Goal: Complete application form: Complete application form

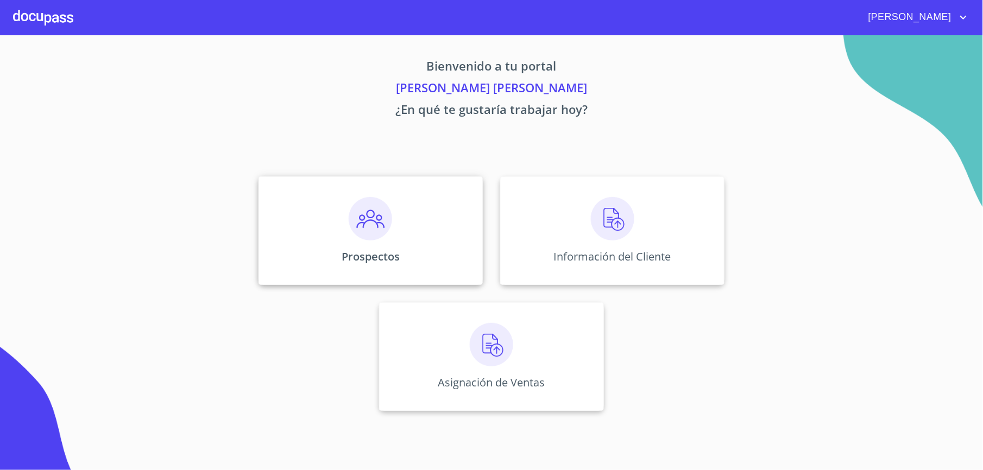
click at [389, 202] on img at bounding box center [370, 218] width 43 height 43
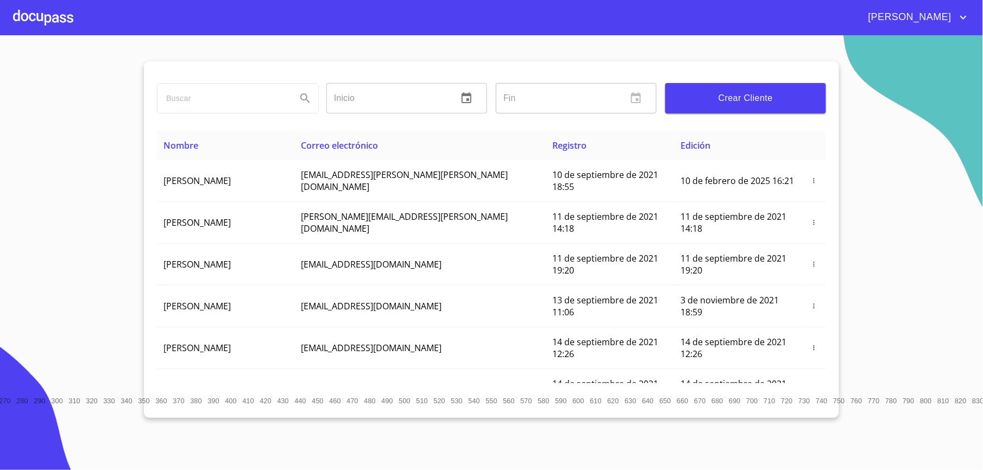
click at [732, 93] on span "Crear Cliente" at bounding box center [745, 98] width 143 height 15
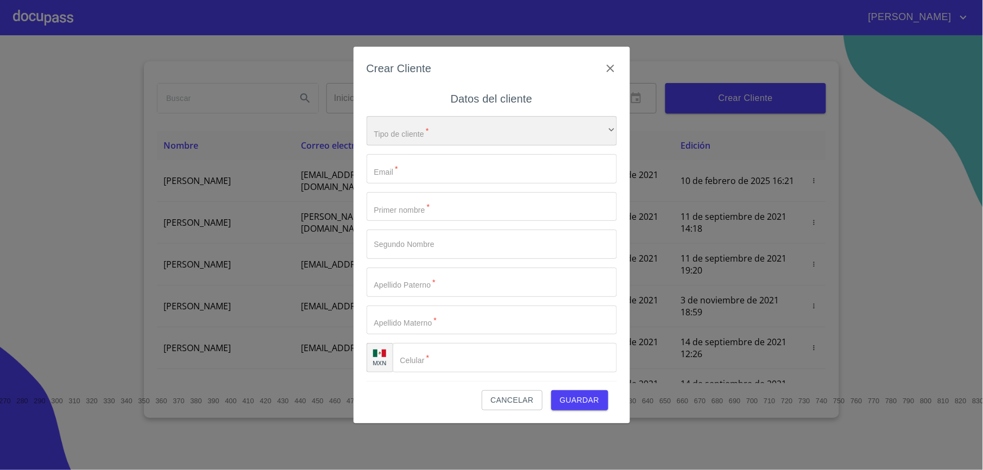
click at [558, 121] on div "​" at bounding box center [492, 130] width 250 height 29
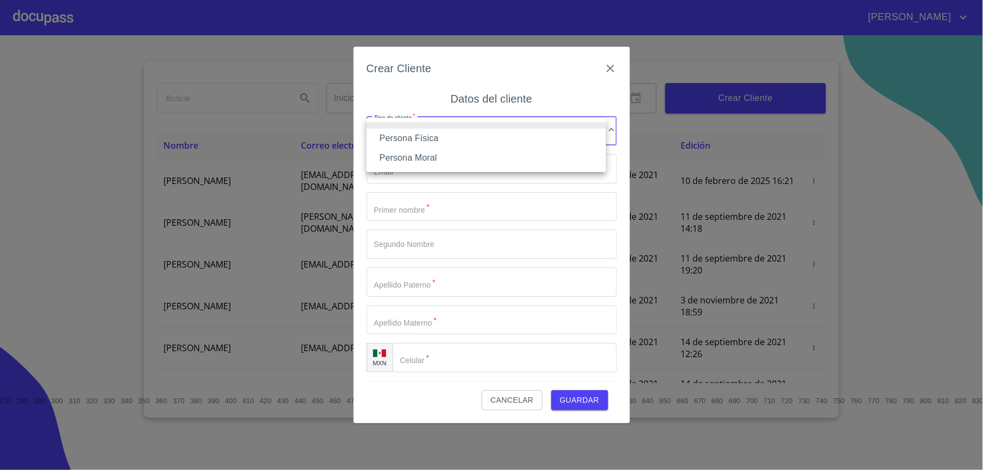
click at [466, 136] on li "Persona Física" at bounding box center [487, 139] width 240 height 20
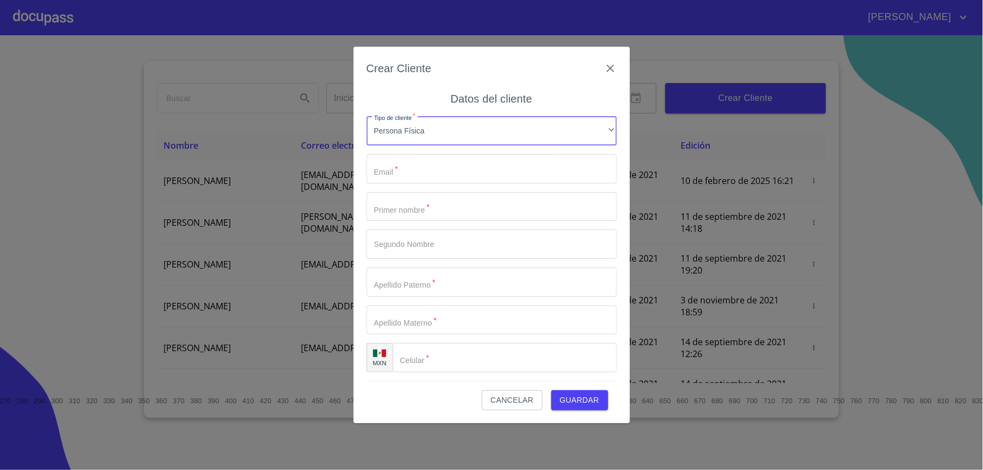
click at [448, 157] on input "Tipo de cliente   *" at bounding box center [492, 168] width 250 height 29
paste input "[EMAIL_ADDRESS][DOMAIN_NAME]"
type input "[EMAIL_ADDRESS][DOMAIN_NAME]"
click at [419, 197] on input "Tipo de cliente   *" at bounding box center [492, 206] width 250 height 29
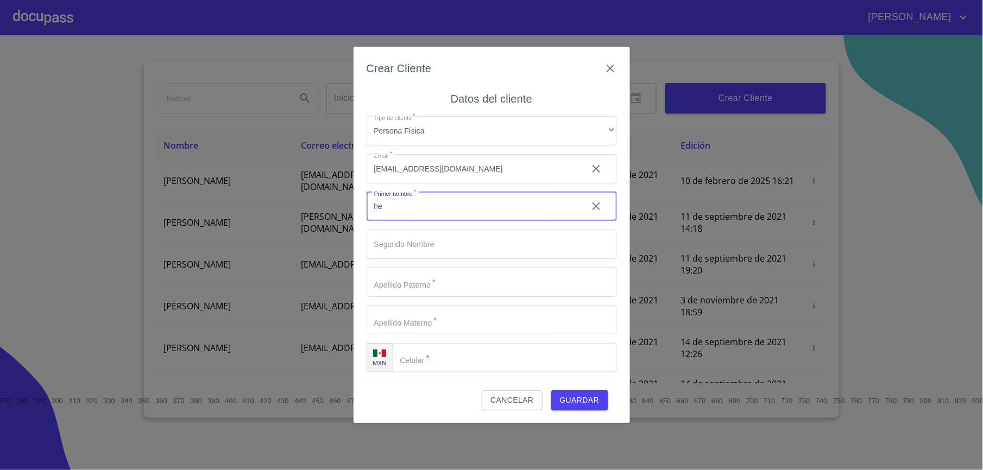
type input "h"
type input "[PERSON_NAME]"
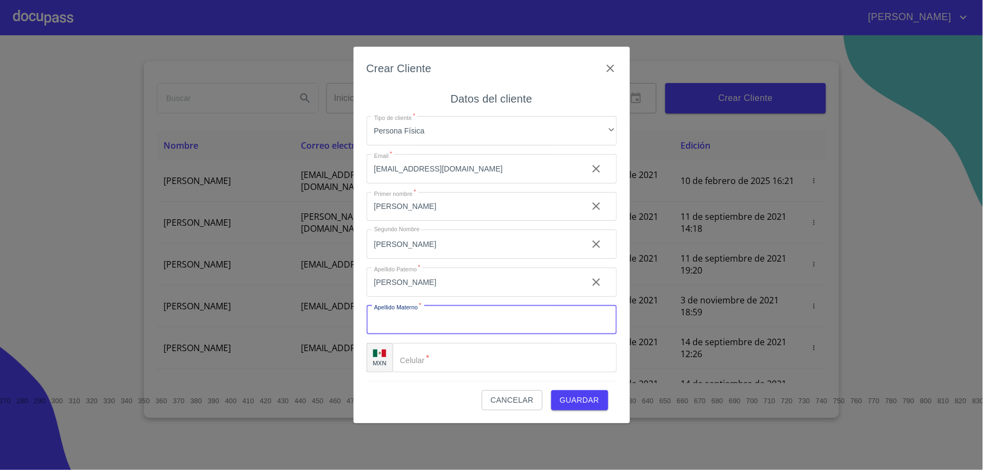
click at [462, 222] on input "[PERSON_NAME]" at bounding box center [473, 206] width 212 height 29
type input "[PERSON_NAME]"
click at [457, 355] on input "Tipo de cliente   *" at bounding box center [505, 357] width 224 height 29
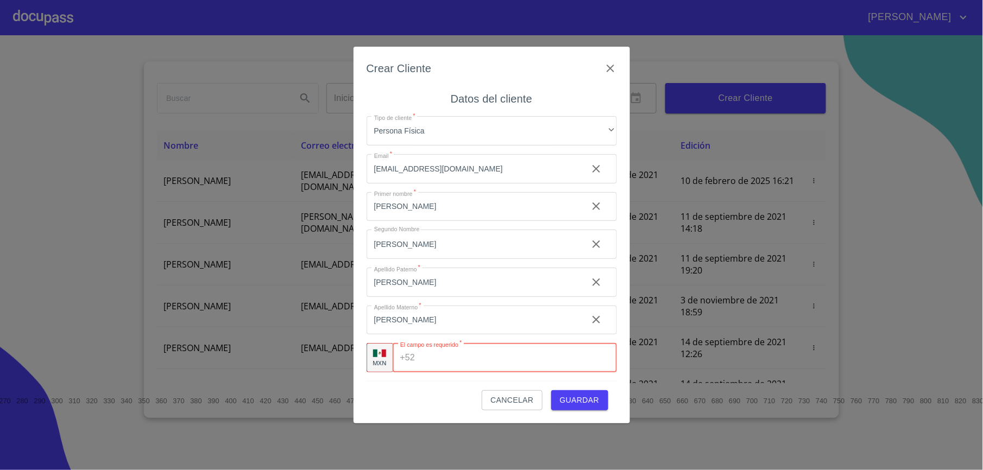
paste input "[PHONE_NUMBER]"
type input "[PHONE_NUMBER]"
click at [437, 144] on div "Persona Física" at bounding box center [492, 130] width 250 height 29
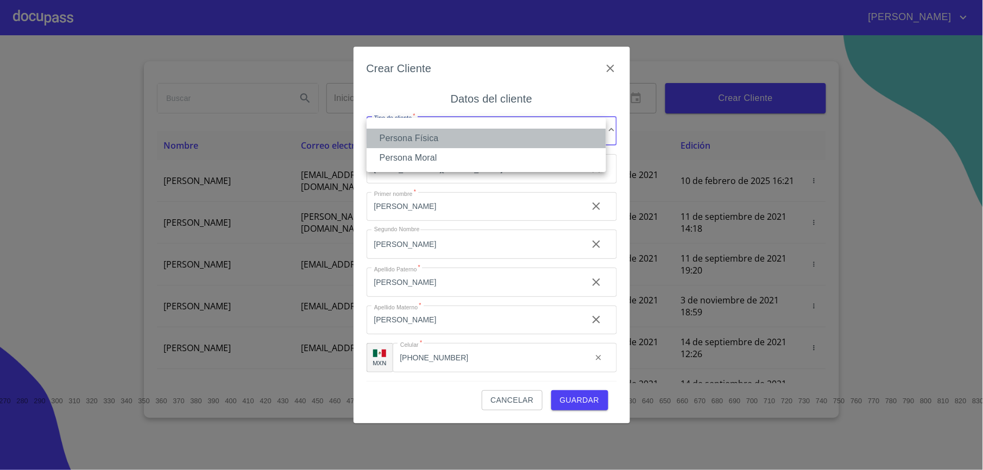
click at [450, 144] on li "Persona Física" at bounding box center [487, 139] width 240 height 20
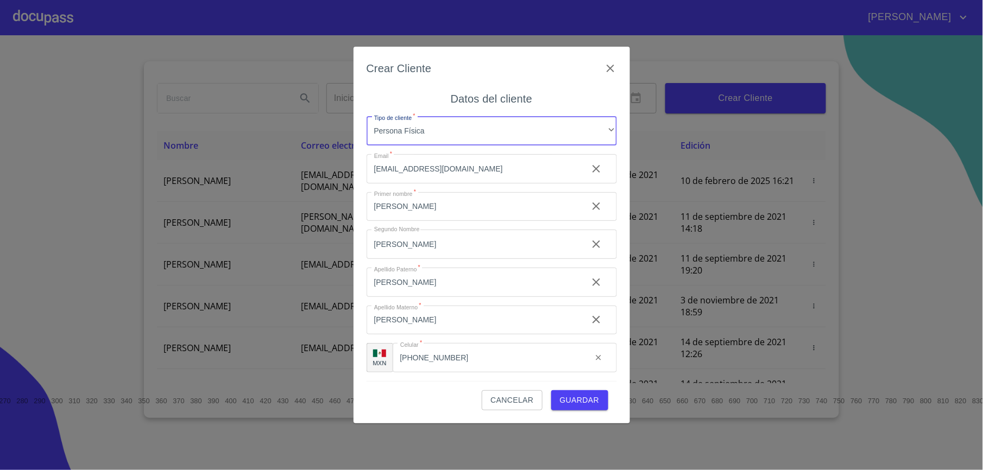
click at [589, 403] on span "Guardar" at bounding box center [580, 401] width 40 height 14
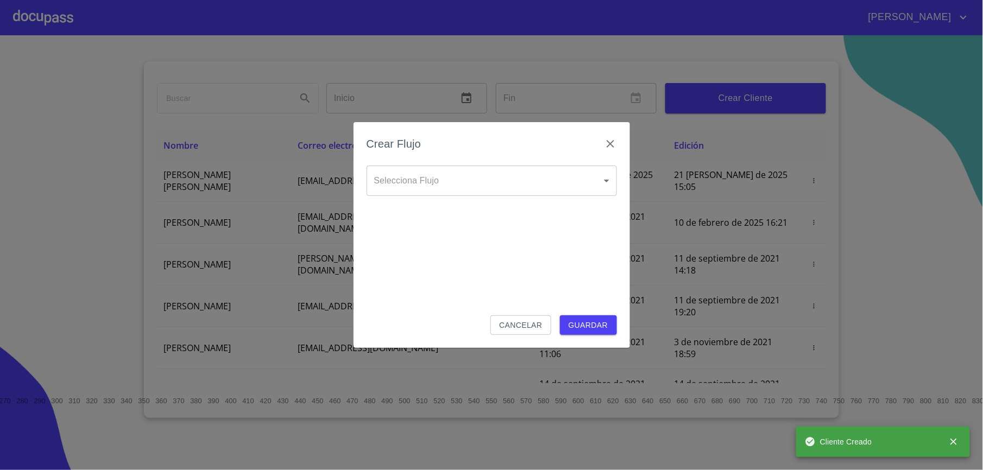
click at [531, 192] on body "[PERSON_NAME] ​ Fin ​ Crear Cliente Nombre Correo electrónico Registro Edición …" at bounding box center [491, 235] width 983 height 470
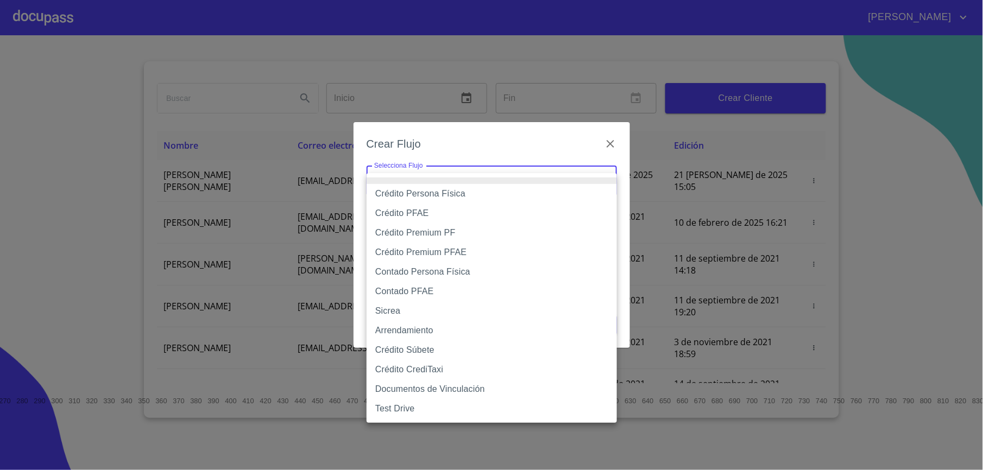
click at [489, 198] on li "Crédito Persona Física" at bounding box center [492, 194] width 250 height 20
type input "6009fb3c7d1714eb8809aa97"
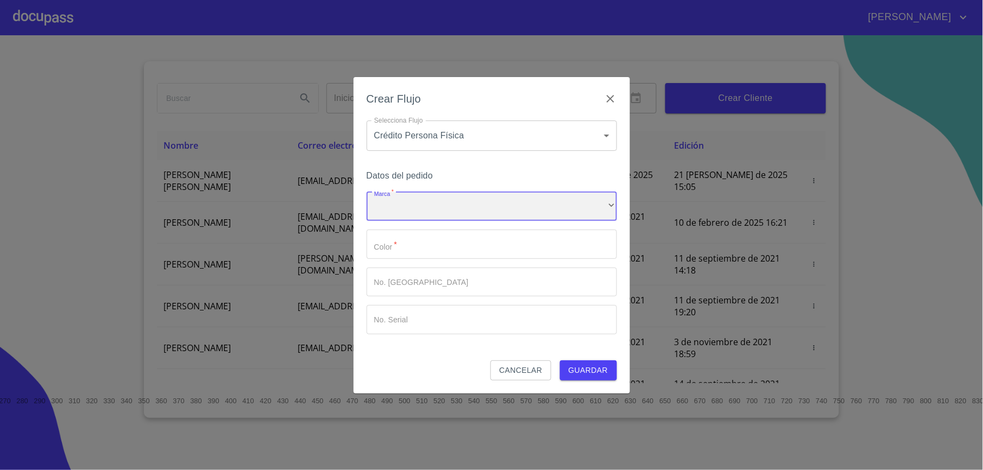
click at [489, 198] on div "​" at bounding box center [492, 206] width 250 height 29
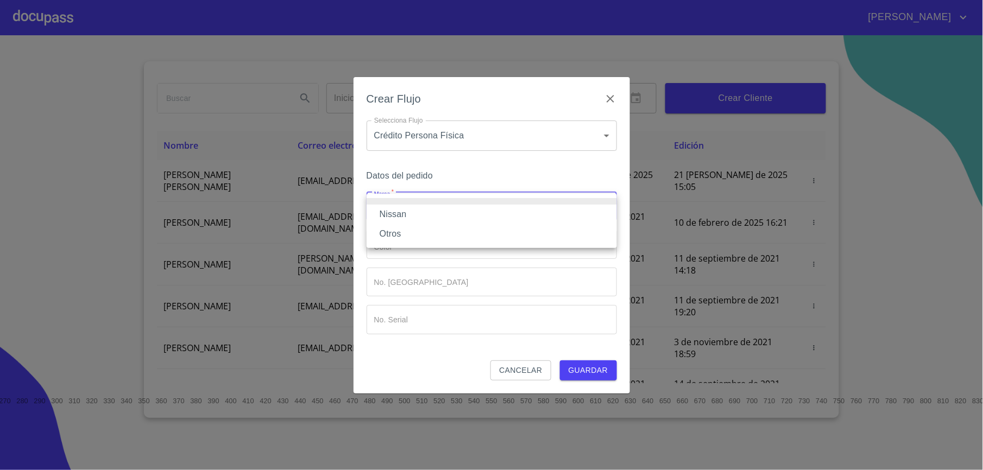
click at [475, 217] on li "Nissan" at bounding box center [492, 215] width 250 height 20
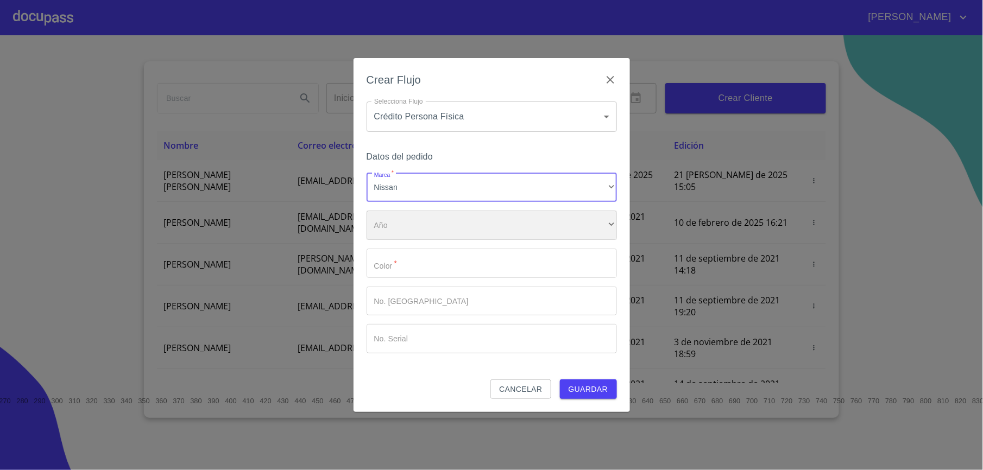
click at [467, 234] on div "​" at bounding box center [492, 225] width 250 height 29
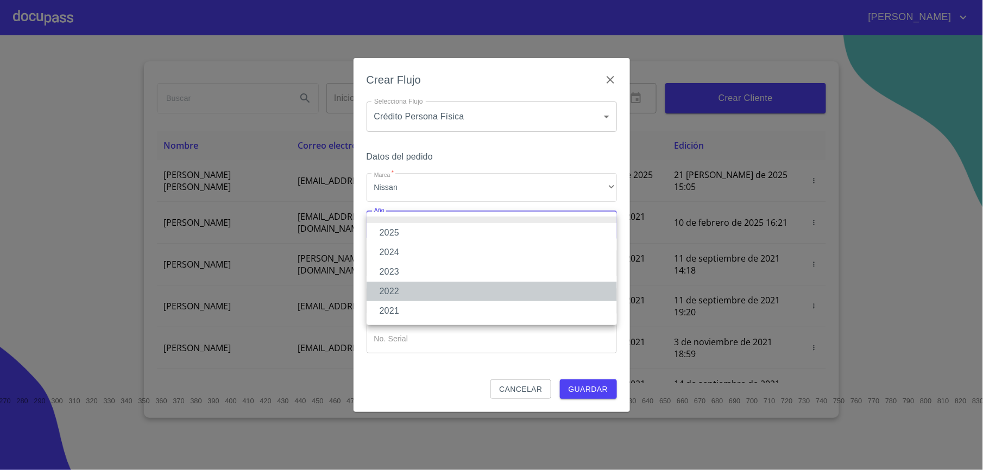
click at [413, 292] on li "2022" at bounding box center [492, 292] width 250 height 20
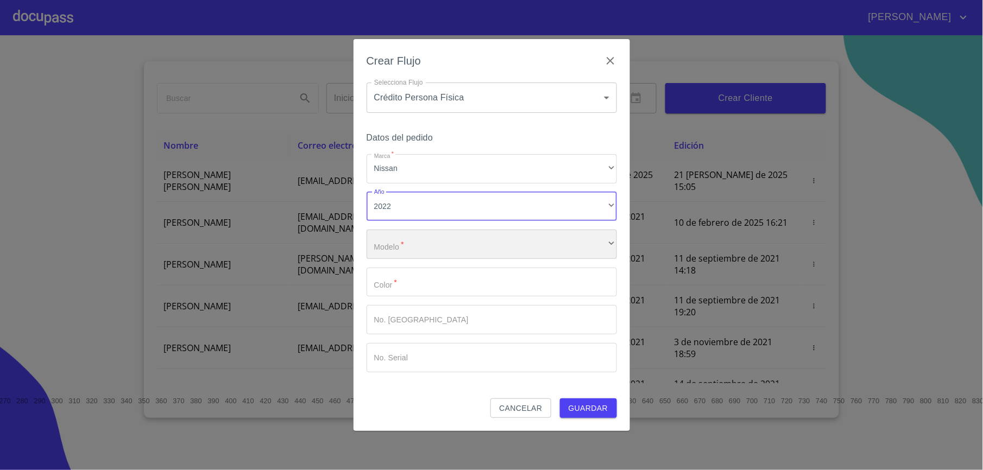
click at [433, 247] on div "​" at bounding box center [492, 244] width 250 height 29
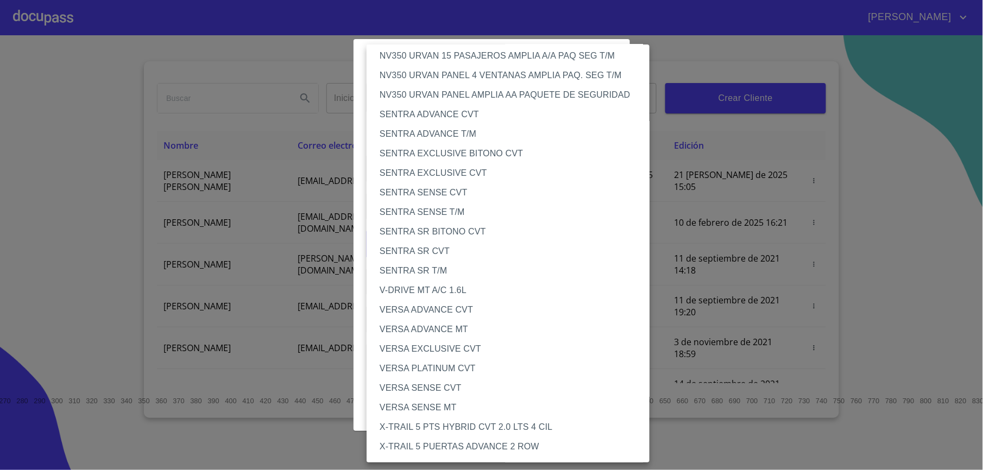
scroll to position [796, 0]
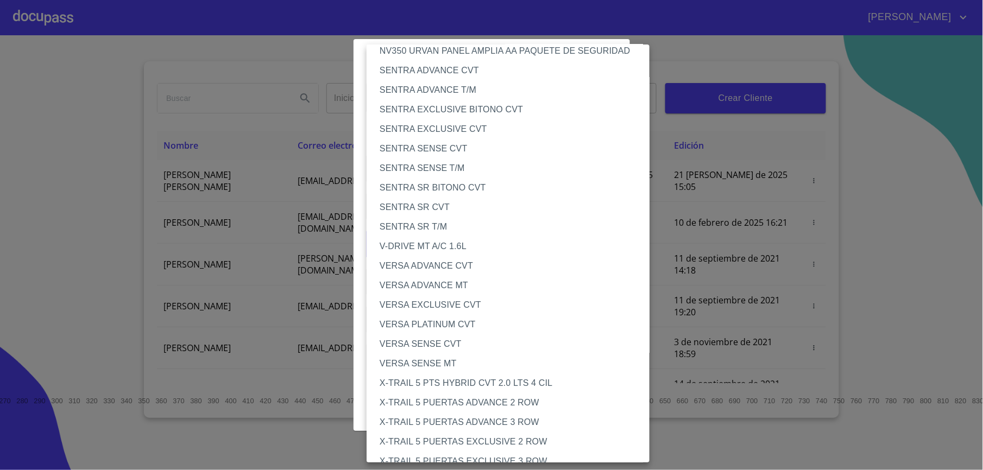
click at [466, 267] on li "VERSA ADVANCE CVT" at bounding box center [514, 266] width 294 height 20
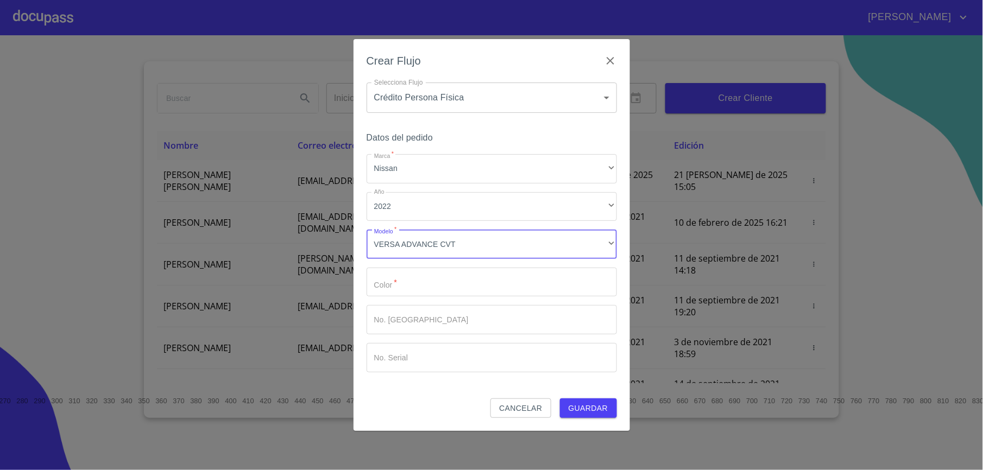
click at [470, 276] on input "Marca   *" at bounding box center [492, 282] width 250 height 29
type input "azul"
click at [578, 404] on span "Guardar" at bounding box center [589, 409] width 40 height 14
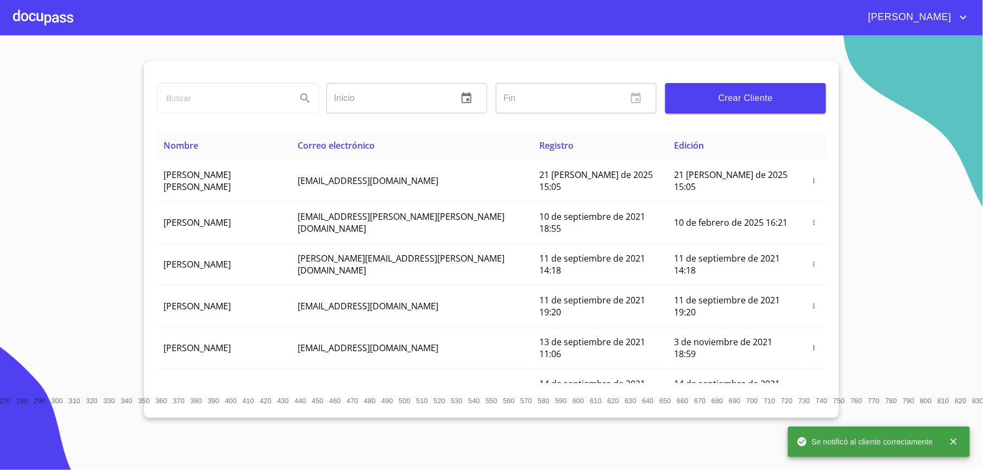
click at [48, 12] on div at bounding box center [43, 17] width 60 height 35
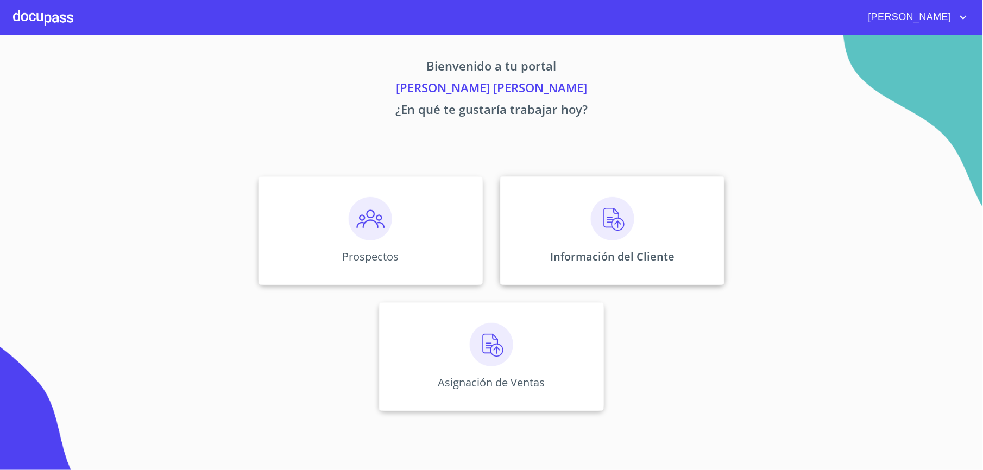
click at [547, 222] on div "Información del Cliente" at bounding box center [612, 231] width 224 height 109
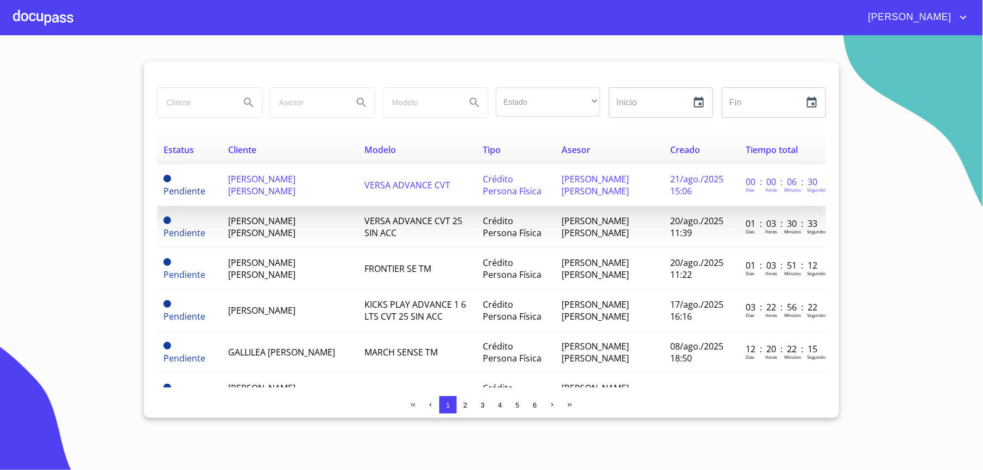
click at [249, 190] on span "[PERSON_NAME] [PERSON_NAME]" at bounding box center [261, 185] width 67 height 24
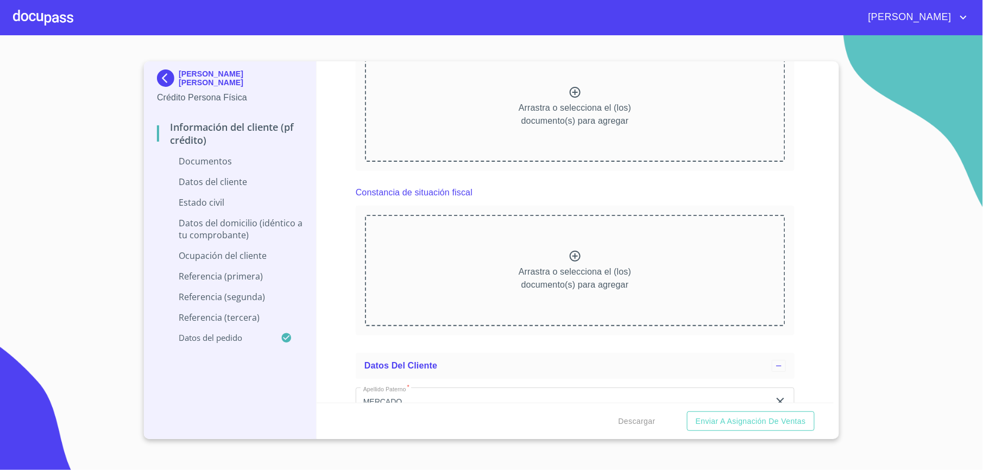
scroll to position [1013, 0]
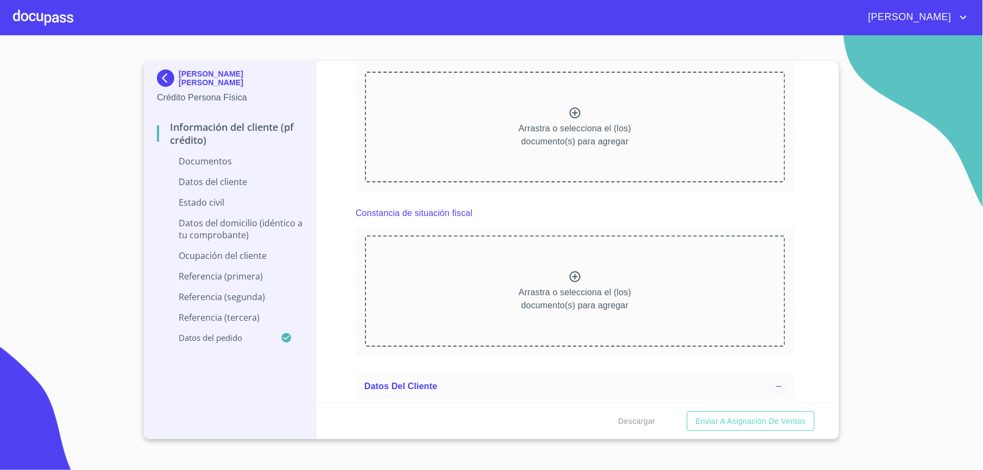
click at [403, 306] on div "Arrastra o selecciona el (los) documento(s) para agregar" at bounding box center [575, 291] width 420 height 111
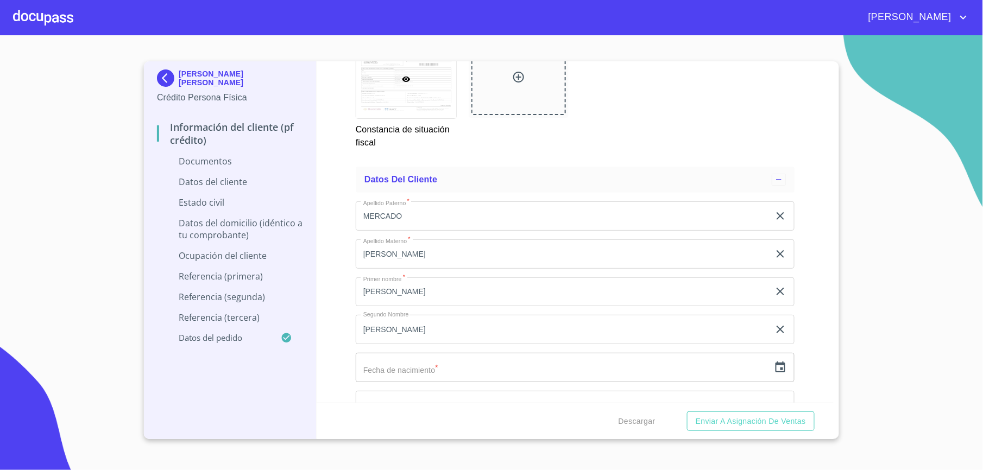
scroll to position [1738, 0]
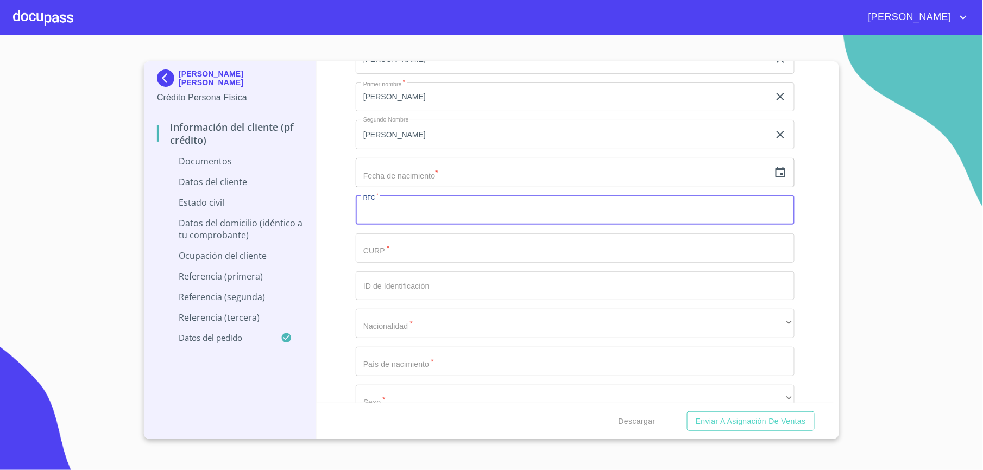
click at [378, 222] on input "Documento de identificación.   *" at bounding box center [575, 210] width 439 height 29
paste input "MEOH951203LT3"
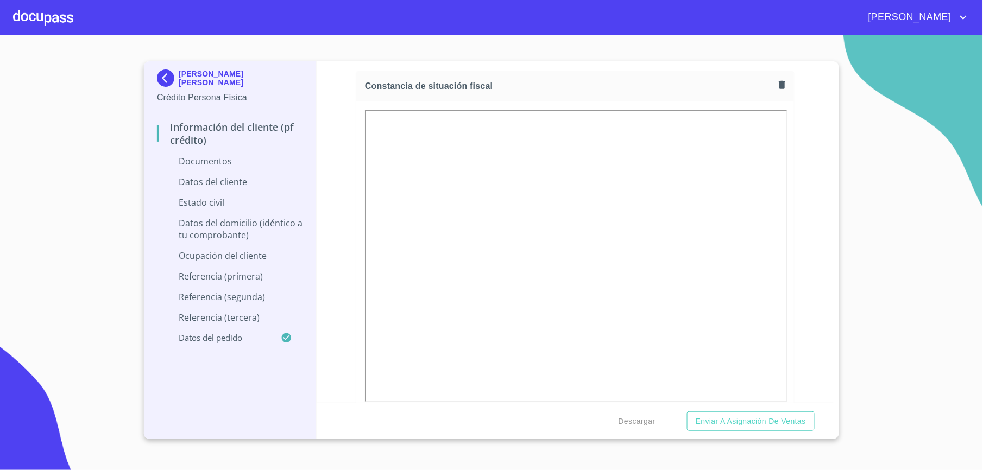
scroll to position [1158, 0]
type input "MEOH951203LT3"
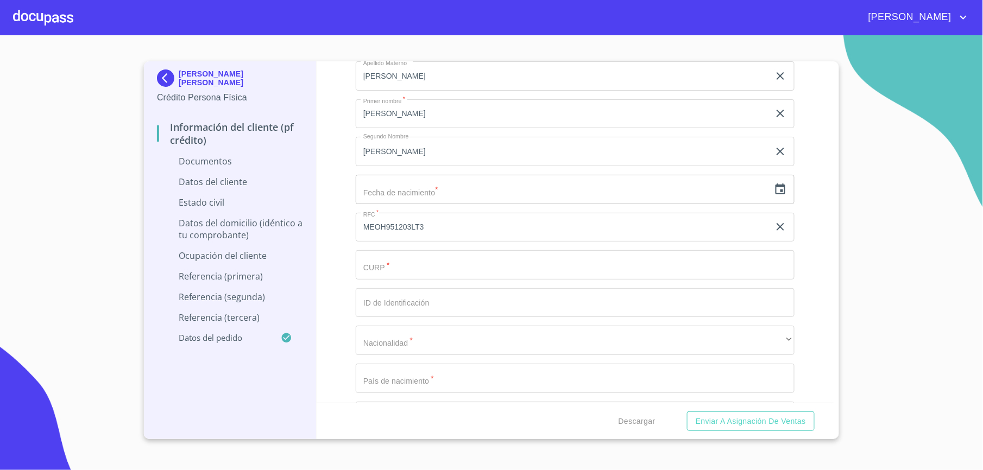
scroll to position [1738, 0]
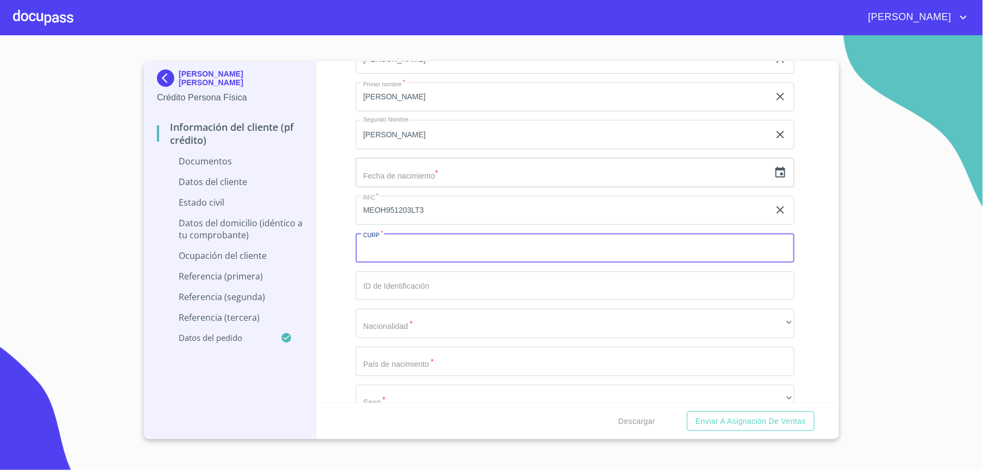
click at [407, 256] on input "Documento de identificación.   *" at bounding box center [575, 248] width 439 height 29
paste input "MEOH951203HJCRRC00"
type input "MEOH951203HJCRRC00"
click at [413, 36] on input "Documento de identificación.   *" at bounding box center [563, 21] width 414 height 29
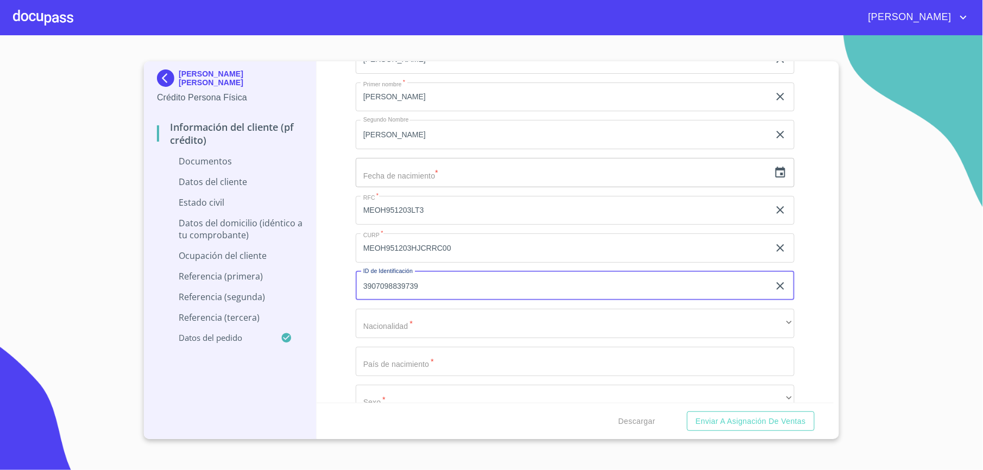
type input "3907098839739"
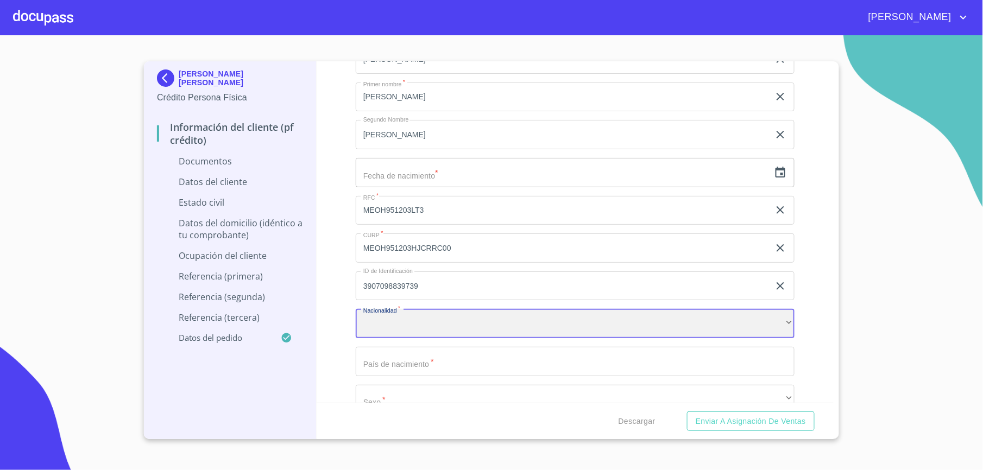
click at [392, 324] on div "​" at bounding box center [575, 323] width 439 height 29
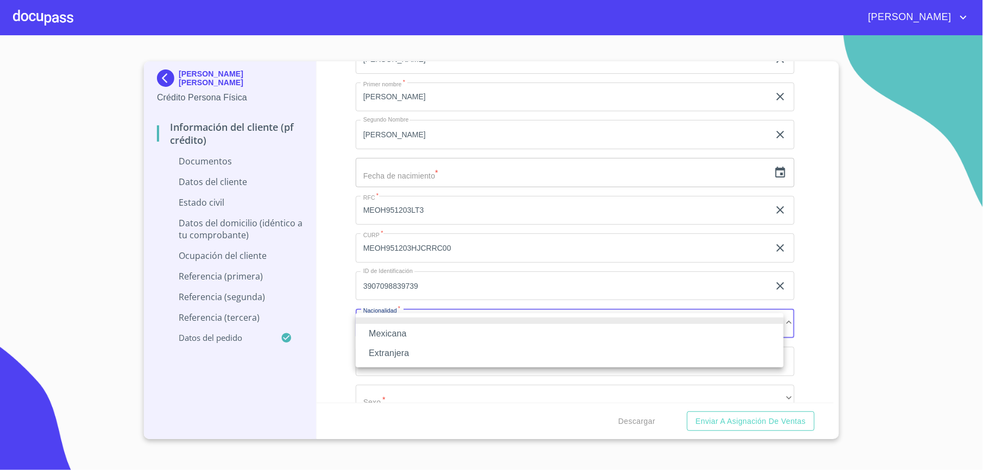
click at [392, 329] on li "Mexicana" at bounding box center [570, 334] width 428 height 20
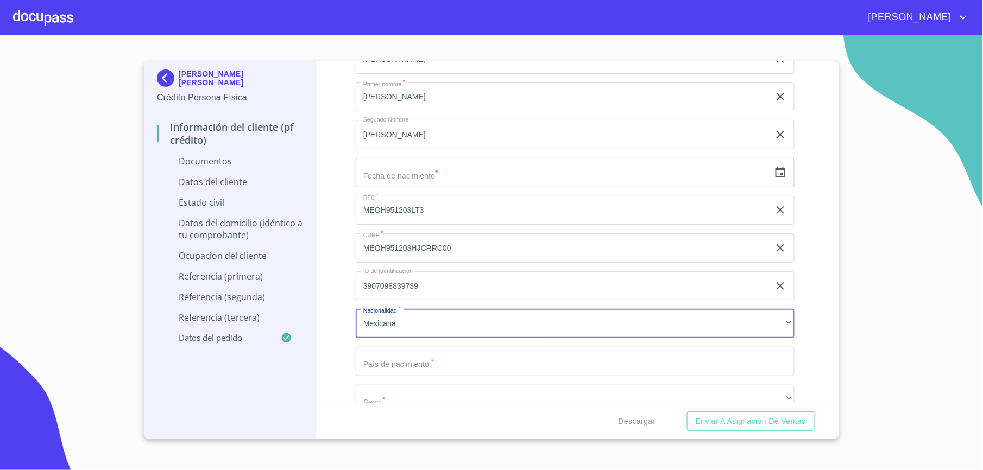
click at [392, 36] on input "Documento de identificación.   *" at bounding box center [563, 21] width 414 height 29
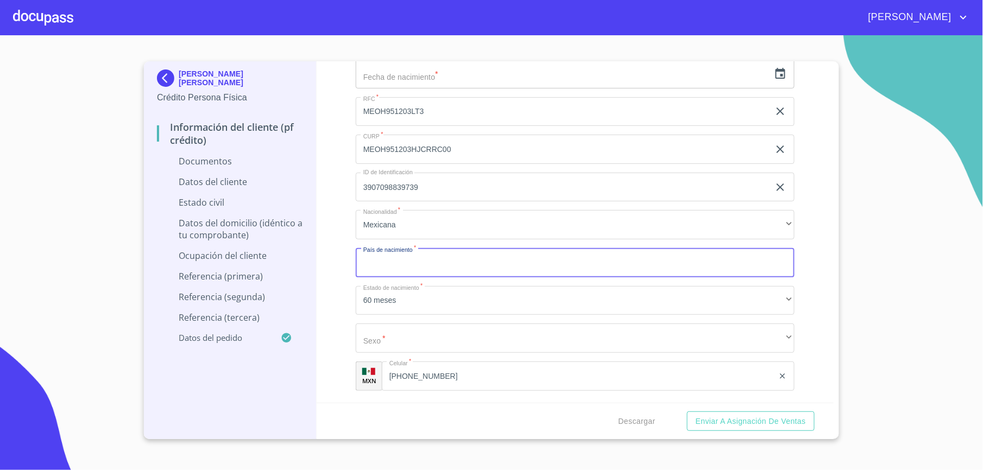
scroll to position [1882, 0]
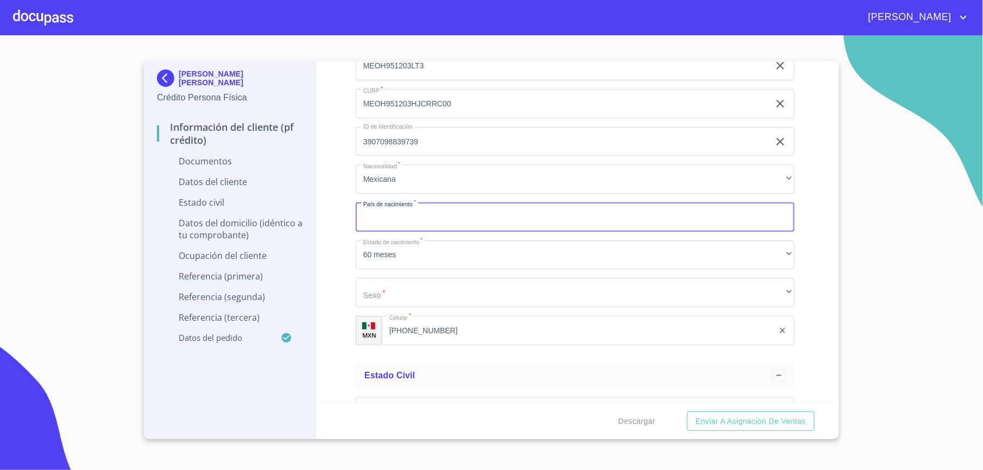
click at [420, 225] on input "Documento de identificación.   *" at bounding box center [575, 217] width 439 height 29
type input "[GEOGRAPHIC_DATA]"
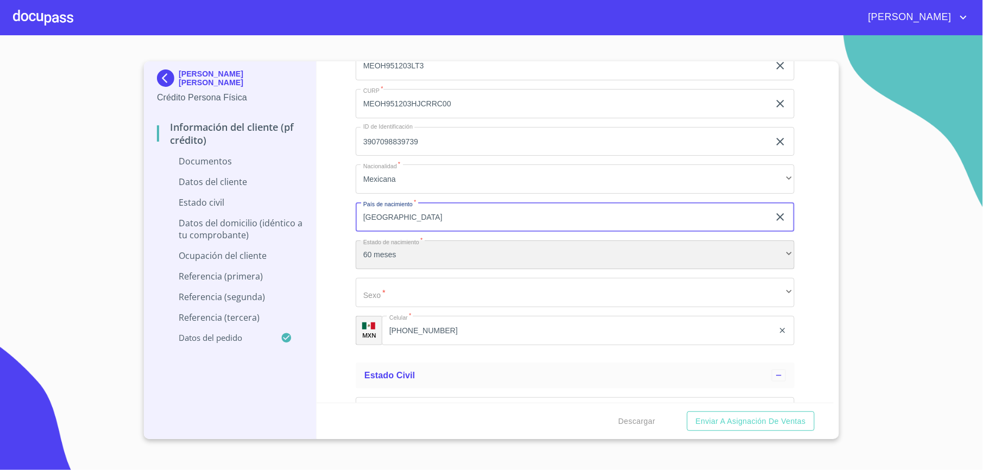
click at [766, 261] on div "60 meses" at bounding box center [575, 255] width 439 height 29
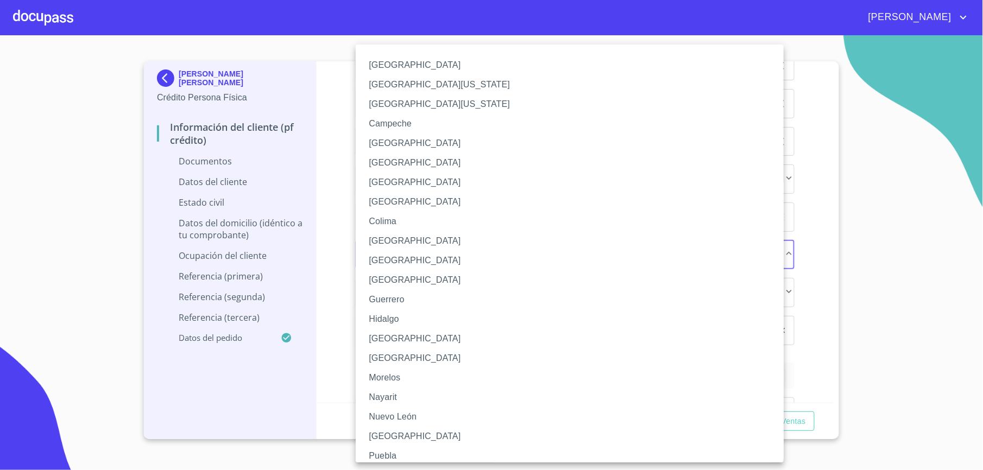
click at [466, 346] on li "[GEOGRAPHIC_DATA]" at bounding box center [575, 339] width 439 height 20
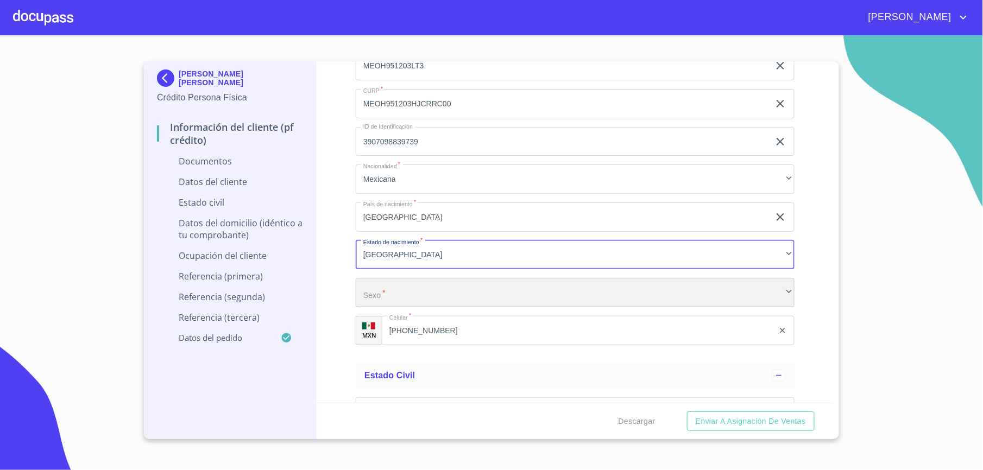
click at [379, 296] on div "​" at bounding box center [575, 292] width 439 height 29
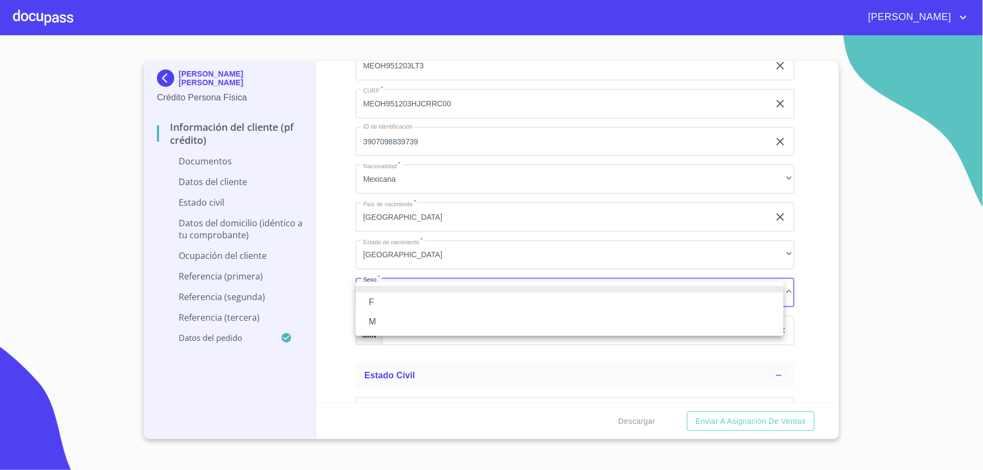
click at [387, 320] on li "M" at bounding box center [570, 322] width 428 height 20
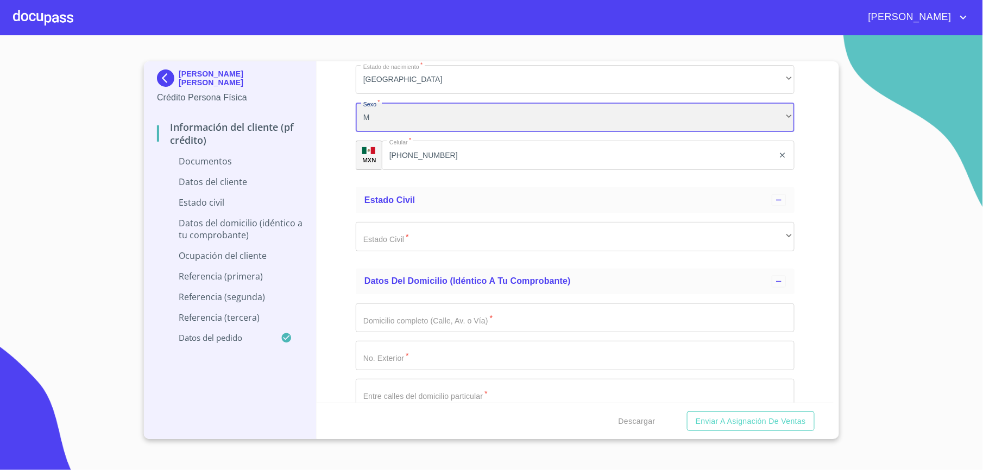
scroll to position [2100, 0]
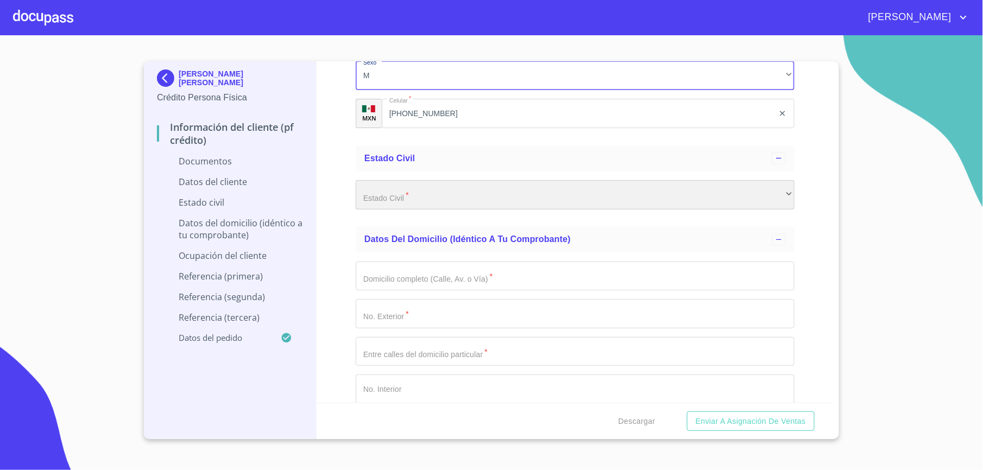
click at [446, 198] on div "​" at bounding box center [575, 194] width 439 height 29
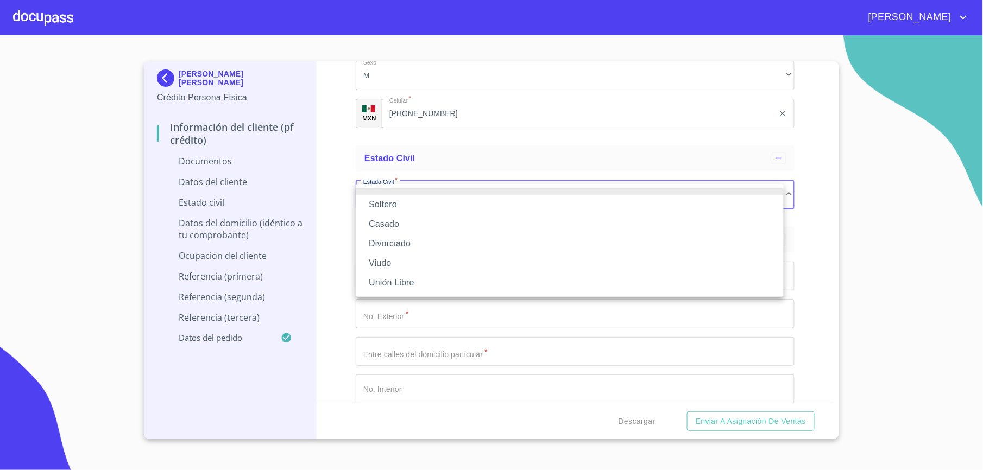
click at [438, 223] on li "Casado" at bounding box center [570, 225] width 428 height 20
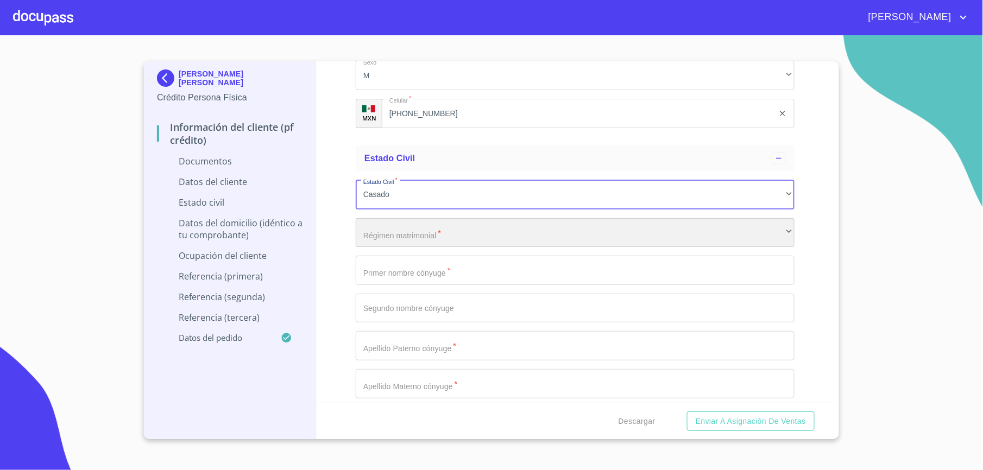
click at [454, 244] on div "​" at bounding box center [575, 232] width 439 height 29
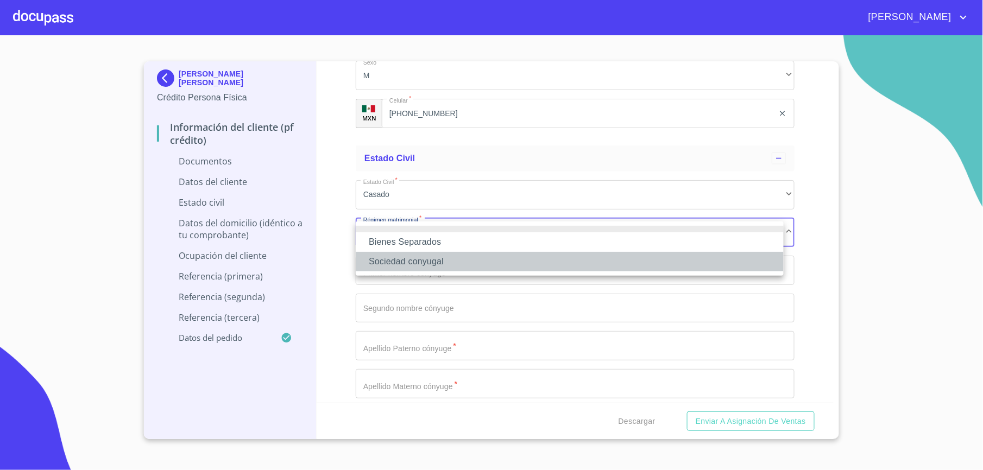
click at [445, 256] on li "Sociedad conyugal" at bounding box center [570, 262] width 428 height 20
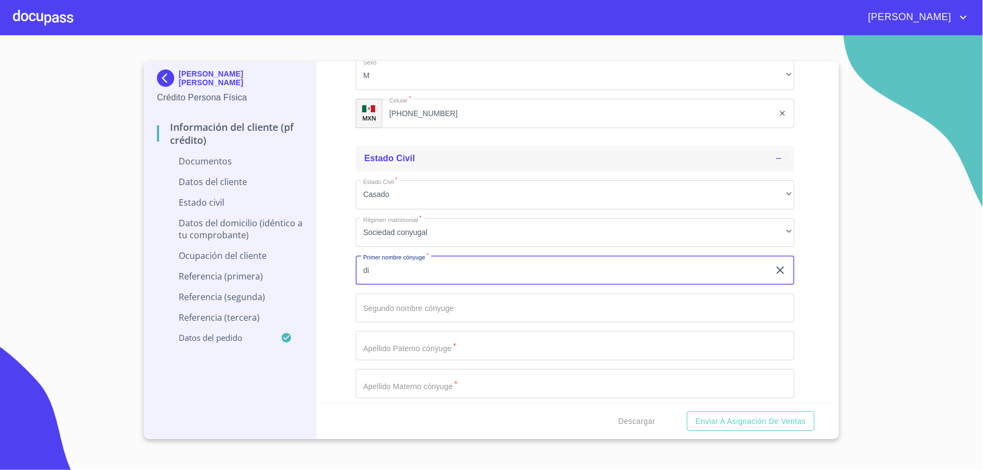
type input "d"
type input "[PERSON_NAME]"
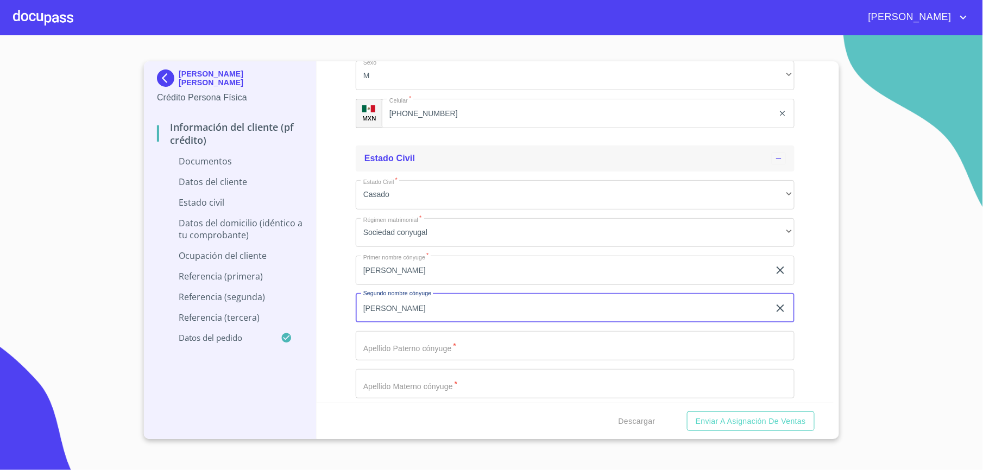
type input "[PERSON_NAME]"
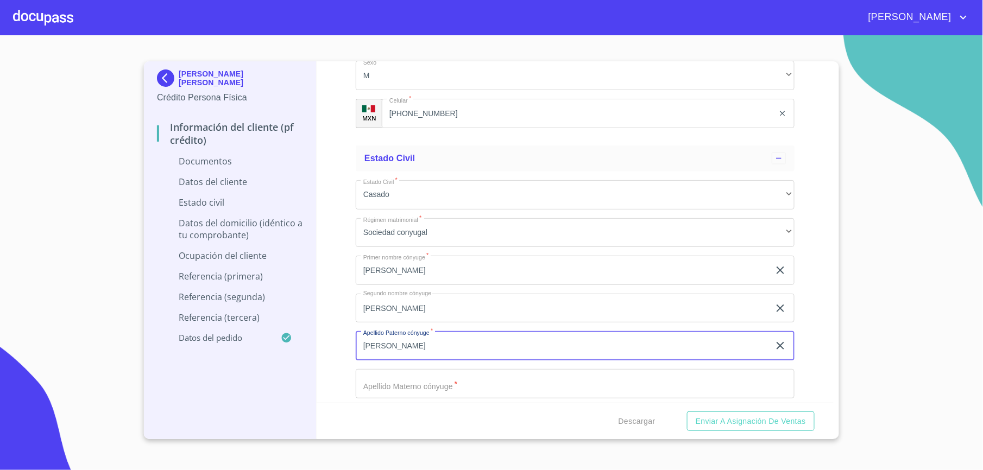
type input "[PERSON_NAME]"
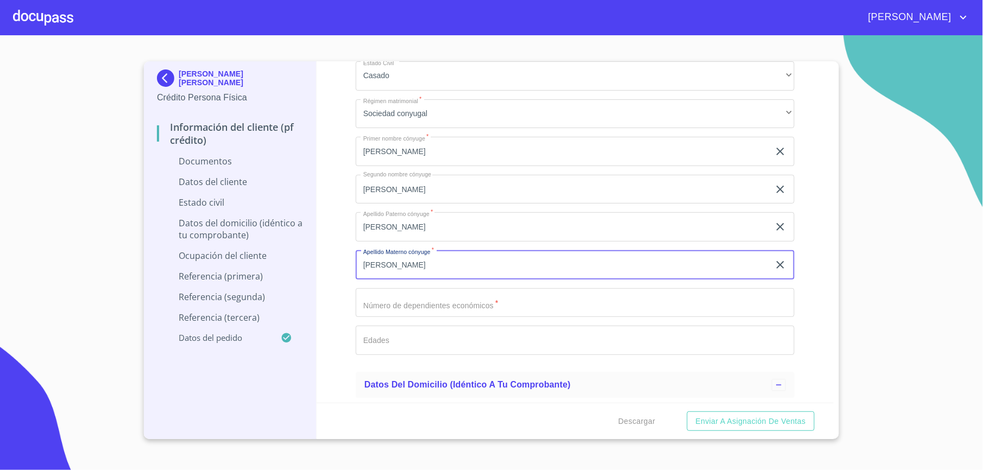
scroll to position [2245, 0]
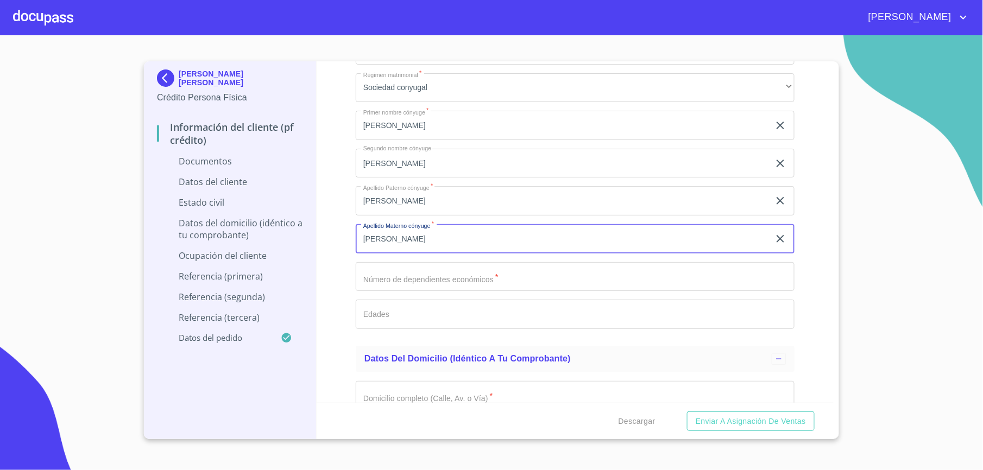
type input "[PERSON_NAME]"
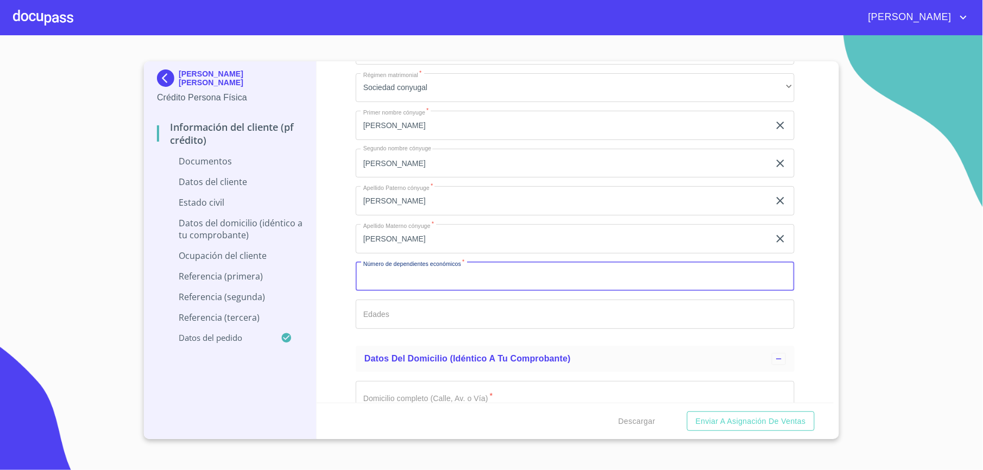
click at [504, 288] on input "Documento de identificación.   *" at bounding box center [575, 276] width 439 height 29
type input "1"
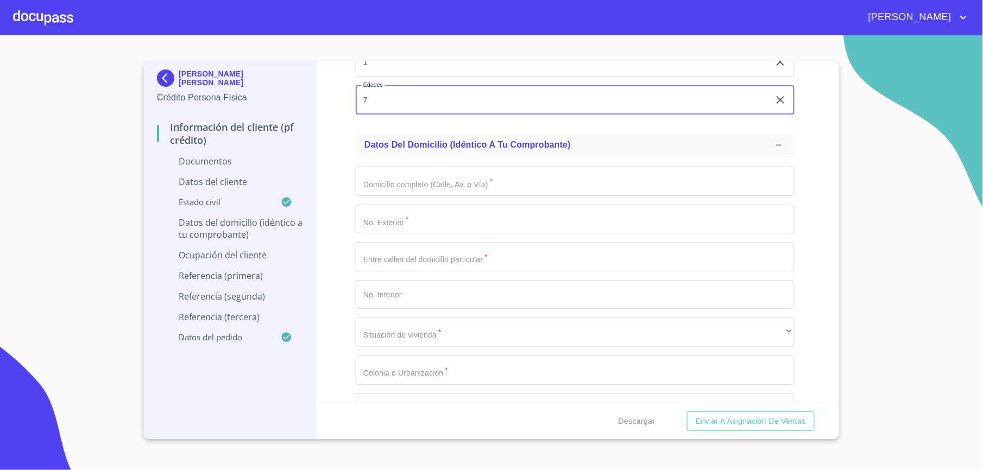
scroll to position [2462, 0]
type input "7"
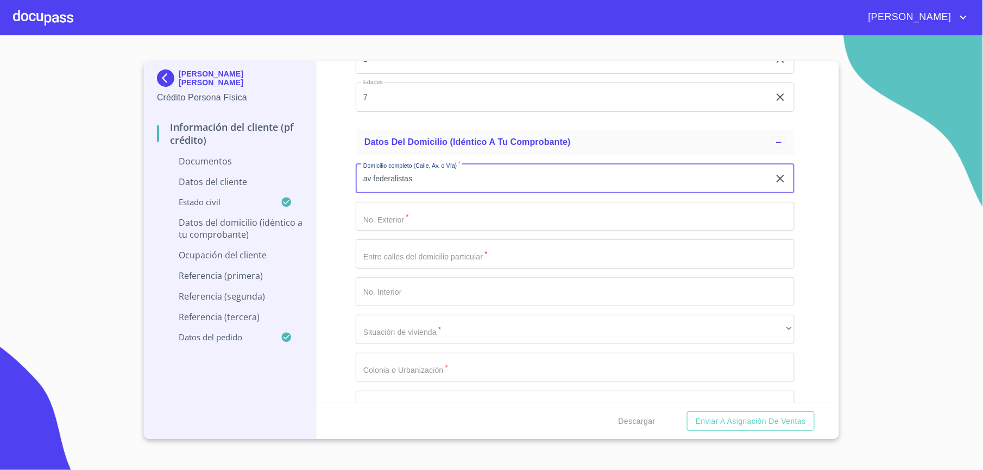
type input "av federalistas"
type input "1926"
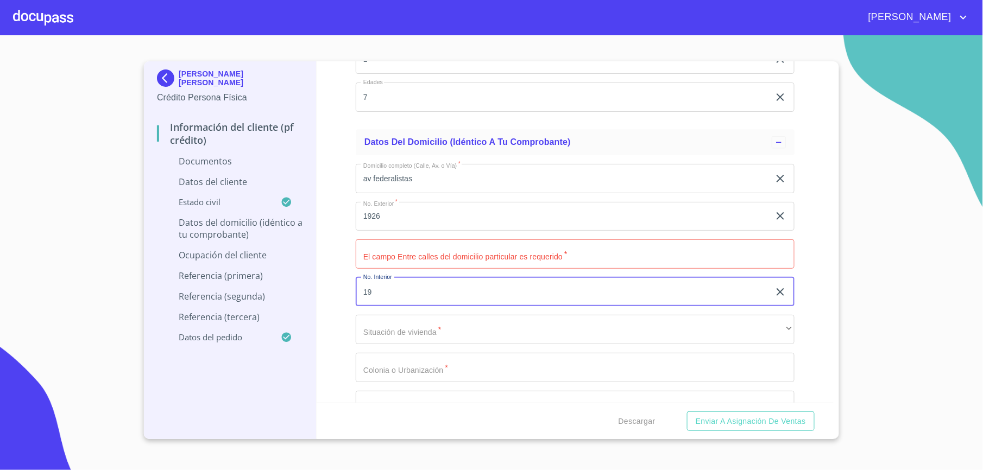
type input "19"
click at [381, 252] on input "Documento de identificación.   *" at bounding box center [575, 254] width 439 height 29
type input "oasis y valdepeñas"
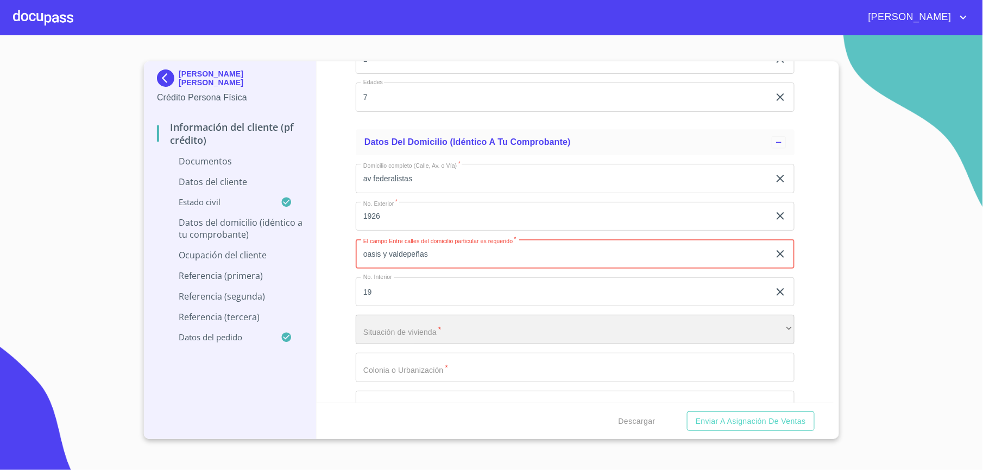
click at [426, 344] on div "​" at bounding box center [575, 329] width 439 height 29
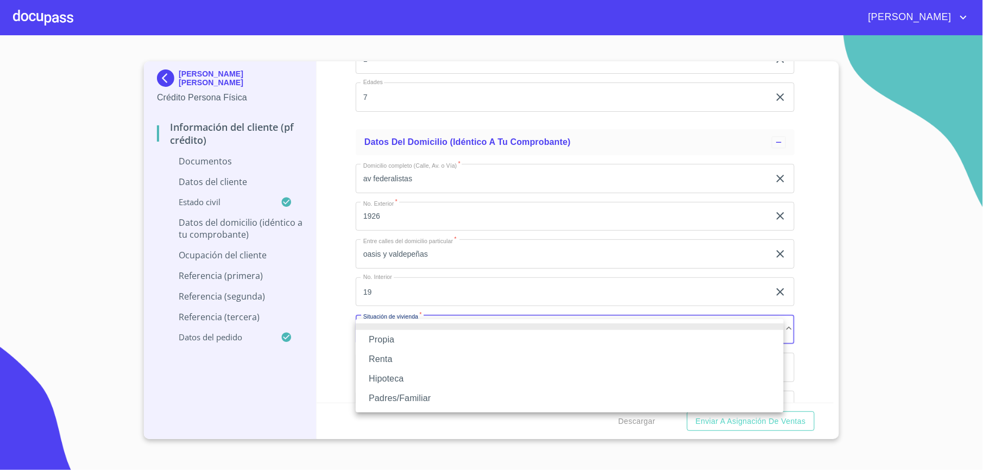
click at [376, 338] on li "Propia" at bounding box center [570, 340] width 428 height 20
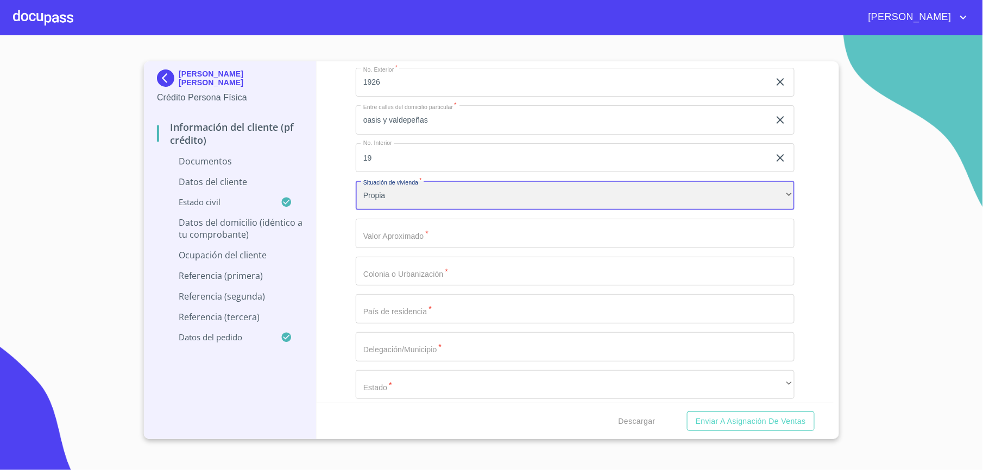
scroll to position [2607, 0]
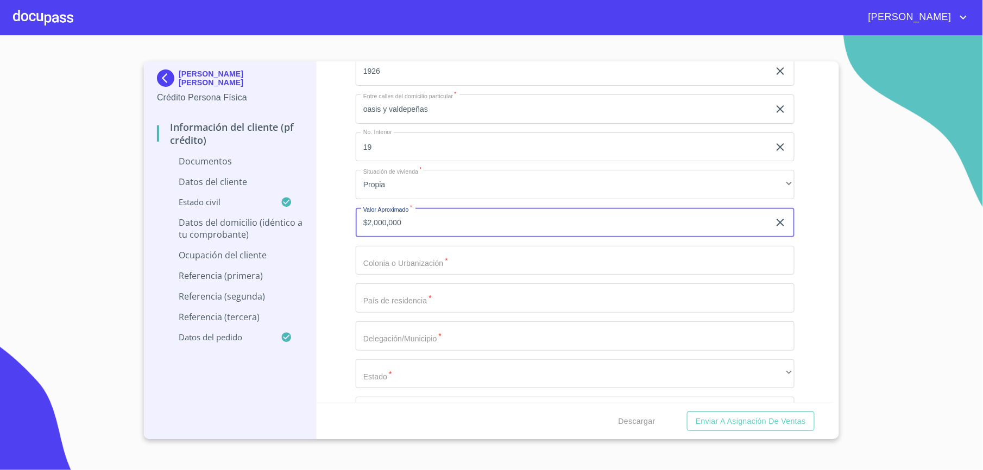
type input "$2,000,000"
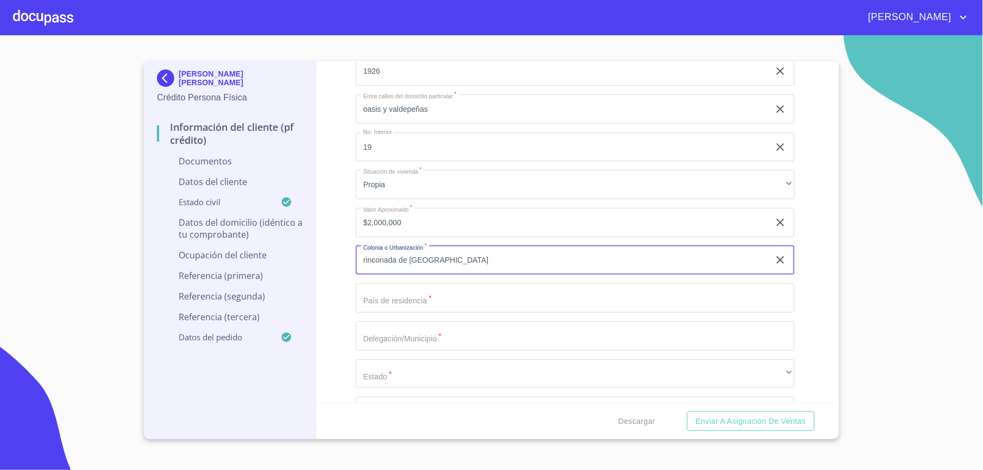
type input "rinconada de [GEOGRAPHIC_DATA]"
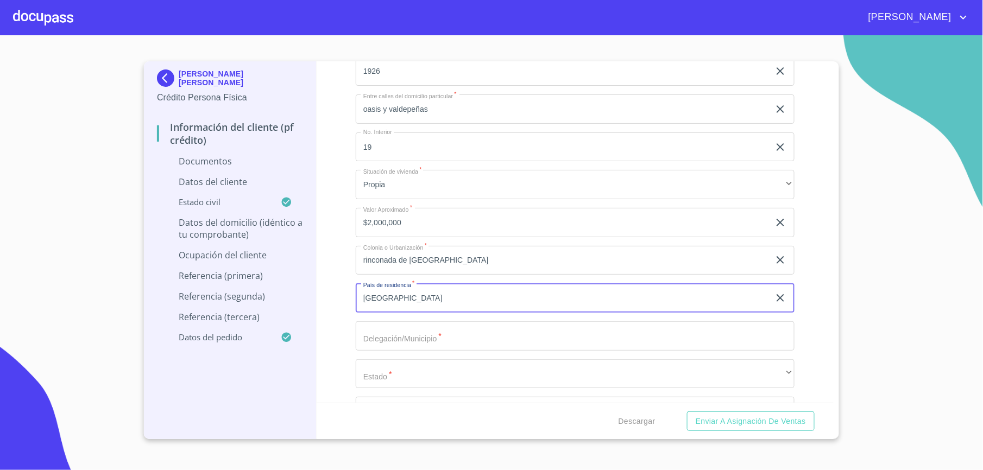
type input "[GEOGRAPHIC_DATA]"
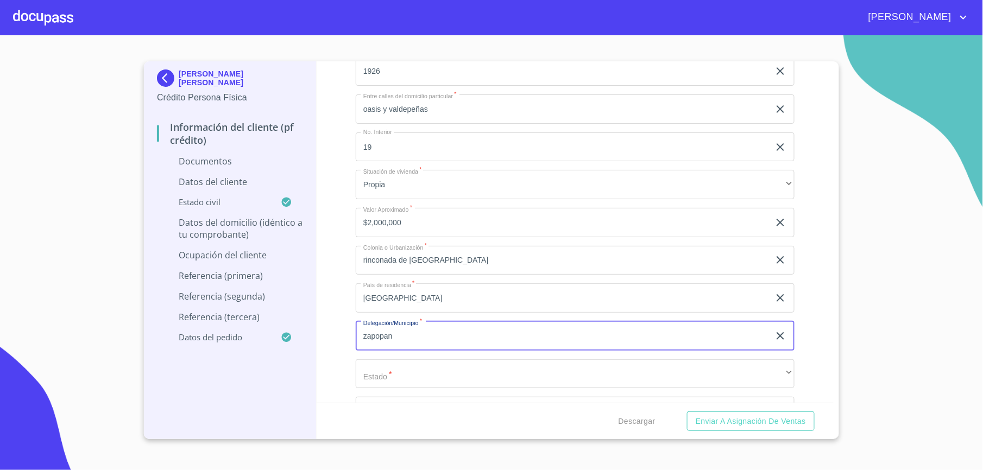
type input "zapopan"
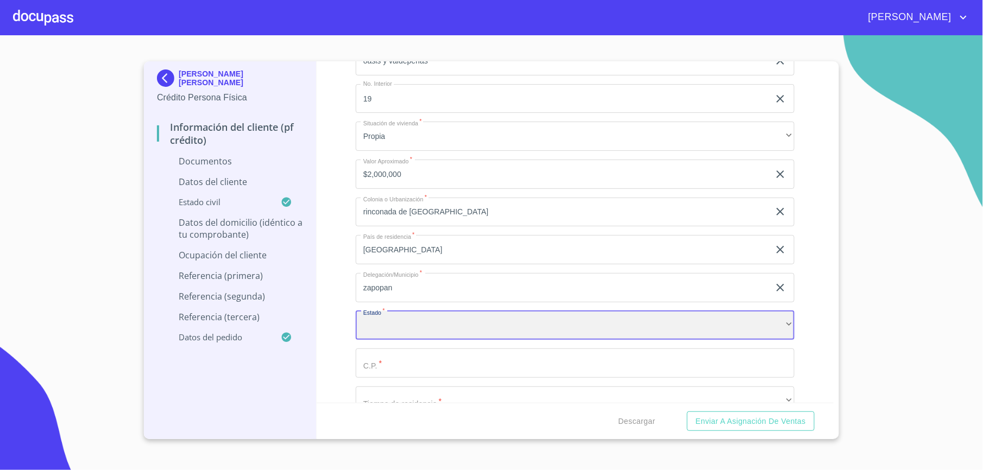
scroll to position [2751, 0]
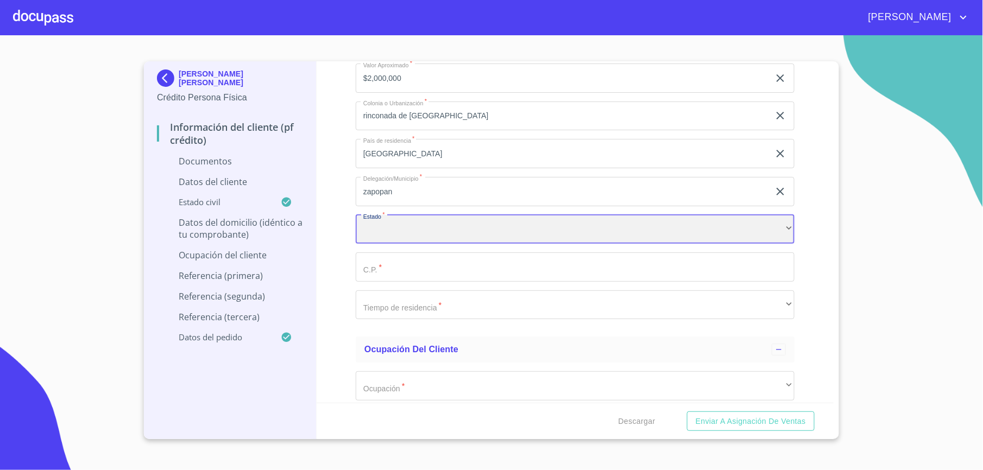
click at [444, 237] on div "​" at bounding box center [575, 229] width 439 height 29
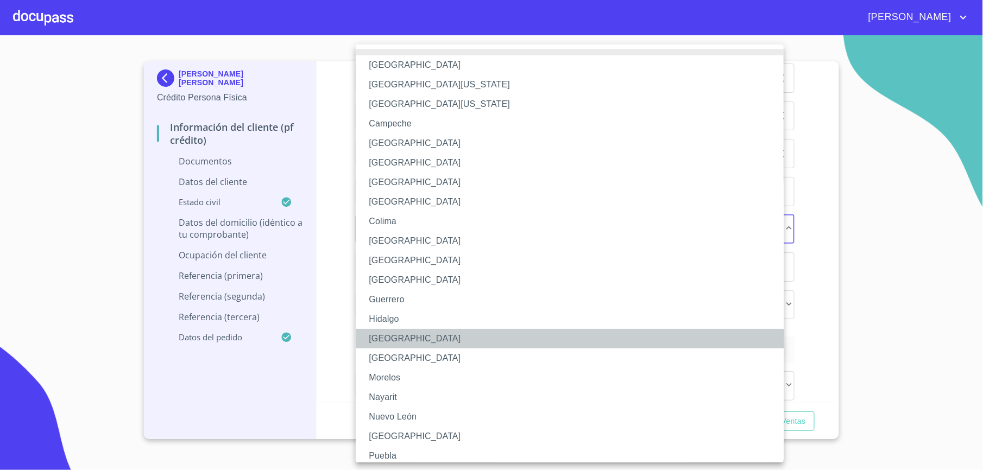
click at [391, 337] on li "[GEOGRAPHIC_DATA]" at bounding box center [575, 339] width 439 height 20
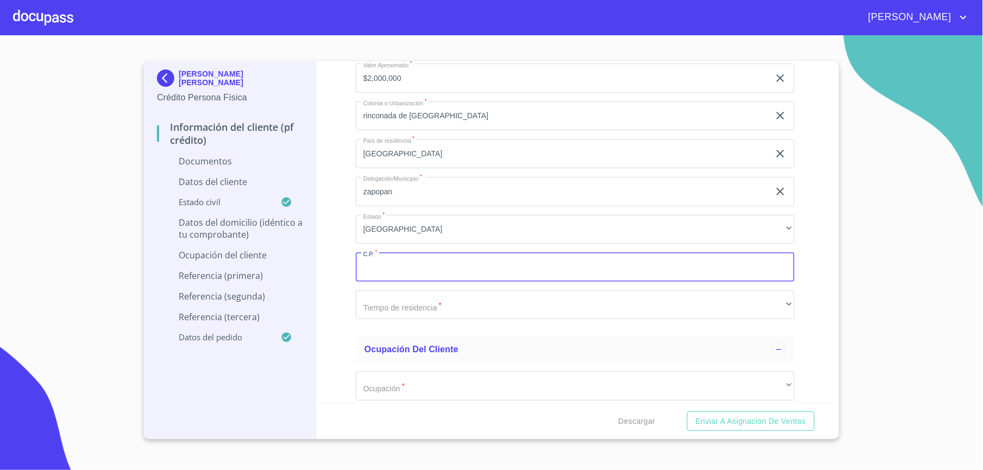
click at [426, 272] on input "Documento de identificación.   *" at bounding box center [575, 267] width 439 height 29
type input "45130"
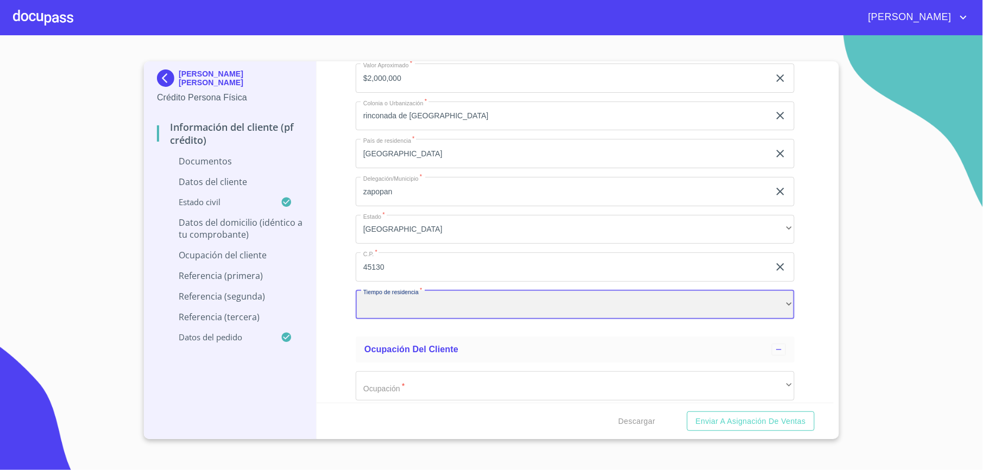
click at [533, 318] on div "​" at bounding box center [575, 305] width 439 height 29
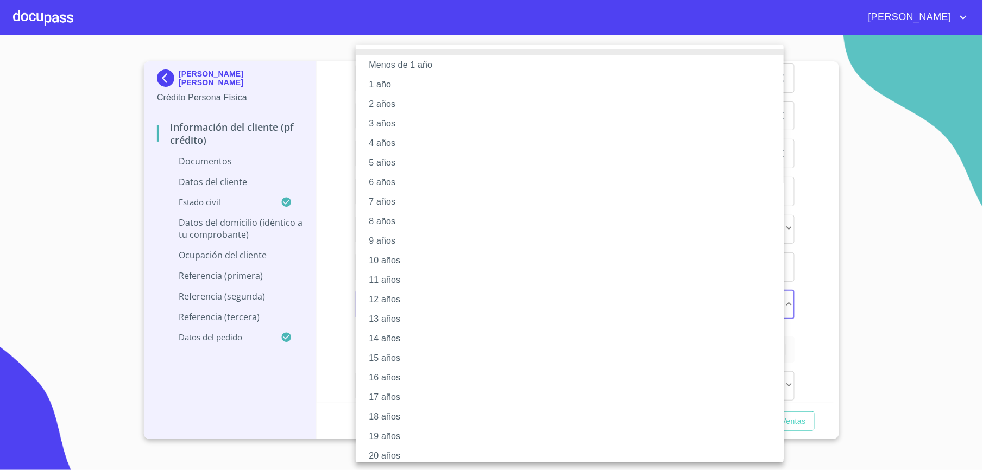
scroll to position [7, 0]
click at [389, 450] on li "20 años" at bounding box center [575, 449] width 439 height 20
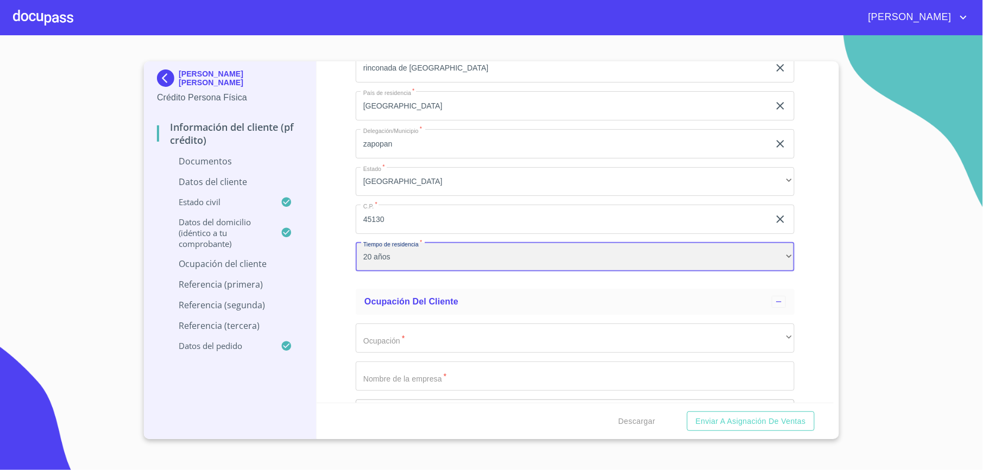
scroll to position [2824, 0]
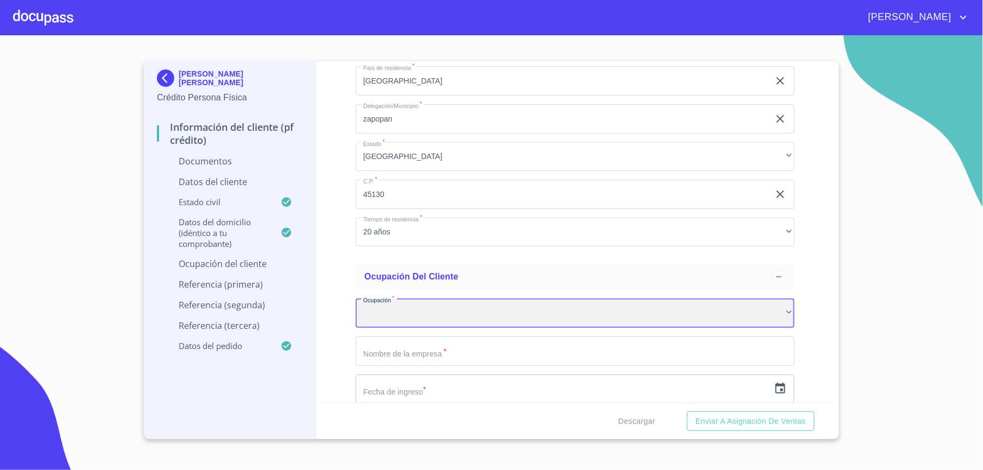
click at [376, 315] on div "​" at bounding box center [575, 313] width 439 height 29
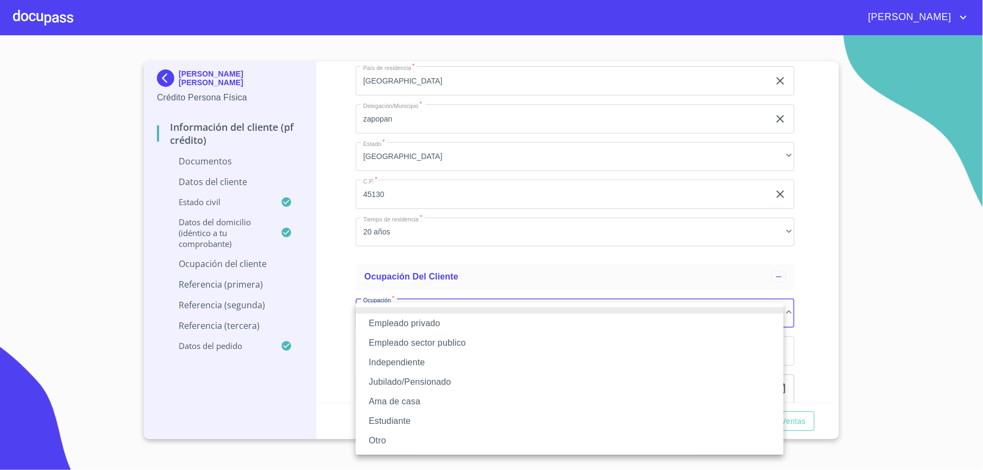
click at [424, 327] on li "Empleado privado" at bounding box center [570, 324] width 428 height 20
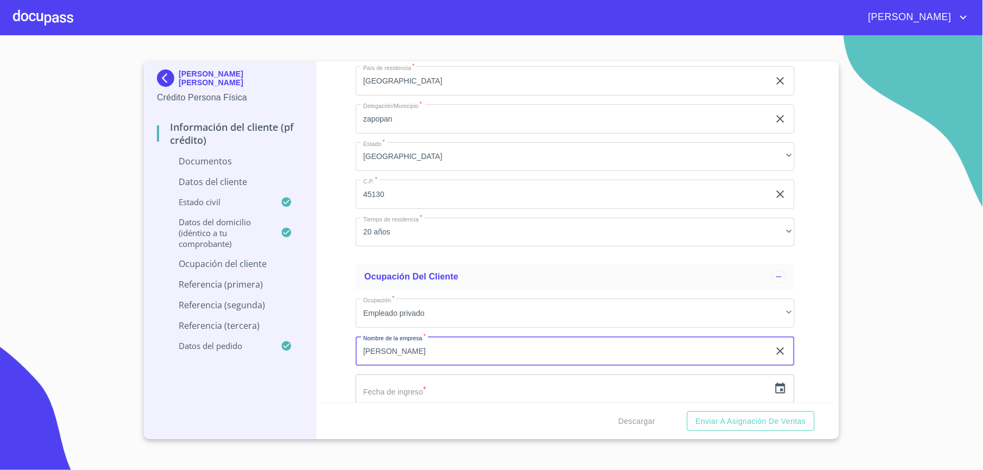
paste input "proximo [DATE] sapi de cv"
click at [400, 352] on input "[PERSON_NAME] proximo [DATE] sapi de cv" at bounding box center [563, 351] width 414 height 29
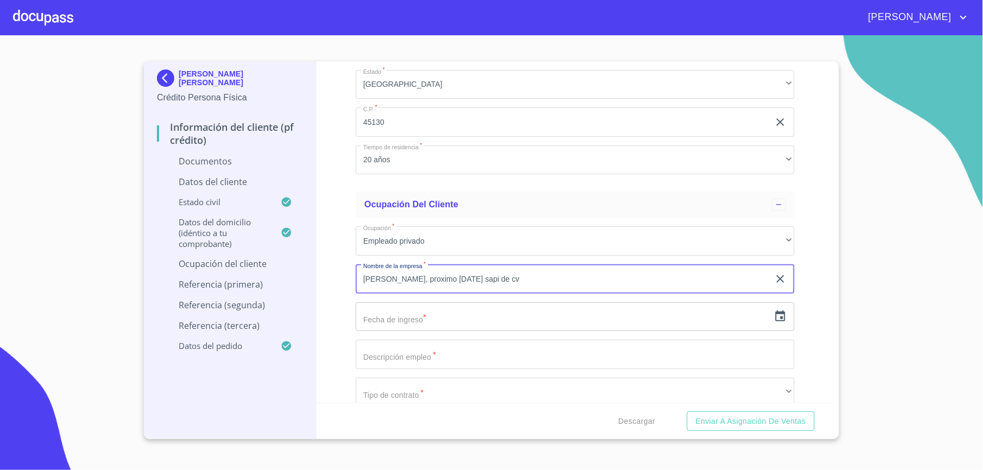
type input "[PERSON_NAME], proximo [DATE] sapi de cv"
click at [776, 316] on icon "button" at bounding box center [781, 316] width 10 height 11
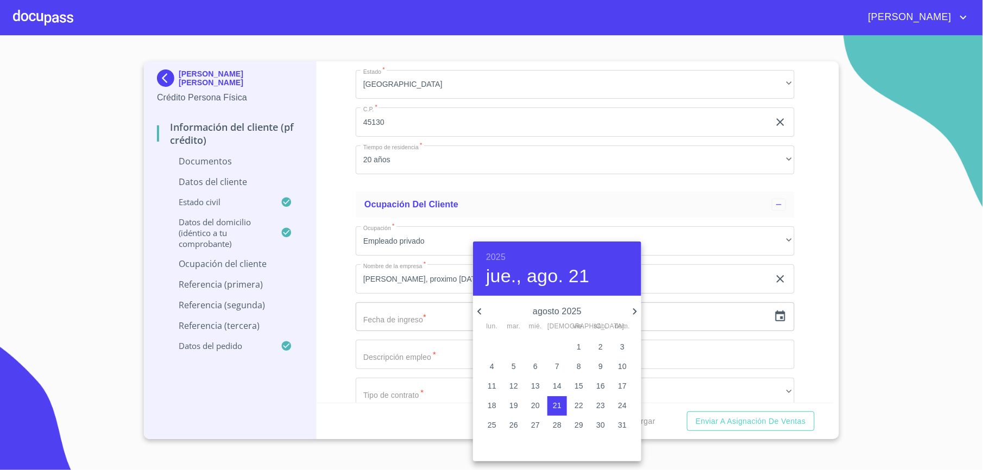
click at [508, 257] on div "2025 jue., ago. 21" at bounding box center [557, 269] width 168 height 54
click at [502, 255] on h6 "2025" at bounding box center [496, 257] width 20 height 15
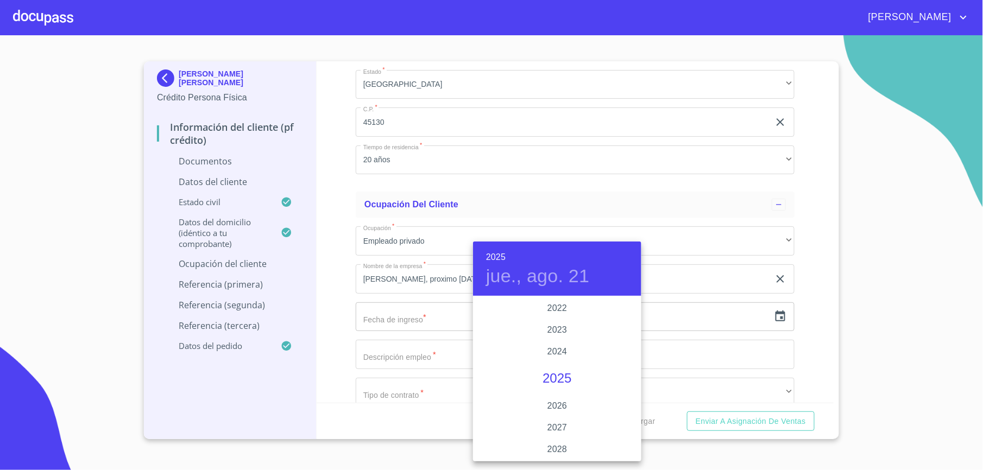
scroll to position [2034, 0]
click at [541, 358] on div "2021" at bounding box center [557, 360] width 168 height 22
type input "21 de ago. de 2021"
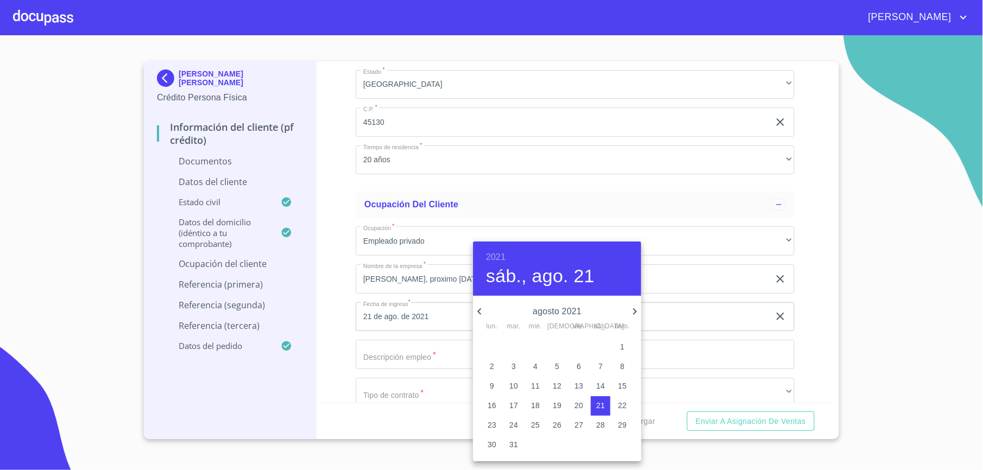
click at [480, 310] on icon "button" at bounding box center [479, 311] width 4 height 7
click at [481, 310] on icon "button" at bounding box center [479, 311] width 13 height 13
click at [614, 388] on span "20" at bounding box center [623, 386] width 20 height 11
type input "20 de jun. de 2021"
click at [434, 367] on div at bounding box center [491, 235] width 983 height 470
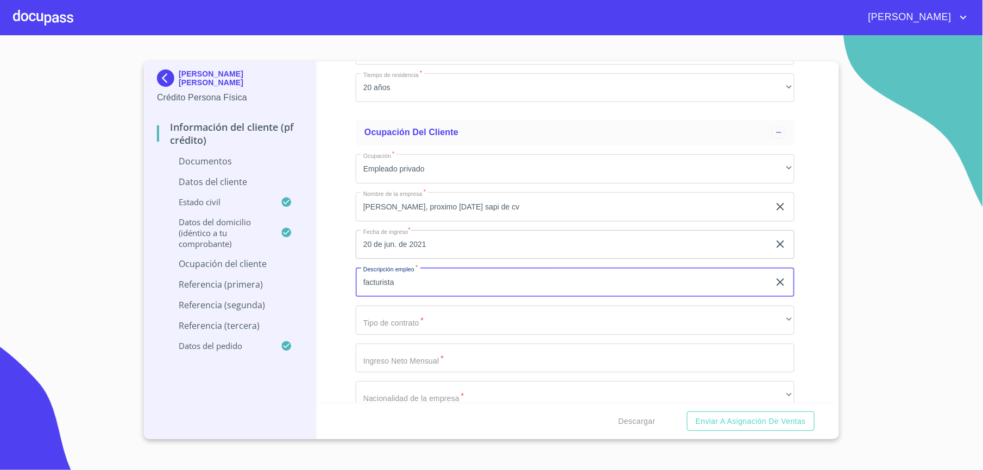
type input "facturista"
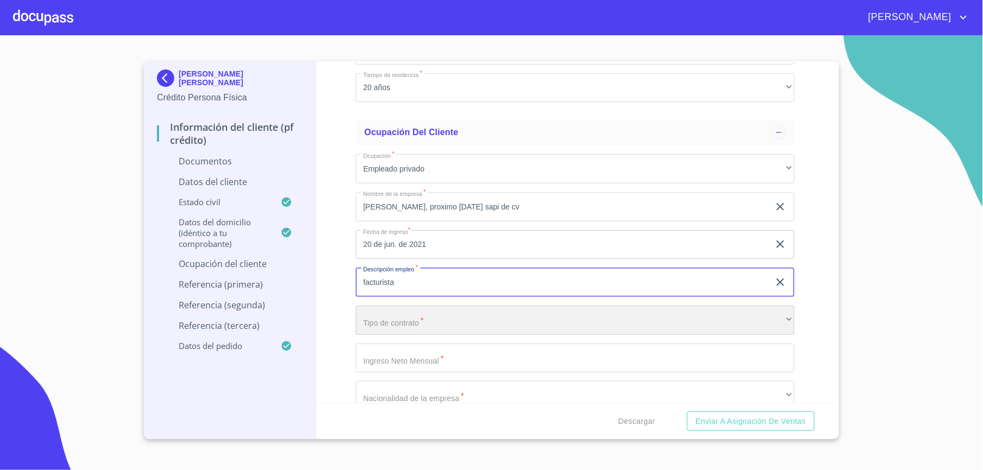
click at [404, 325] on div "​" at bounding box center [575, 320] width 439 height 29
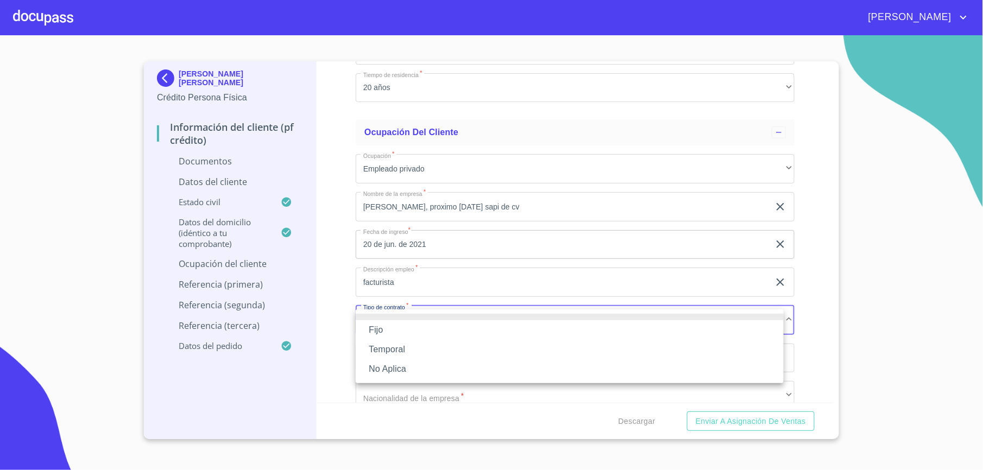
click at [398, 337] on li "Fijo" at bounding box center [570, 330] width 428 height 20
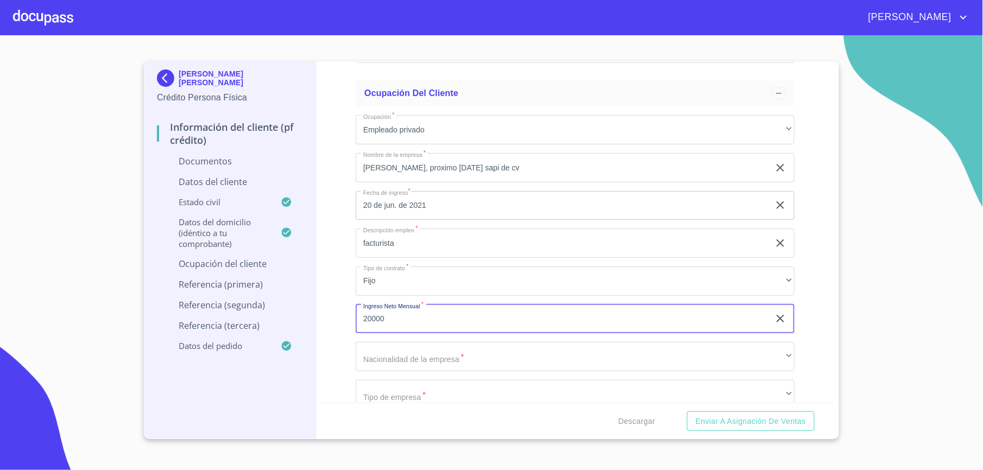
scroll to position [3041, 0]
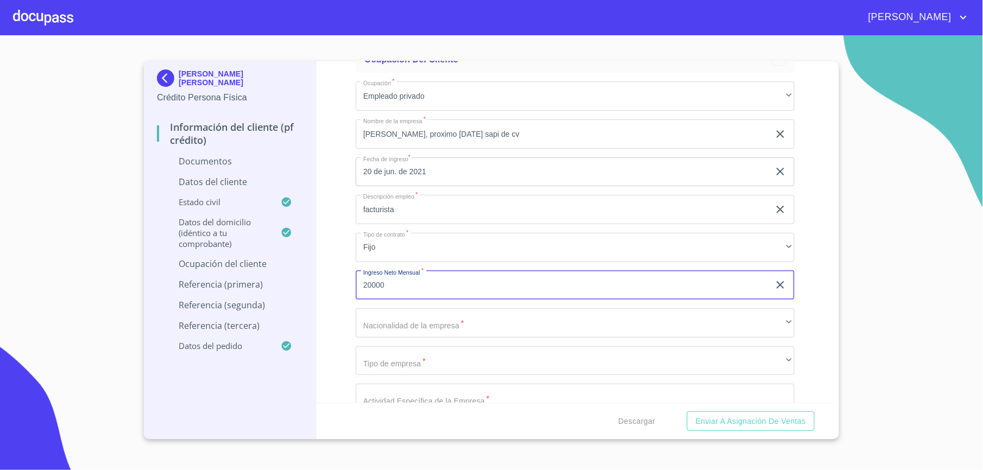
type input "20000"
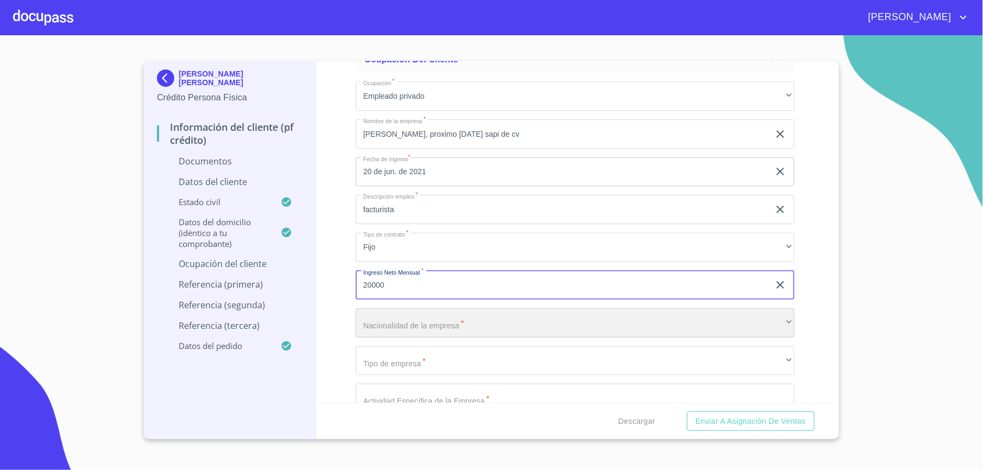
click at [437, 324] on div "​" at bounding box center [575, 322] width 439 height 29
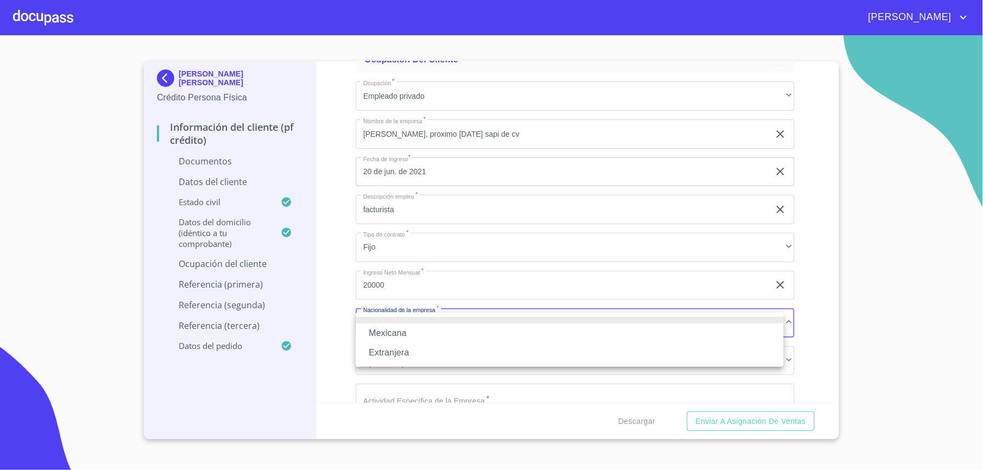
click at [439, 325] on li "Mexicana" at bounding box center [570, 334] width 428 height 20
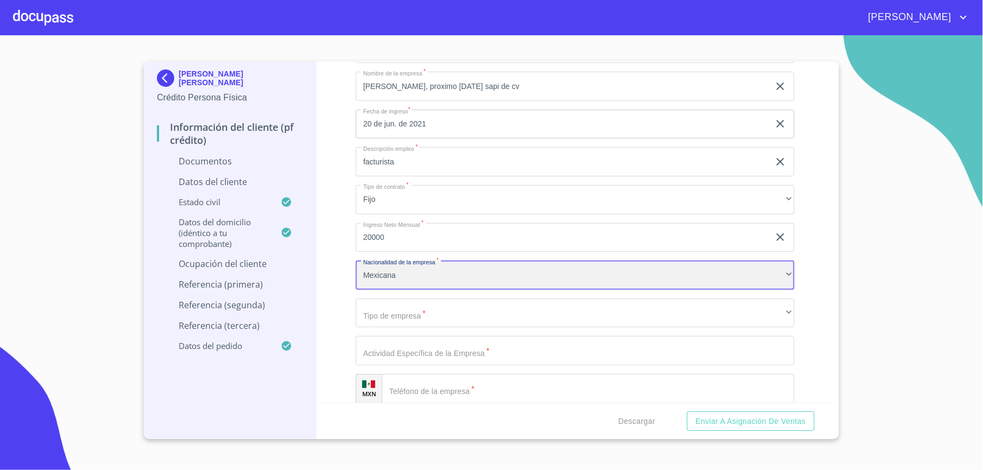
scroll to position [3114, 0]
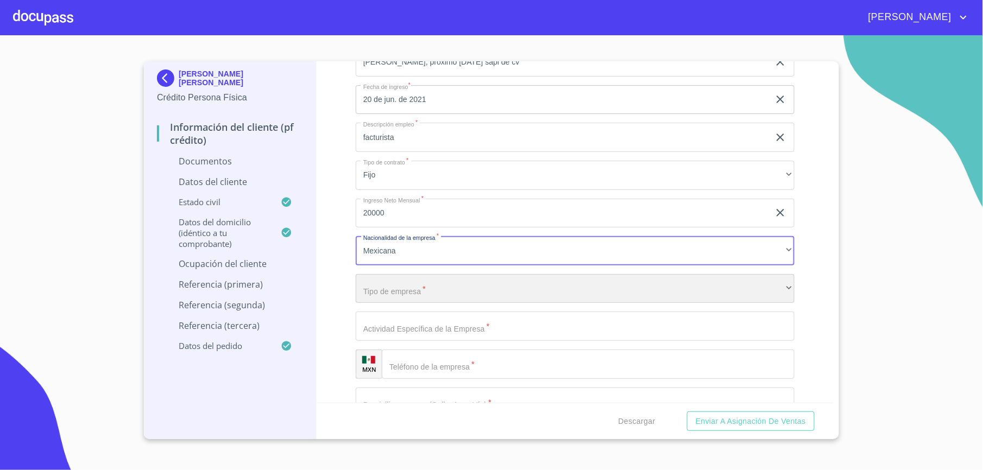
click at [369, 298] on div "​" at bounding box center [575, 288] width 439 height 29
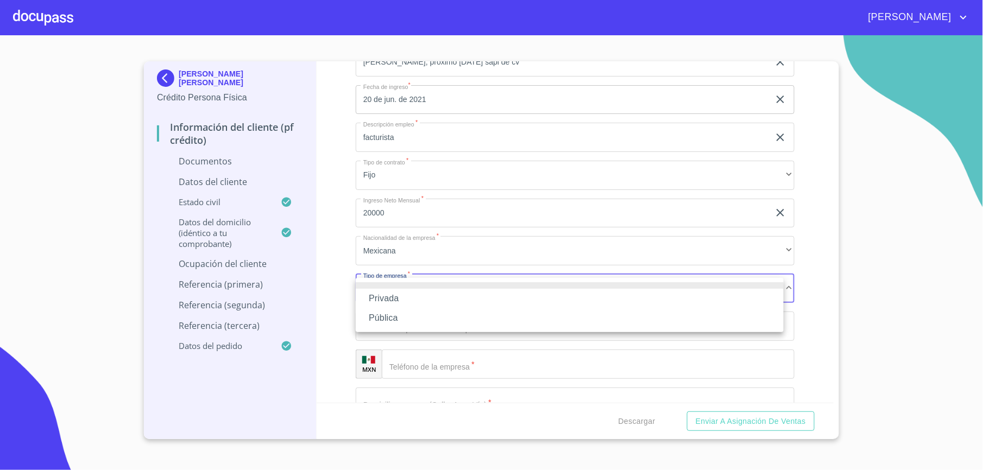
click at [375, 303] on li "Privada" at bounding box center [570, 299] width 428 height 20
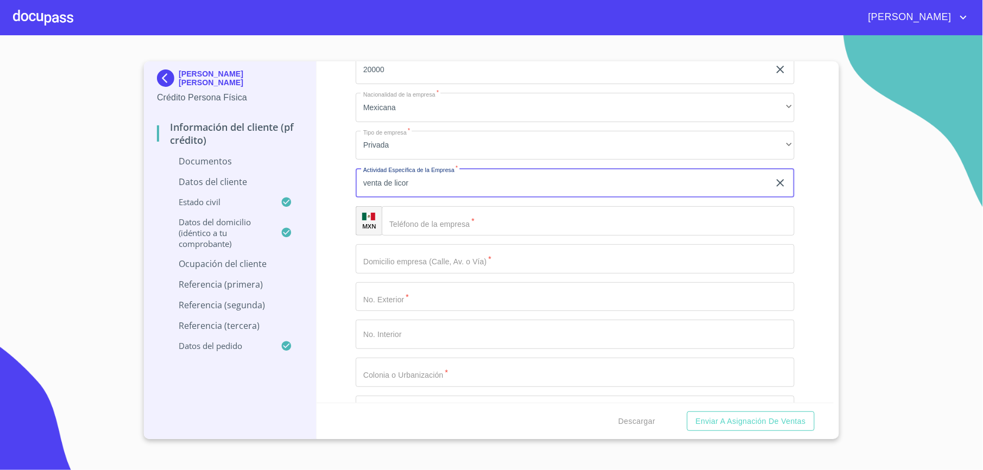
scroll to position [3259, 0]
type input "venta de licor"
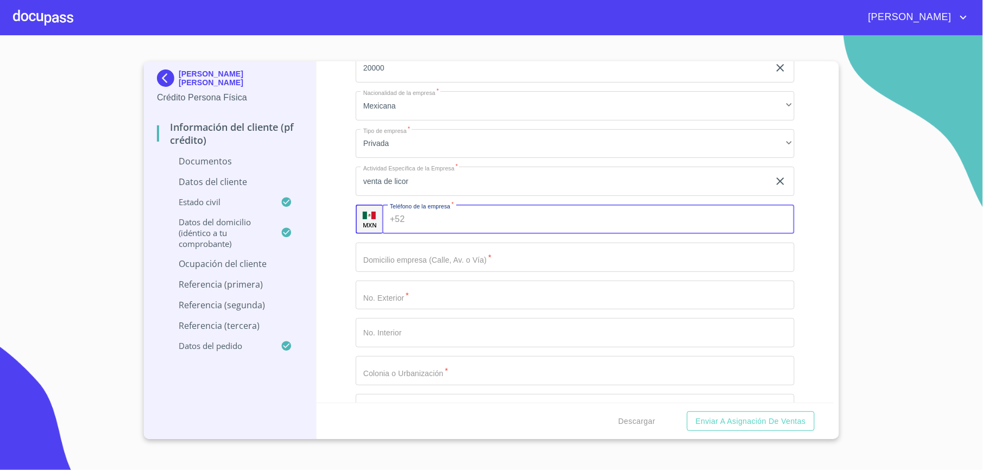
click at [404, 234] on div "+52 ​" at bounding box center [588, 219] width 412 height 29
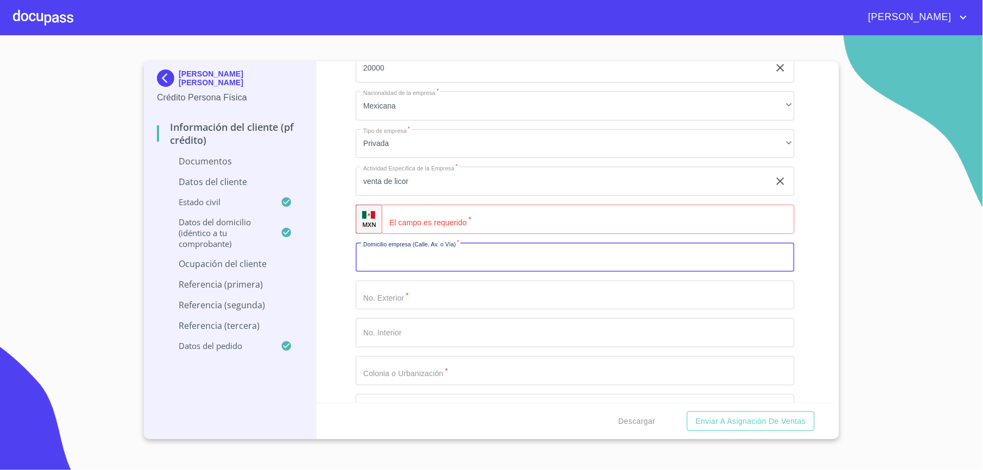
click at [418, 265] on input "Documento de identificación.   *" at bounding box center [575, 257] width 439 height 29
paste input "[PERSON_NAME]. Sur [PERSON_NAME] 8500"
drag, startPoint x: 518, startPoint y: 257, endPoint x: 492, endPoint y: 259, distance: 26.1
click at [492, 259] on input "[PERSON_NAME]. Sur [PERSON_NAME] 8500" at bounding box center [563, 257] width 414 height 29
type input "[PERSON_NAME]. Sur [PERSON_NAME]"
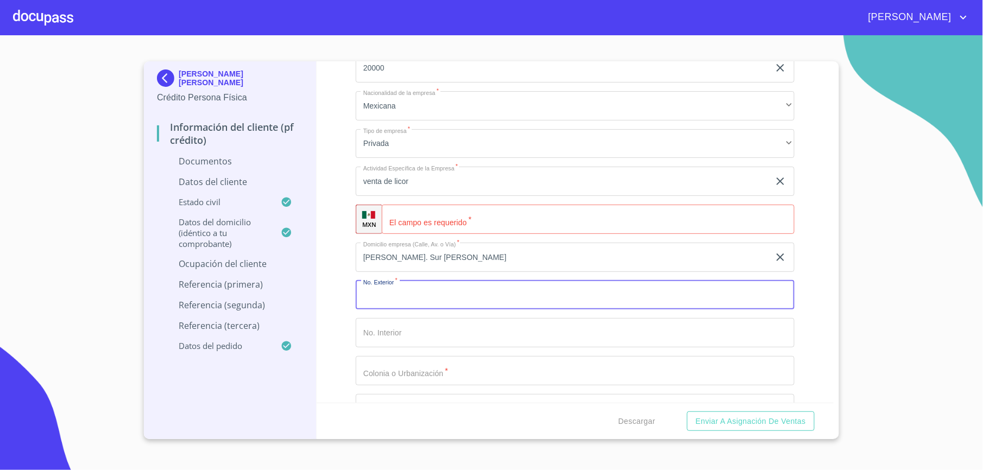
paste input "8500"
type input "8500"
click at [415, 220] on input "Documento de identificación.   *" at bounding box center [588, 219] width 413 height 29
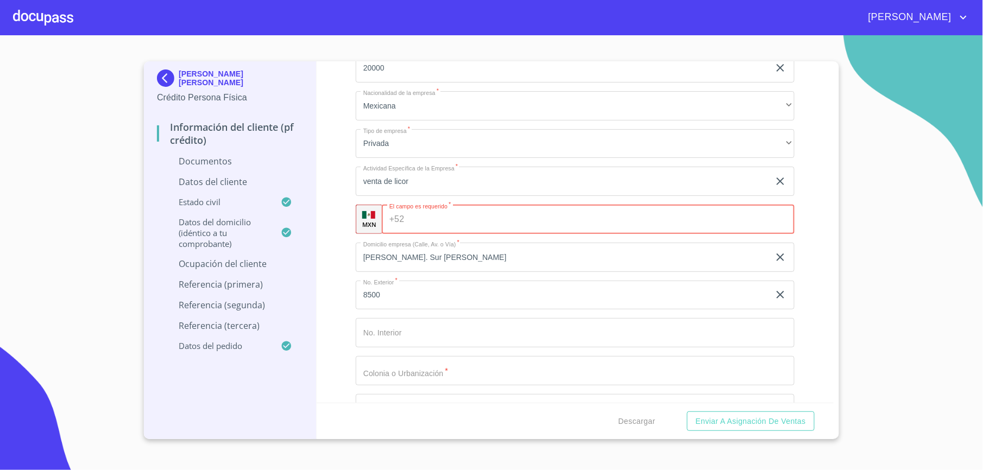
paste input "[PHONE_NUMBER]"
type input "[PHONE_NUMBER]"
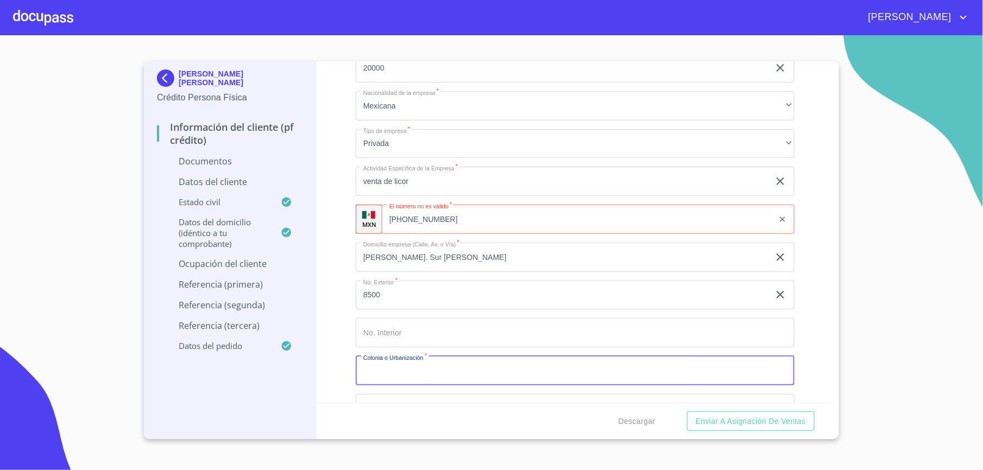
click at [427, 370] on input "Documento de identificación.   *" at bounding box center [575, 370] width 439 height 29
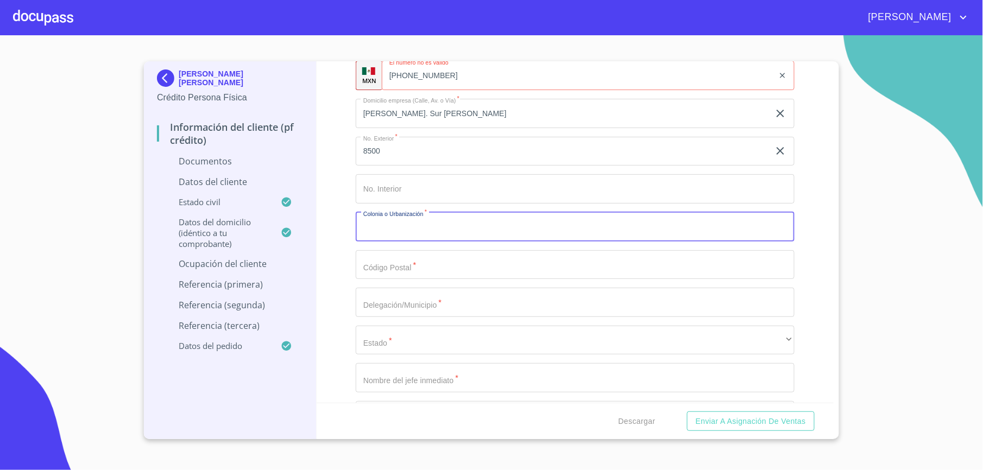
scroll to position [3403, 0]
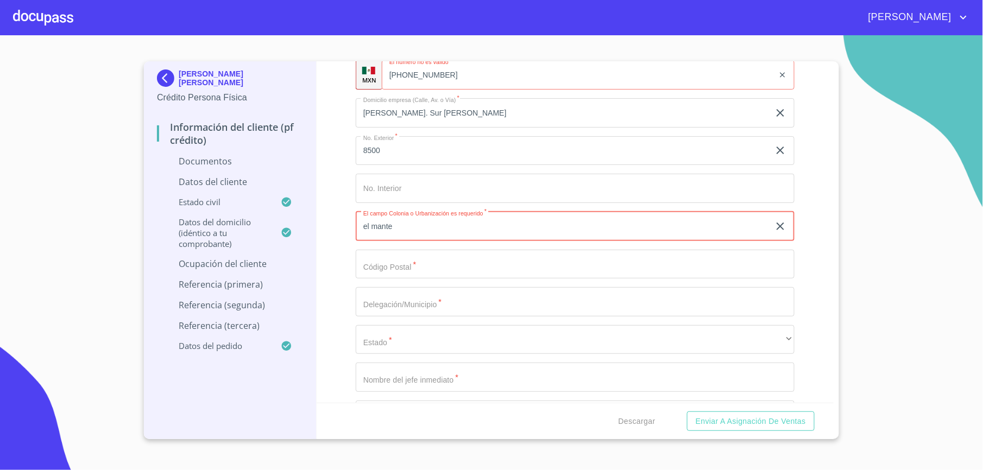
type input "el mante"
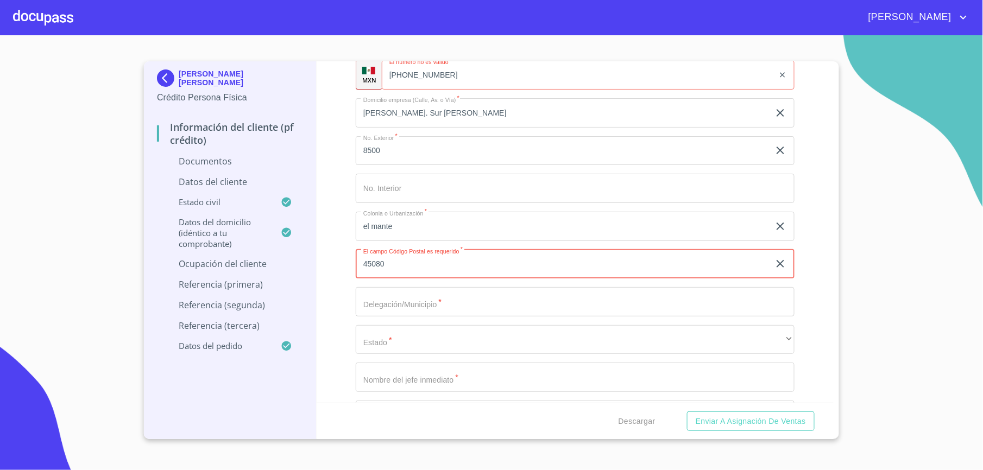
type input "45080"
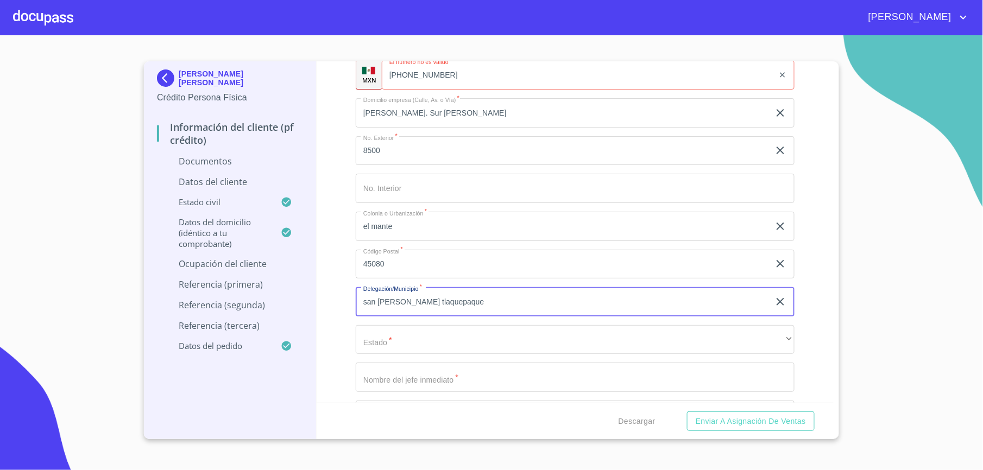
type input "san [PERSON_NAME] tlaquepaque"
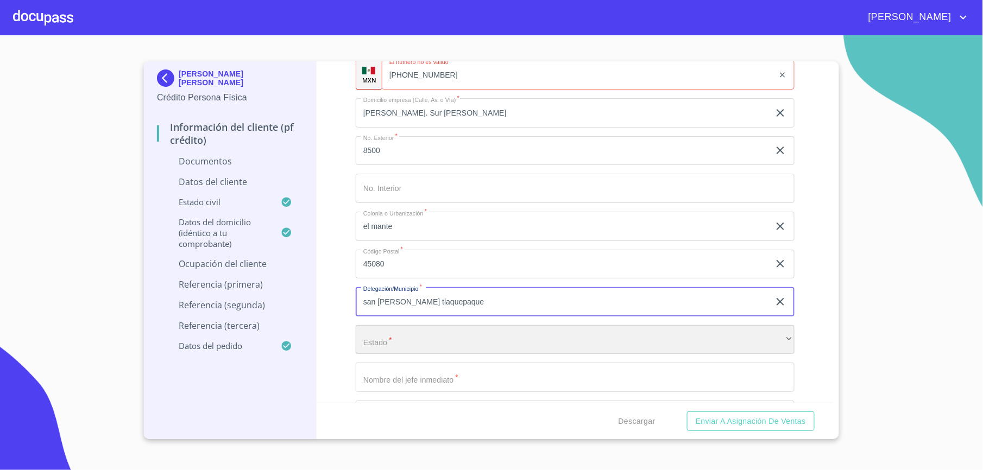
click at [379, 342] on div "​" at bounding box center [575, 339] width 439 height 29
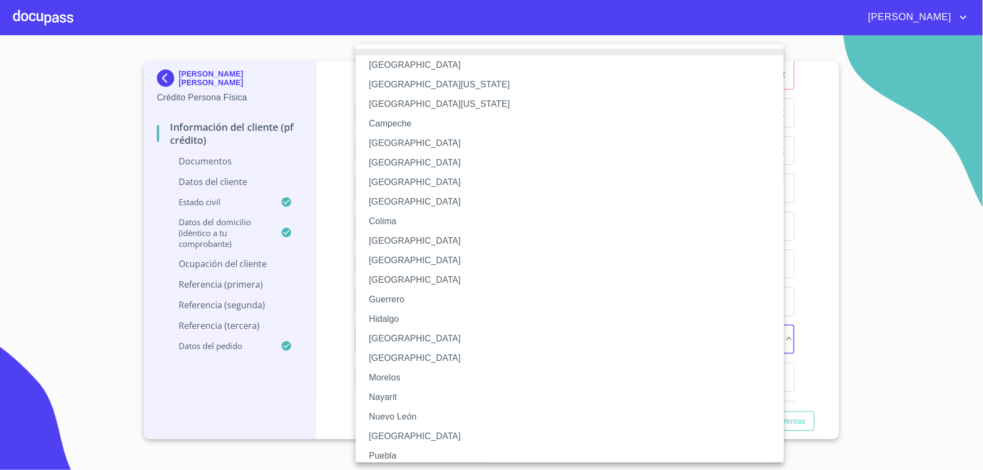
click at [387, 339] on li "[GEOGRAPHIC_DATA]" at bounding box center [575, 339] width 439 height 20
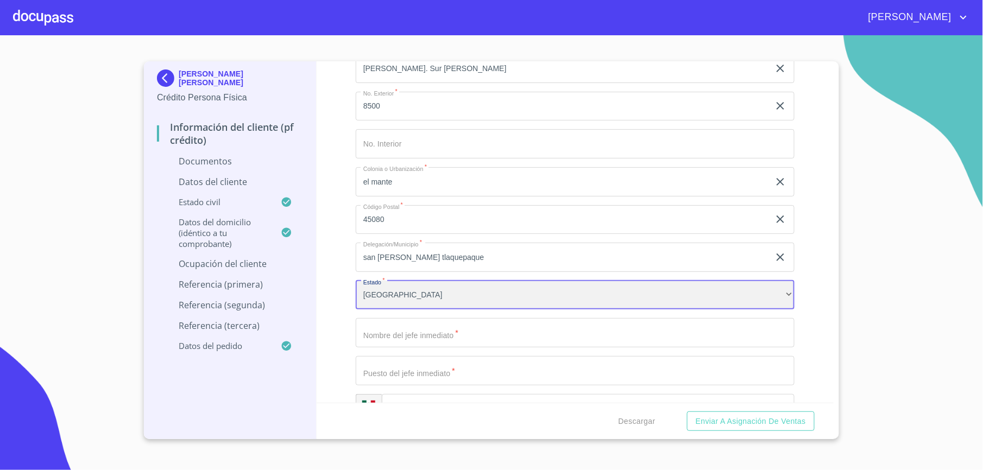
scroll to position [3476, 0]
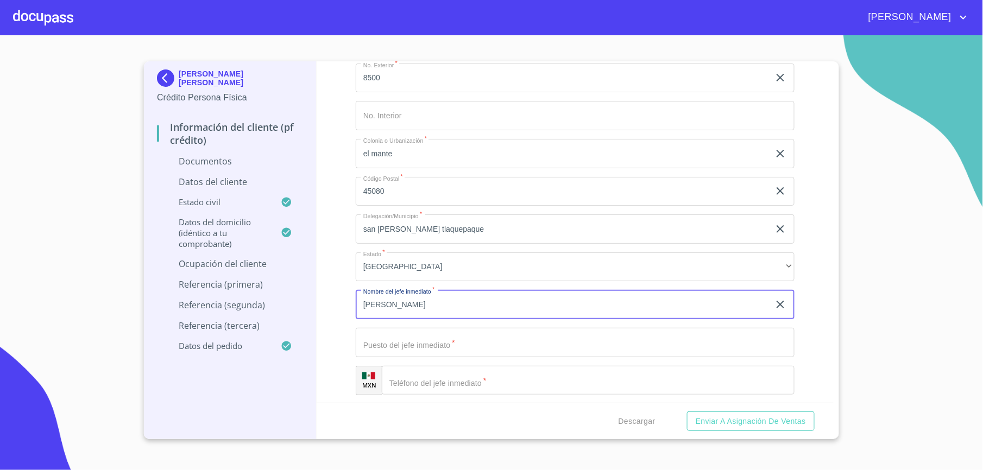
type input "[PERSON_NAME]"
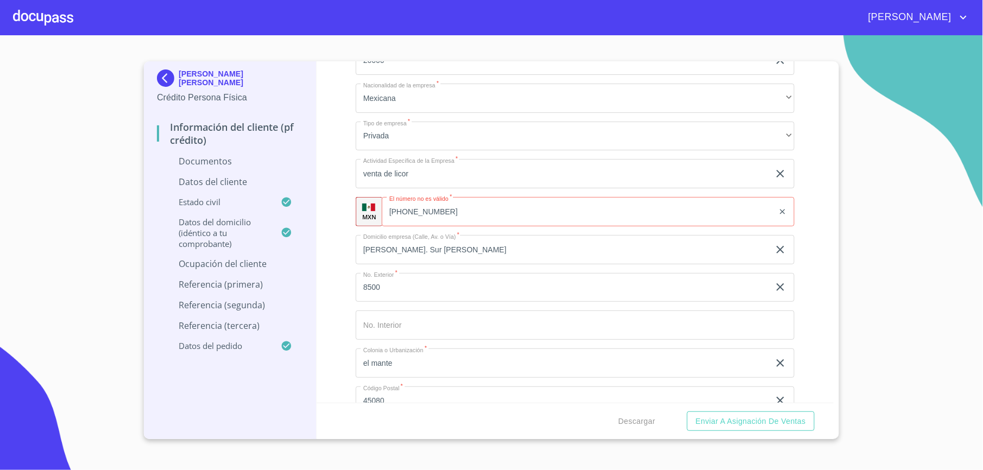
scroll to position [3259, 0]
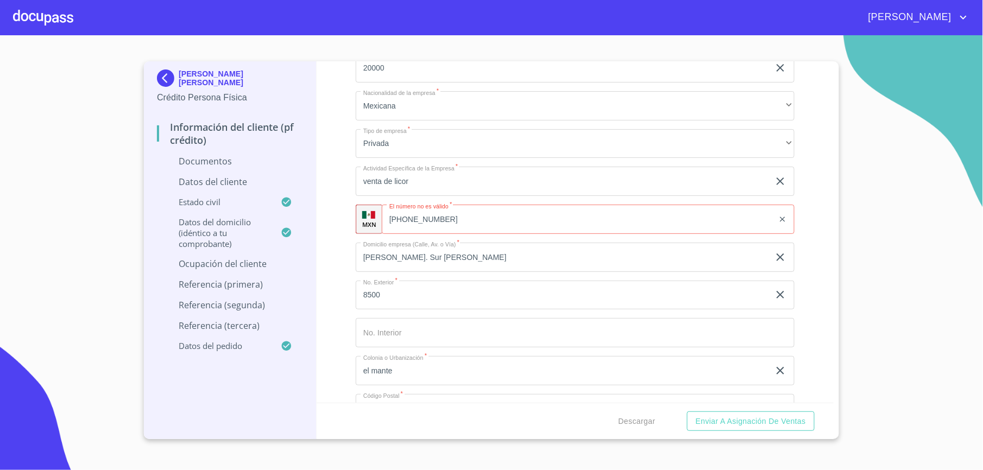
type input "cordinador general de almacenes"
drag, startPoint x: 466, startPoint y: 224, endPoint x: 392, endPoint y: 222, distance: 73.9
click at [392, 222] on div "[PHONE_NUMBER] ​" at bounding box center [588, 219] width 413 height 29
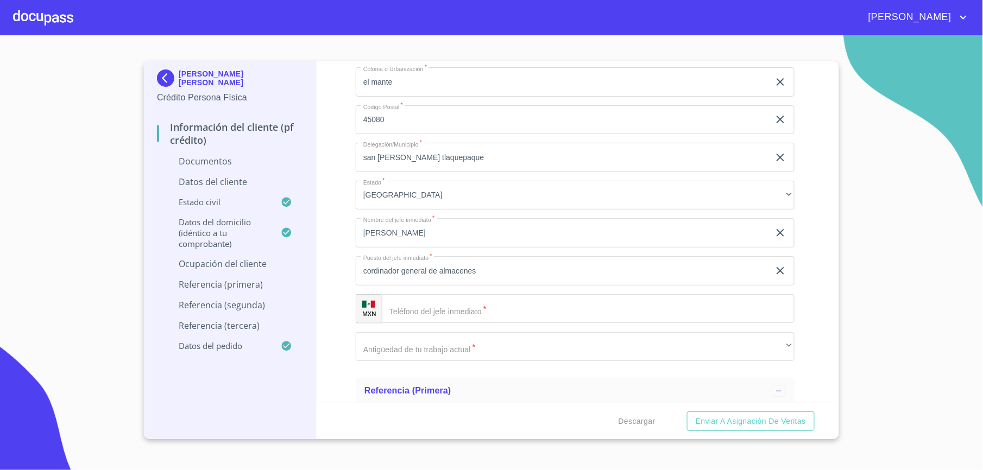
scroll to position [3548, 0]
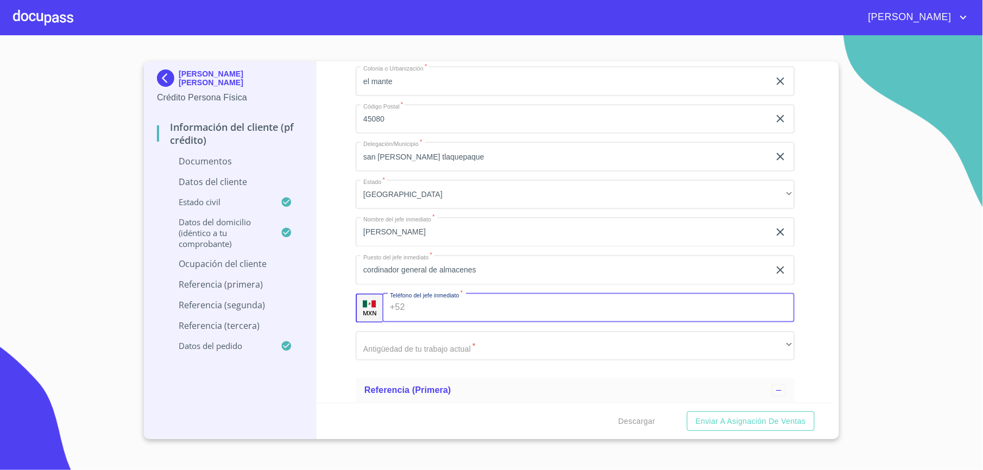
paste input "[PHONE_NUMBER]"
type input "[PHONE_NUMBER]"
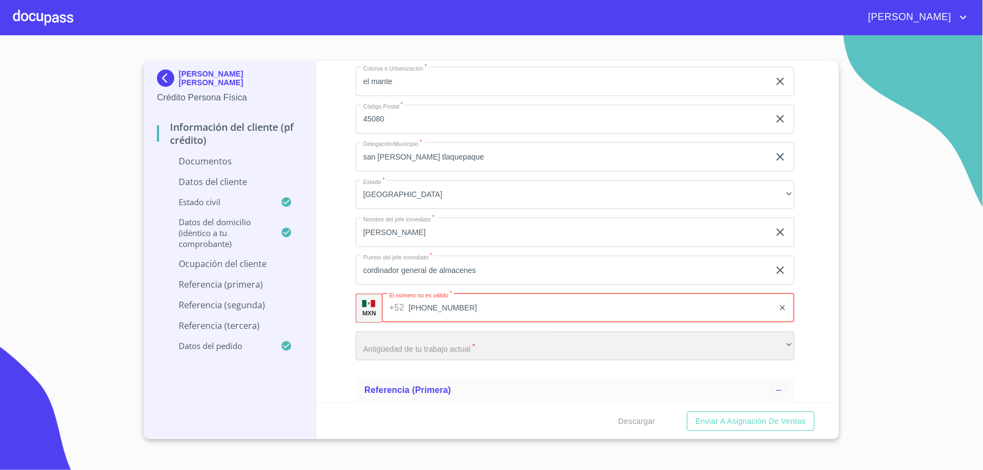
click at [581, 360] on div "​" at bounding box center [575, 346] width 439 height 29
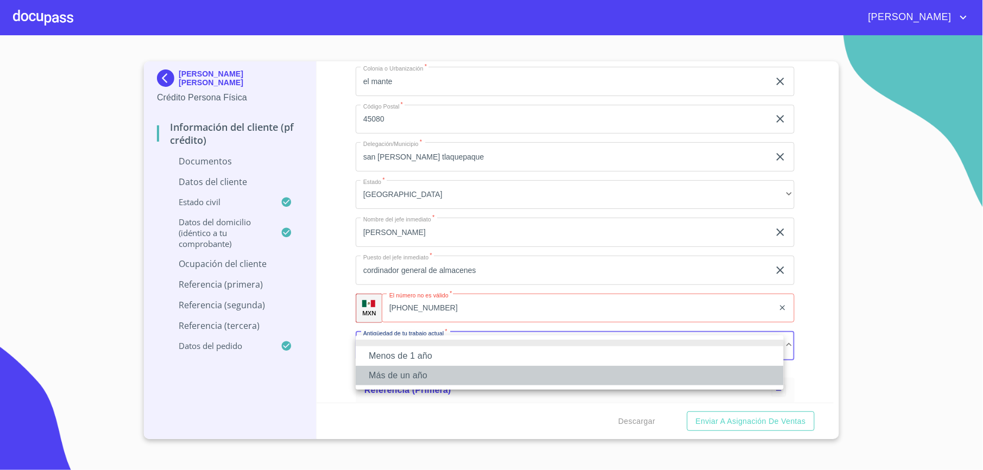
click at [401, 374] on li "Más de un año" at bounding box center [570, 376] width 428 height 20
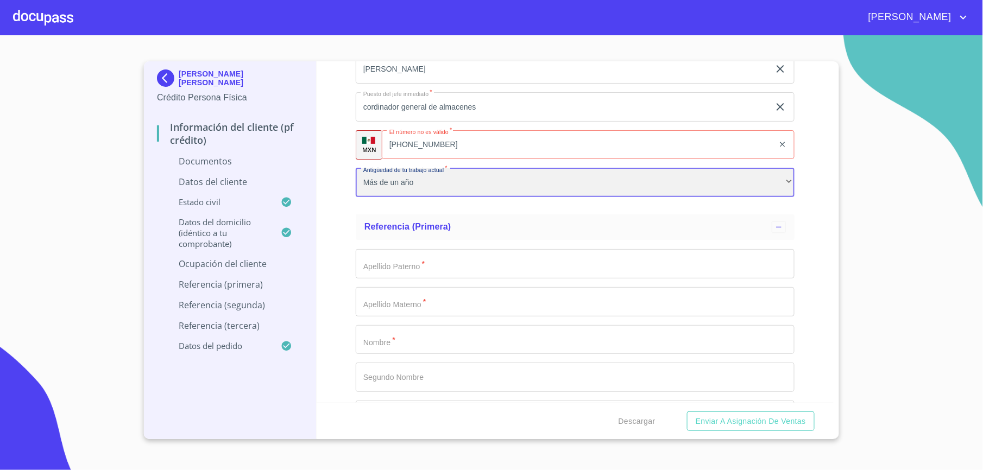
scroll to position [3765, 0]
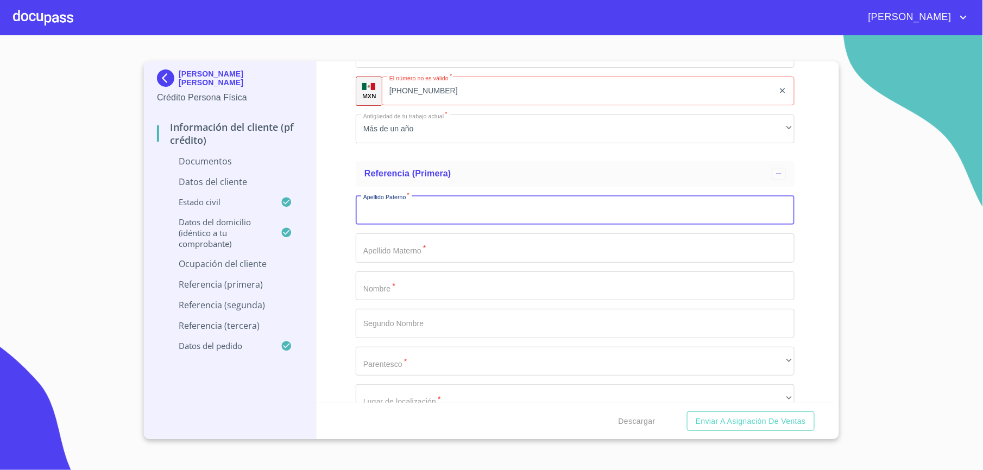
click at [439, 214] on input "Documento de identificación.   *" at bounding box center [575, 210] width 439 height 29
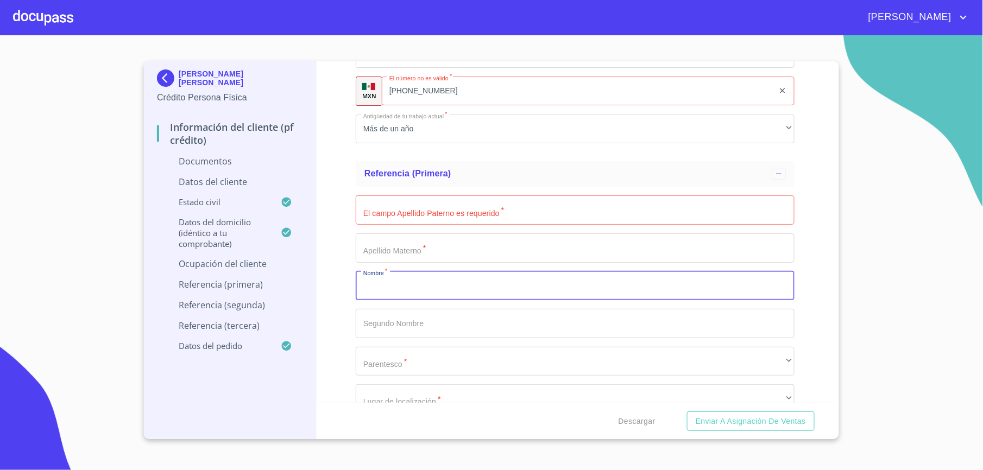
click at [539, 289] on input "Documento de identificación.   *" at bounding box center [575, 286] width 439 height 29
type input "[PERSON_NAME]"
click at [403, 219] on input "Documento de identificación.   *" at bounding box center [575, 210] width 439 height 29
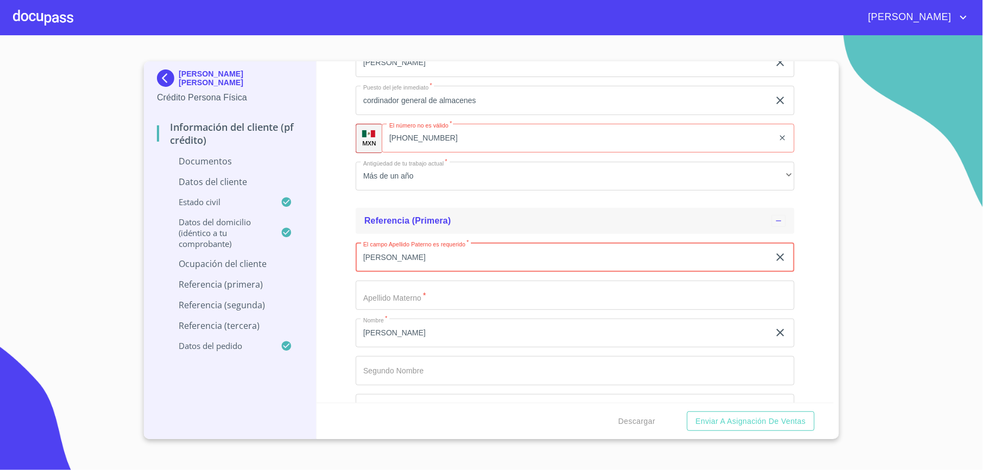
scroll to position [3693, 0]
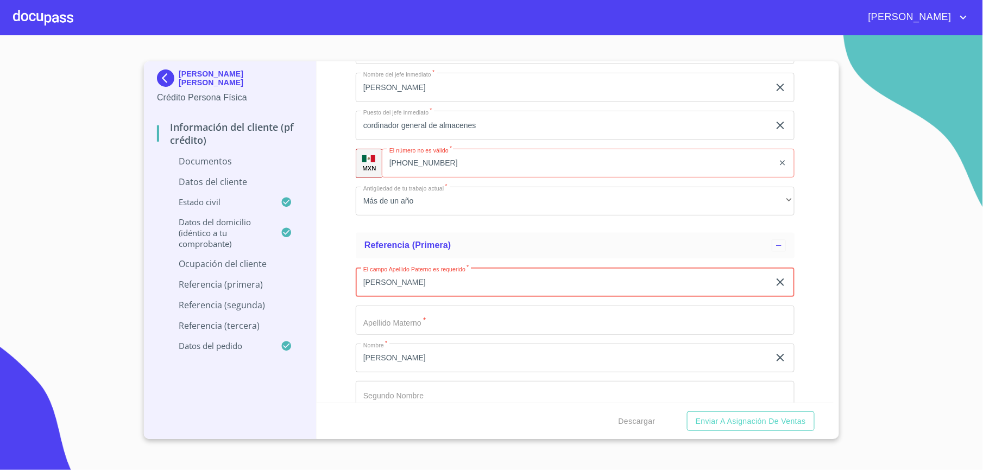
type input "[PERSON_NAME]"
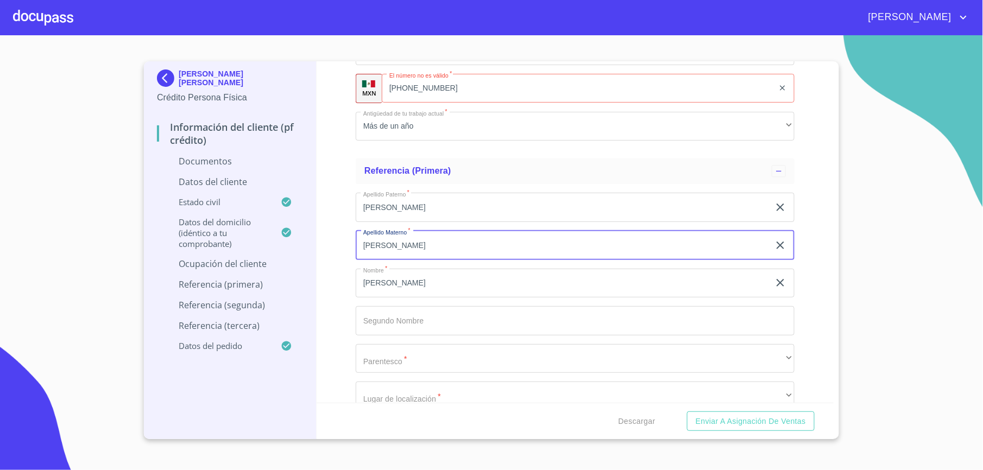
scroll to position [3838, 0]
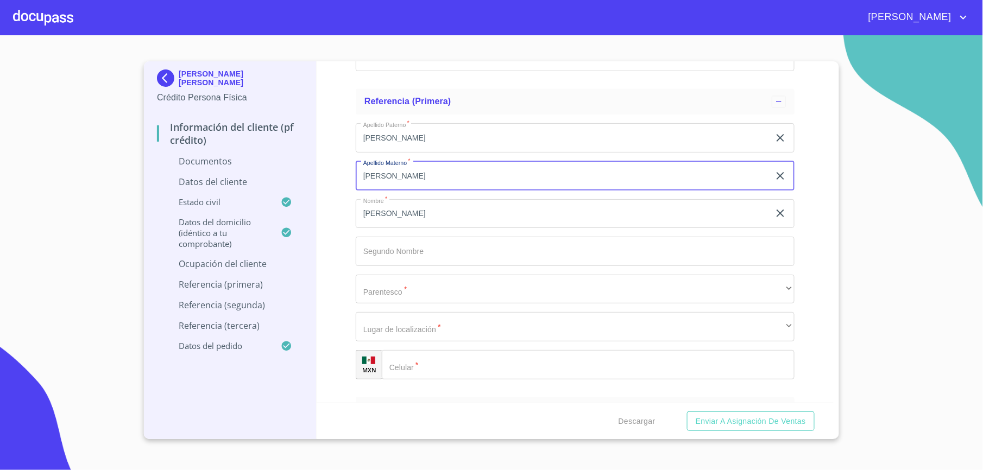
type input "[PERSON_NAME]"
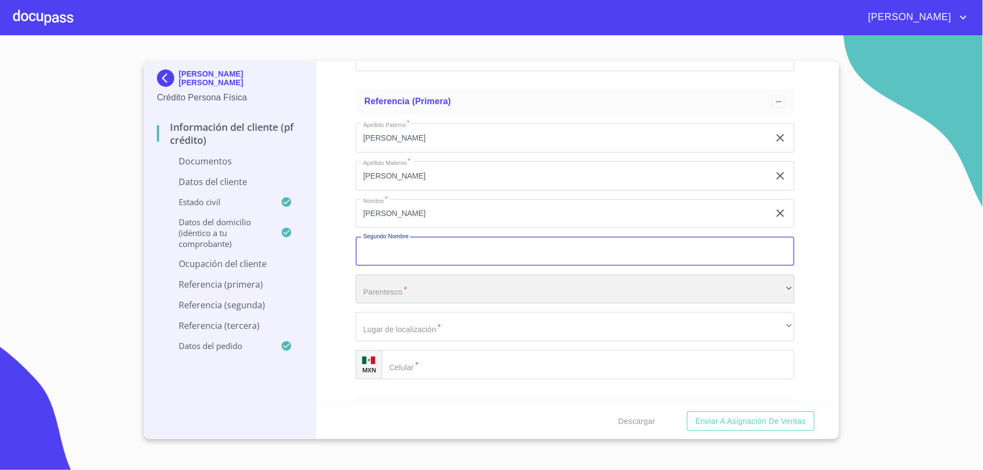
click at [424, 285] on div "​" at bounding box center [575, 289] width 439 height 29
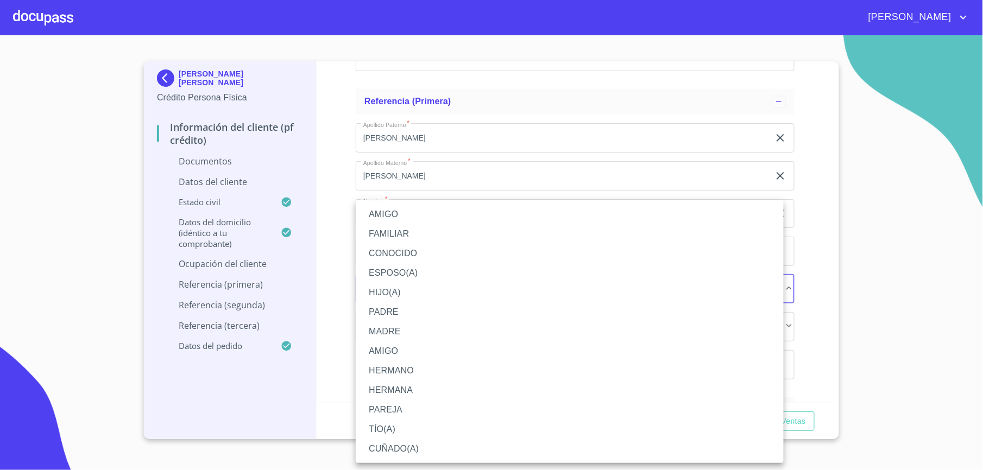
click at [403, 231] on li "FAMILIAR" at bounding box center [570, 234] width 428 height 20
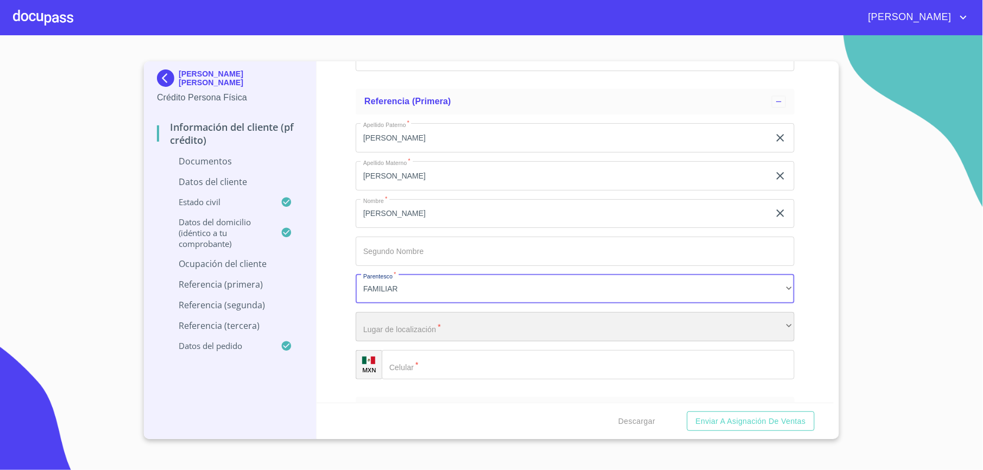
click at [444, 341] on div "​" at bounding box center [575, 326] width 439 height 29
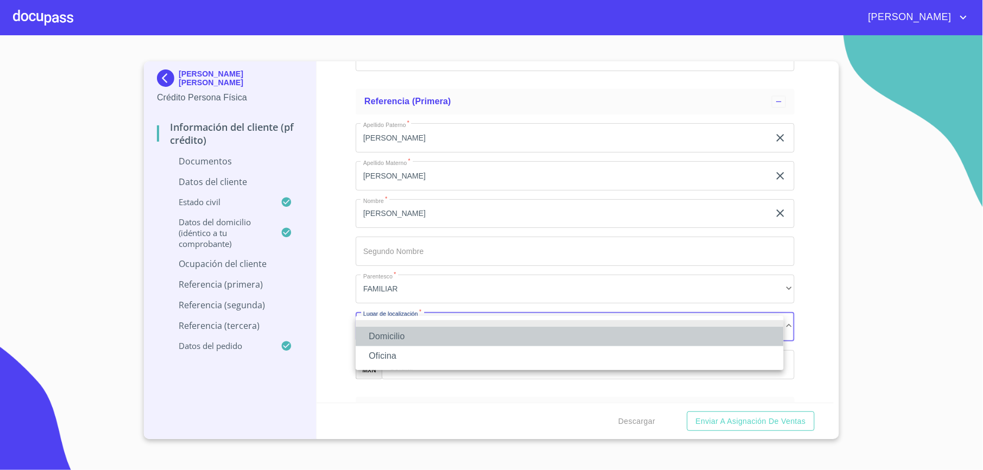
click at [431, 338] on li "Domicilio" at bounding box center [570, 337] width 428 height 20
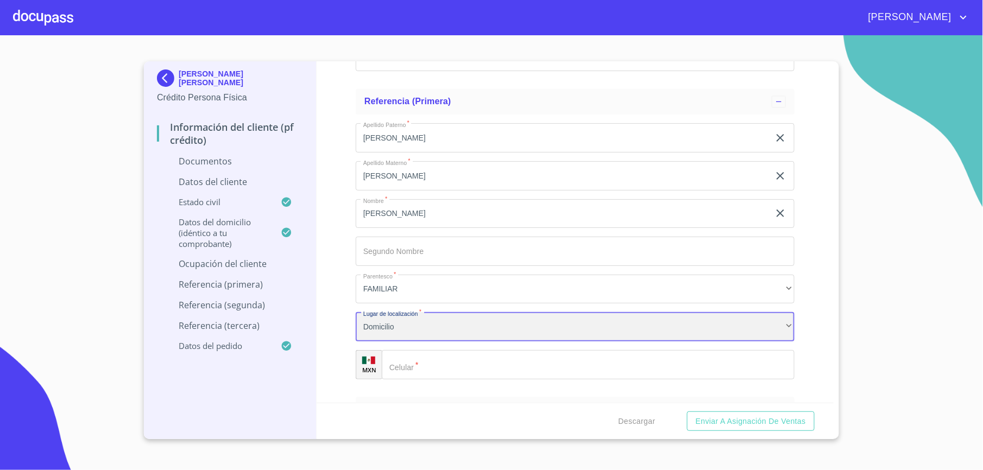
click at [429, 340] on div "Domicilio" at bounding box center [575, 326] width 439 height 29
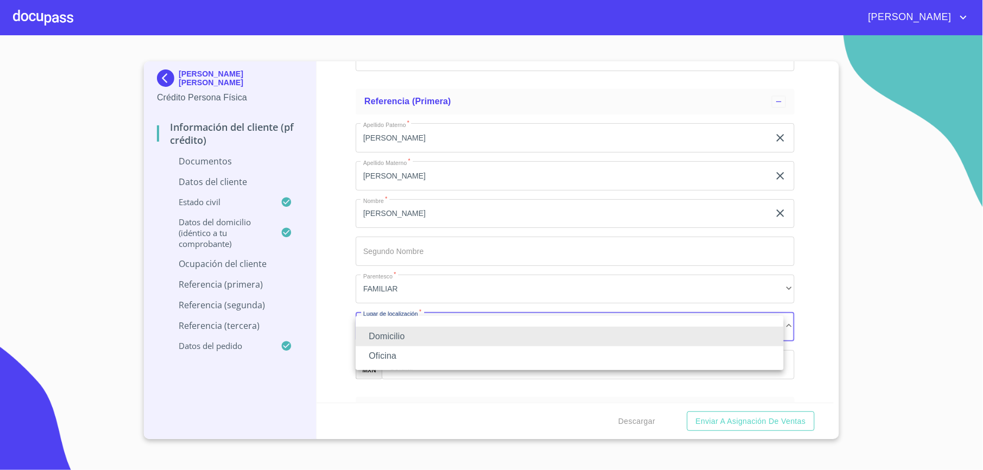
click at [426, 360] on li "Oficina" at bounding box center [570, 357] width 428 height 20
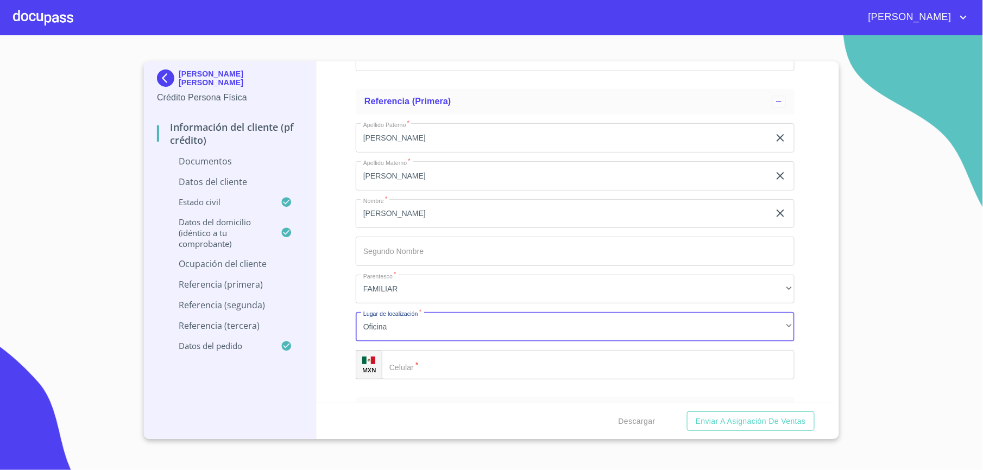
click at [437, 366] on input "Documento de identificación.   *" at bounding box center [588, 364] width 413 height 29
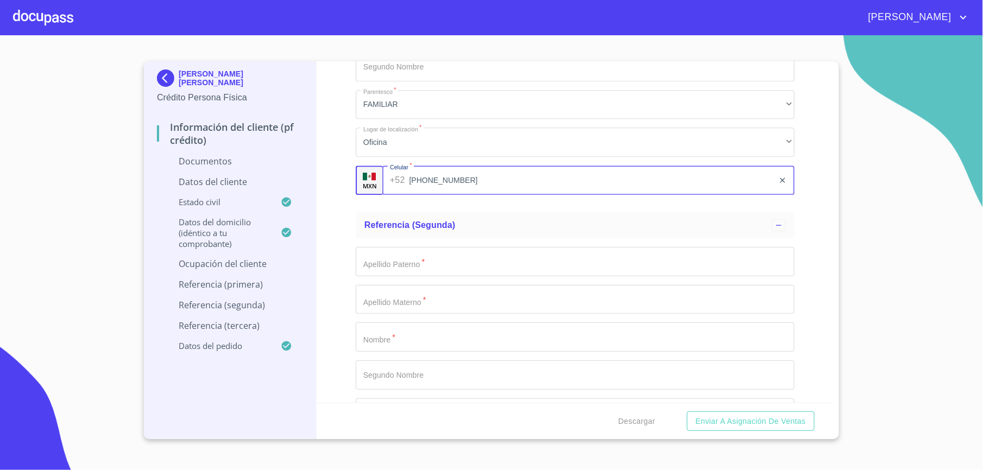
scroll to position [4055, 0]
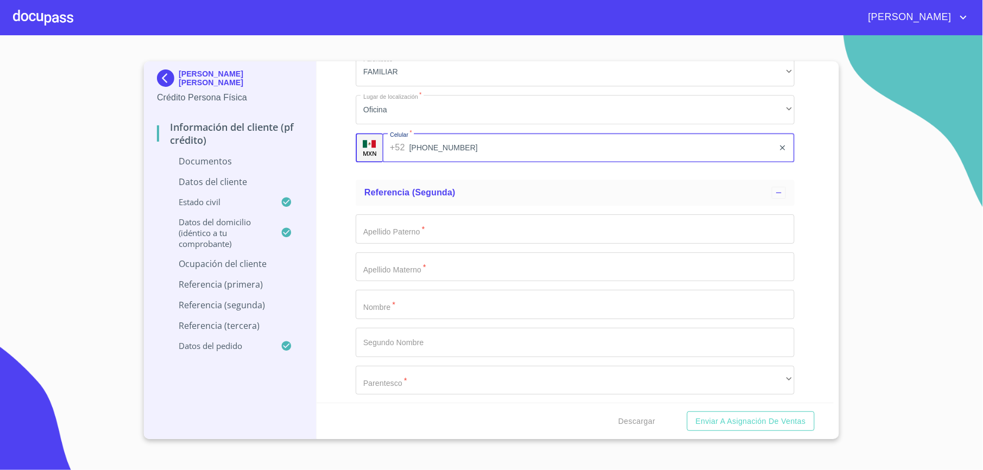
type input "[PHONE_NUMBER]"
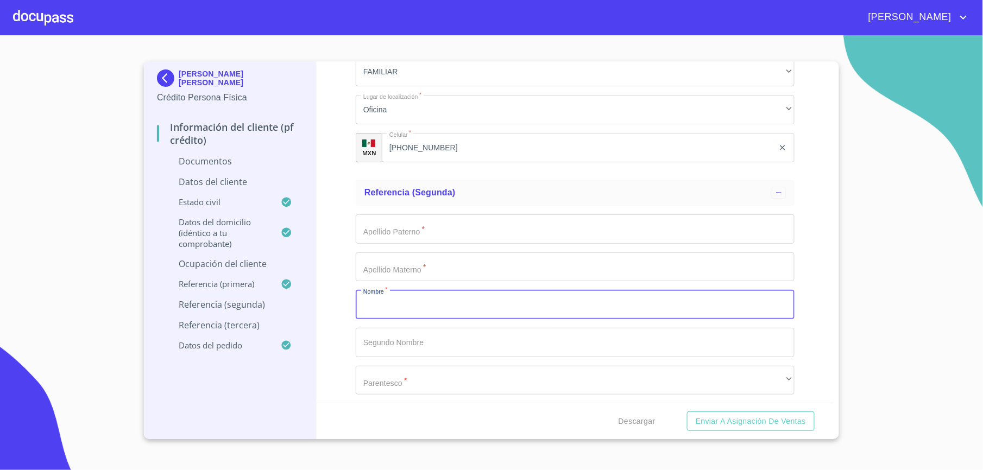
click at [407, 302] on input "Documento de identificación.   *" at bounding box center [575, 304] width 439 height 29
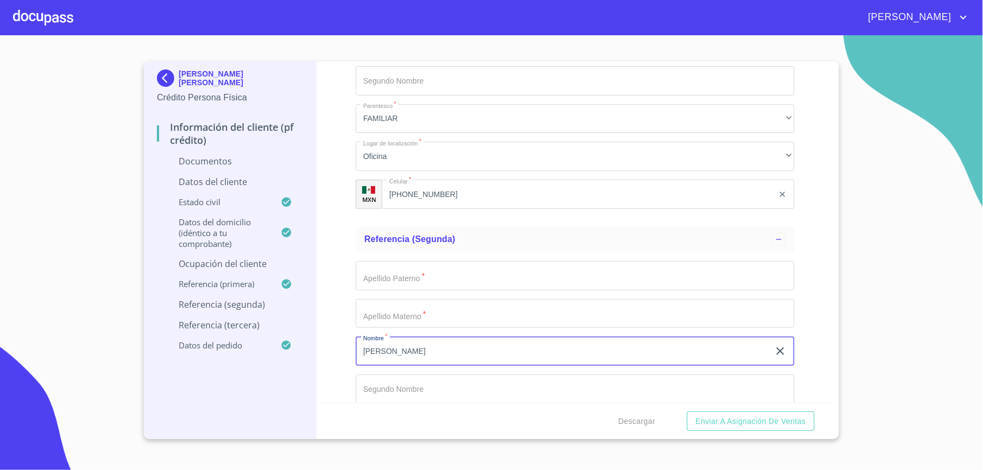
scroll to position [3983, 0]
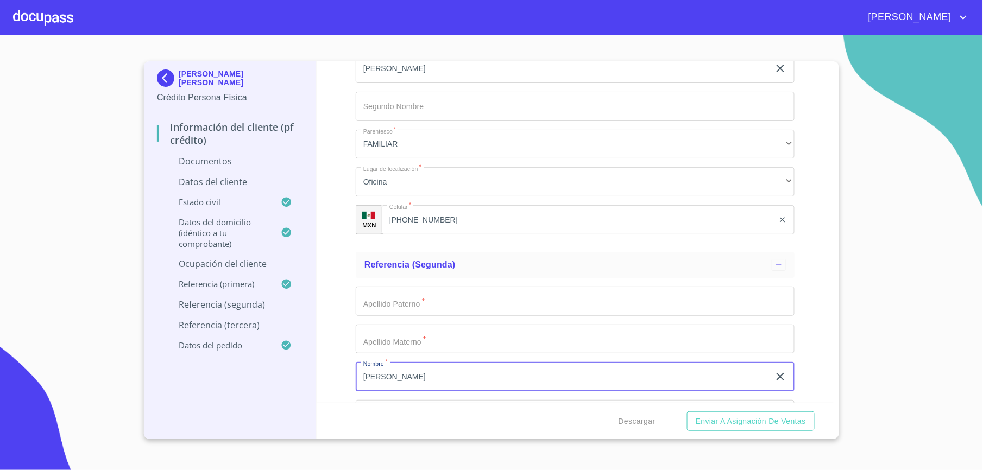
type input "[PERSON_NAME]"
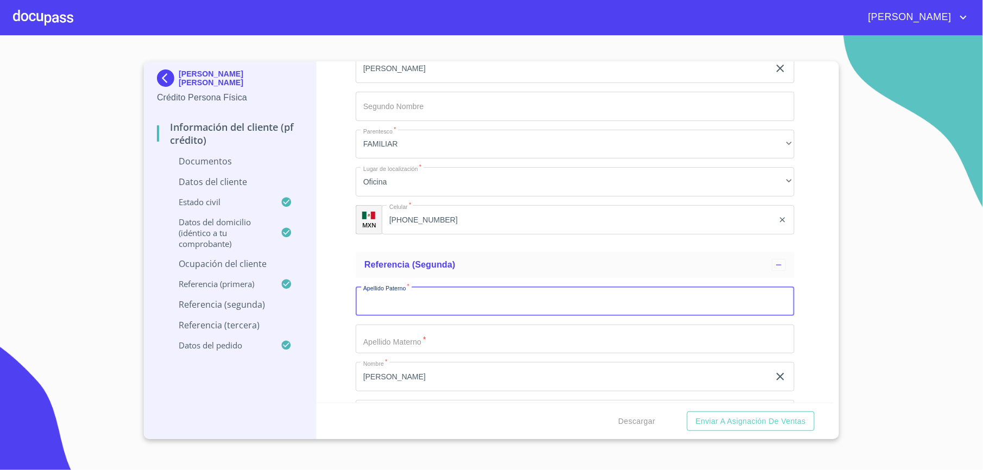
click at [414, 307] on input "Documento de identificación.   *" at bounding box center [575, 301] width 439 height 29
type input "v"
type input "[PERSON_NAME]"
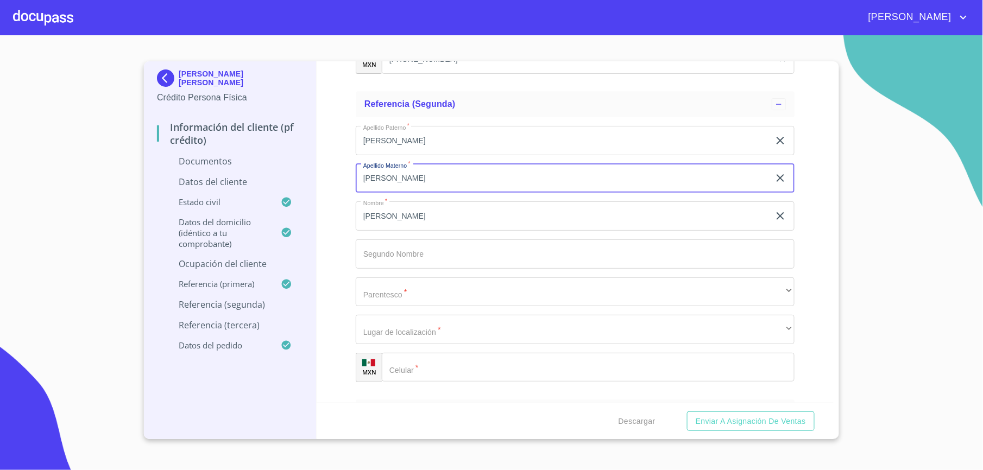
scroll to position [4200, 0]
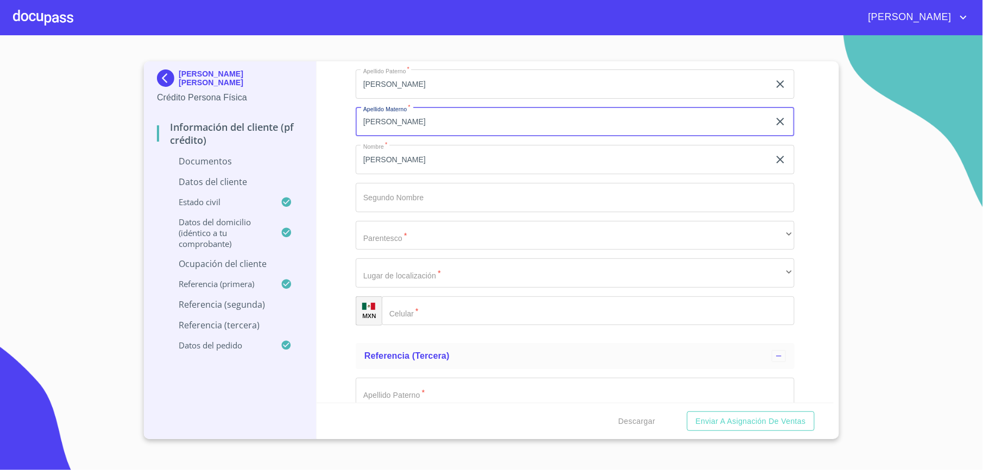
type input "[PERSON_NAME]"
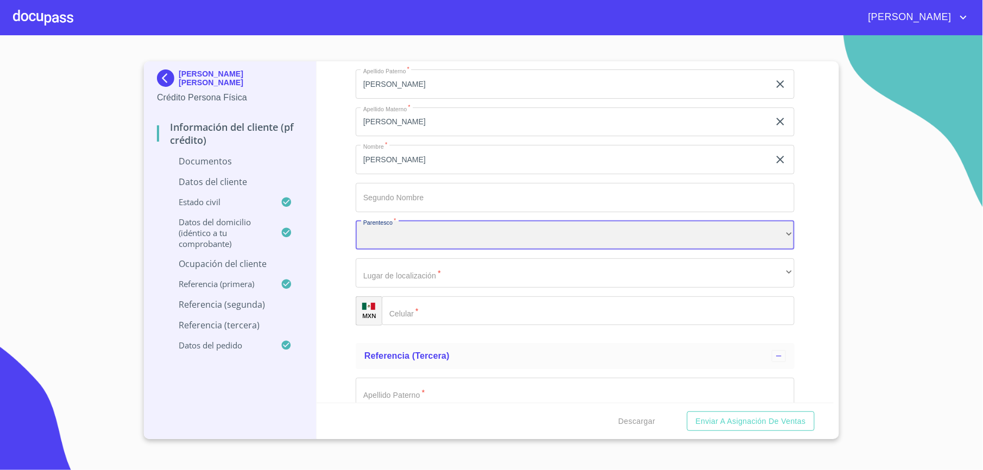
click at [427, 239] on div "​" at bounding box center [575, 235] width 439 height 29
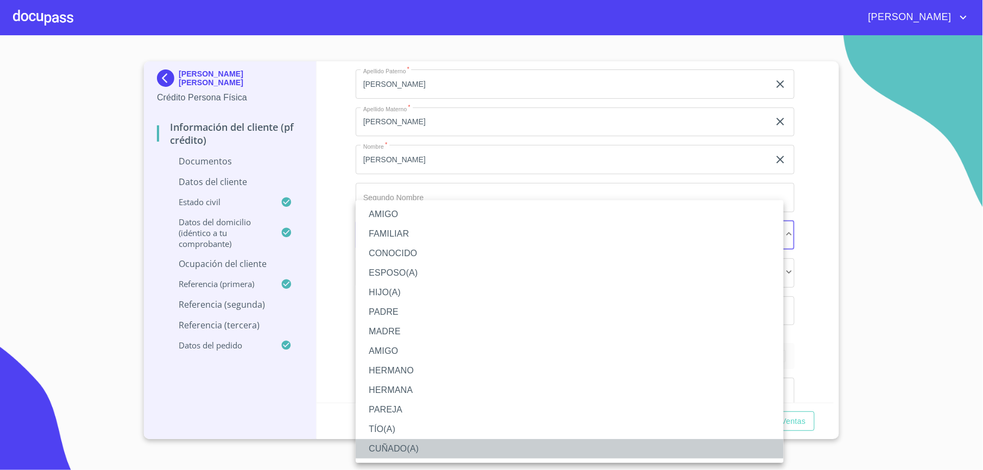
click at [420, 444] on li "CUÑADO(A)" at bounding box center [570, 449] width 428 height 20
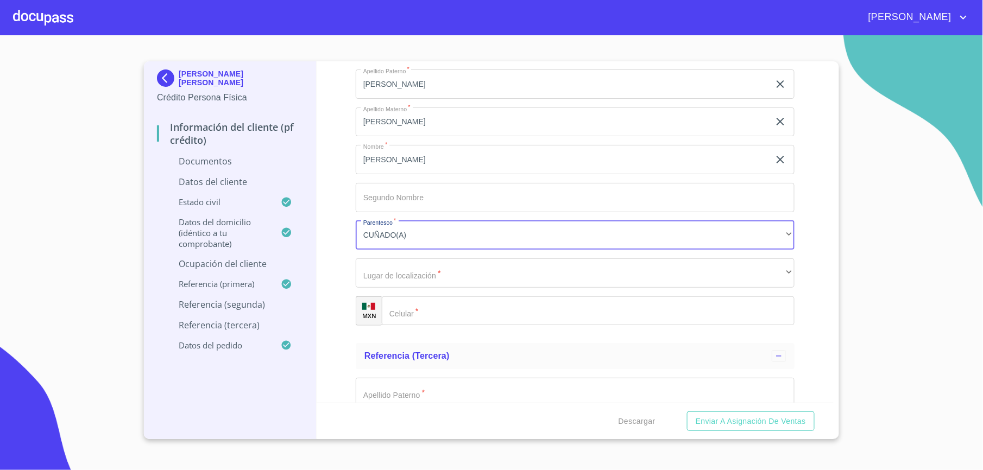
click at [435, 314] on input "Documento de identificación.   *" at bounding box center [588, 311] width 413 height 29
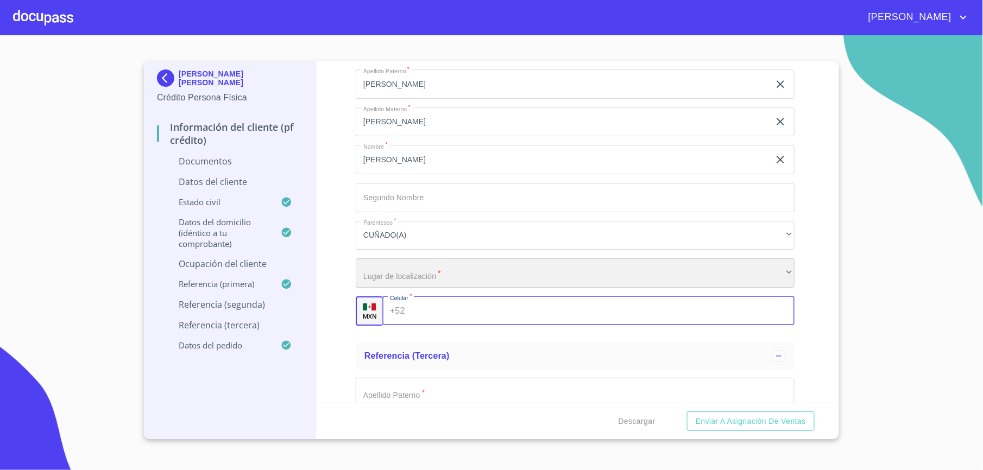
click at [435, 283] on div "​" at bounding box center [575, 273] width 439 height 29
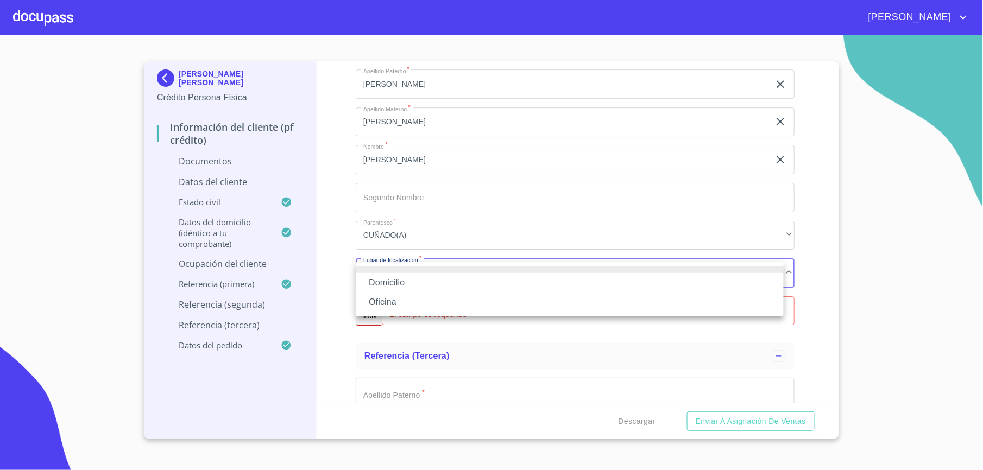
click at [437, 305] on li "Oficina" at bounding box center [570, 303] width 428 height 20
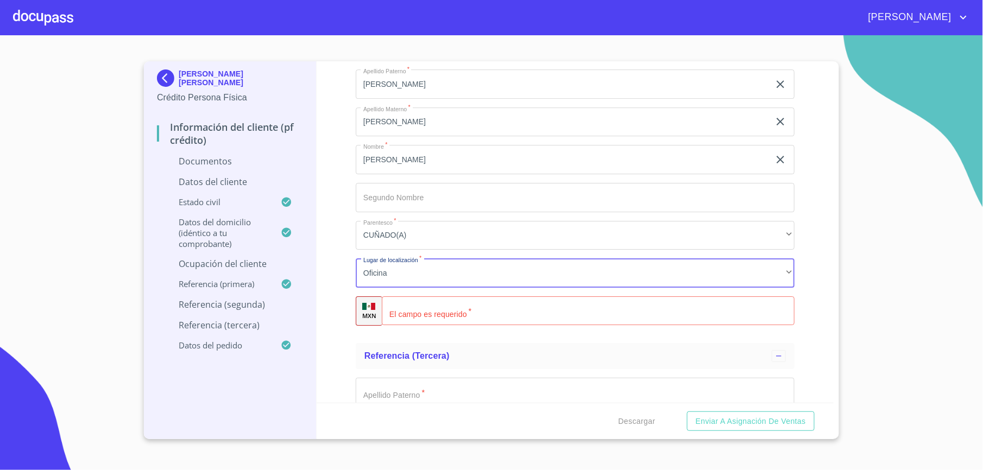
click at [461, 311] on input "Documento de identificación.   *" at bounding box center [588, 311] width 413 height 29
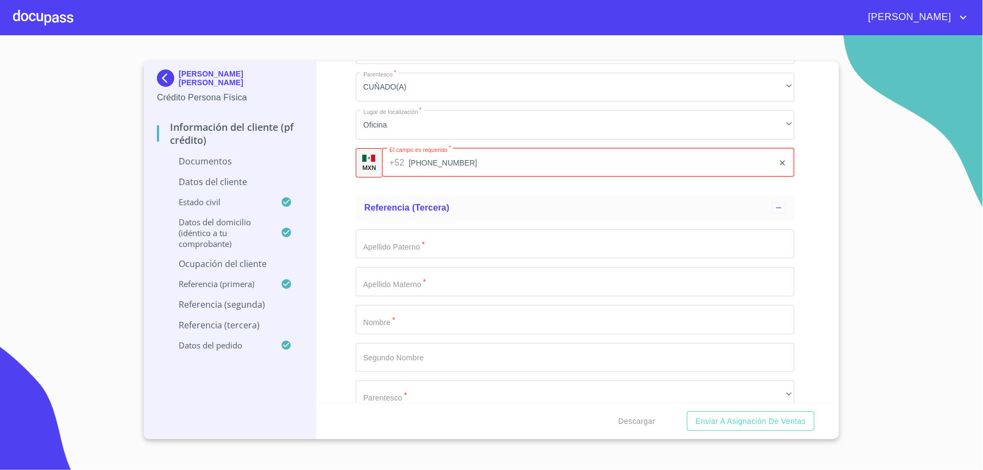
scroll to position [4417, 0]
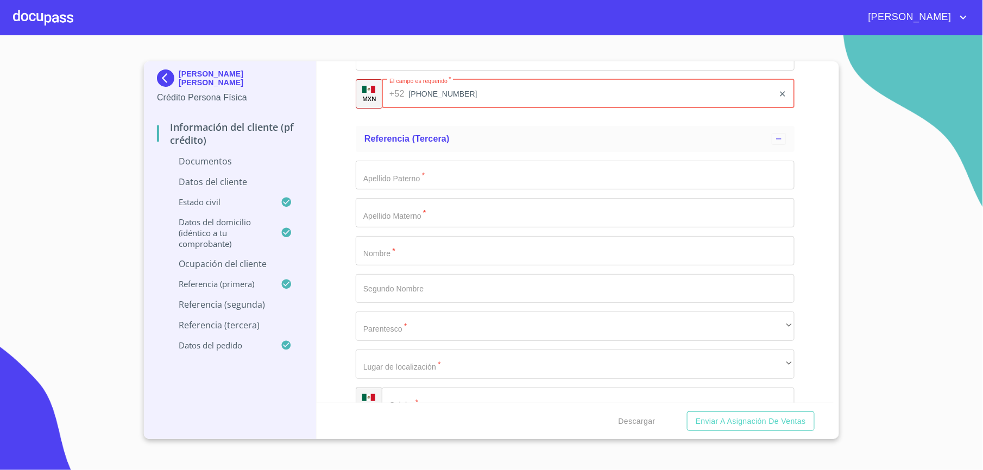
type input "[PHONE_NUMBER]"
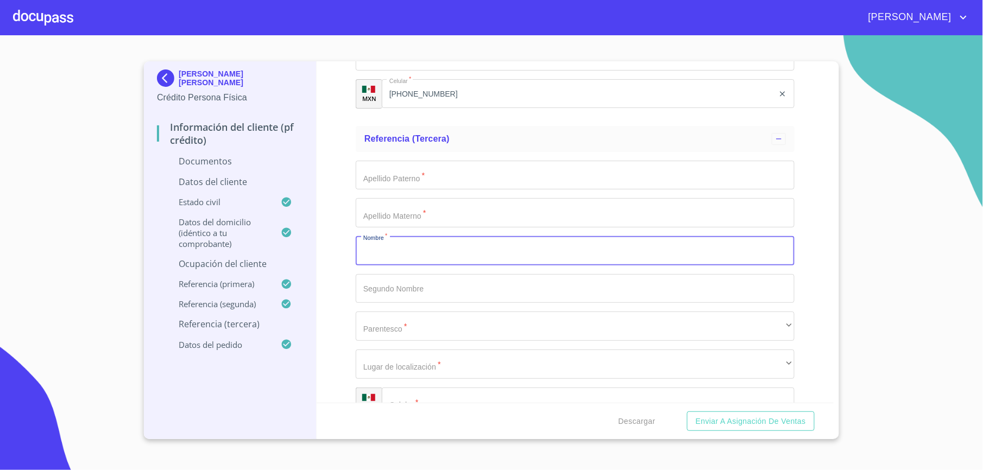
click at [385, 253] on input "Documento de identificación.   *" at bounding box center [575, 250] width 439 height 29
type input "[PERSON_NAME]"
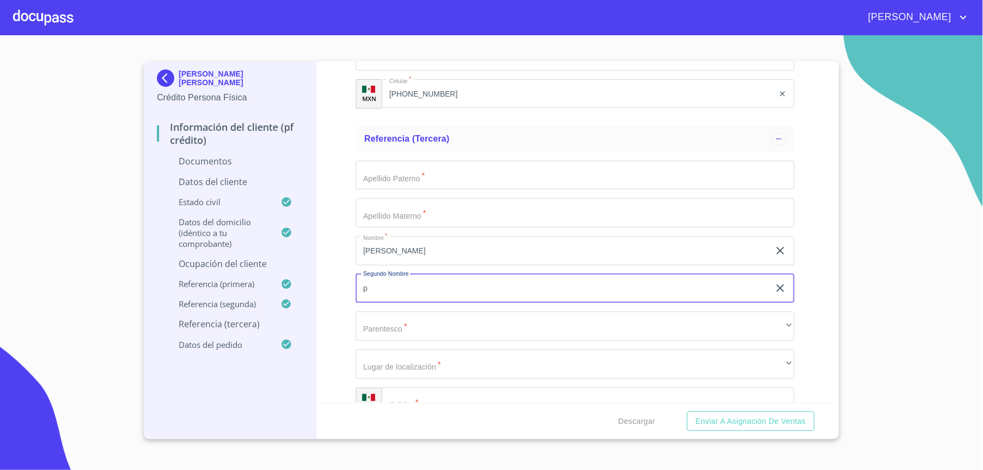
type input "p"
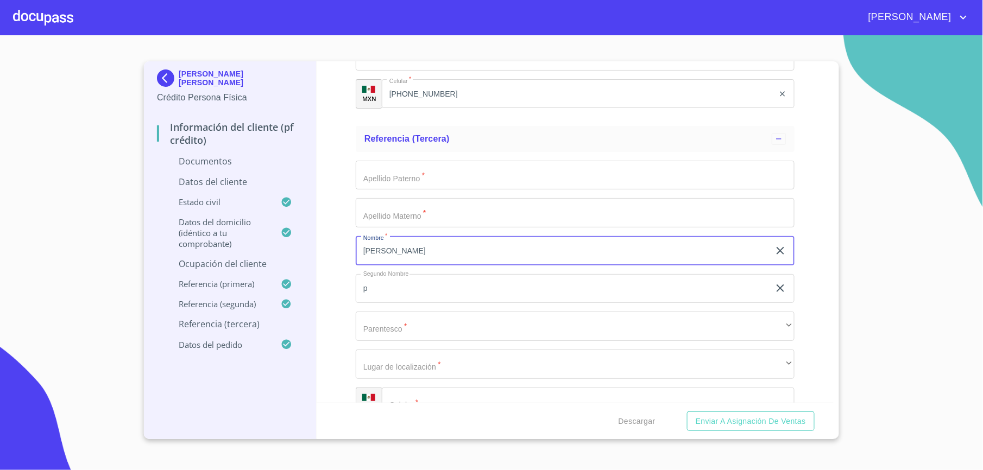
type input "[PERSON_NAME]"
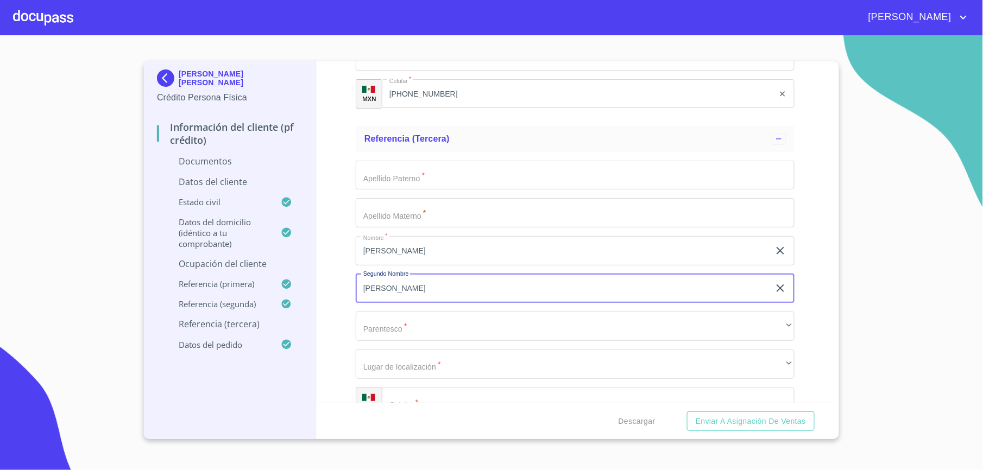
type input "[PERSON_NAME]"
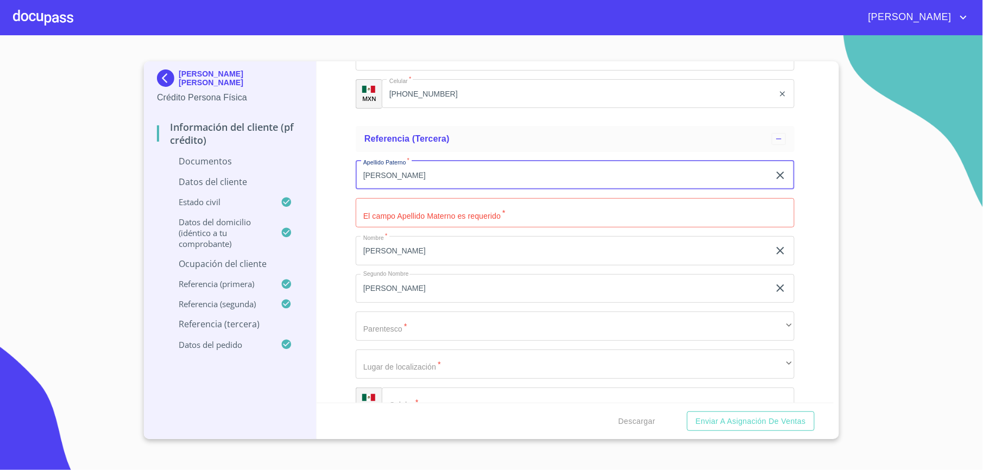
drag, startPoint x: 406, startPoint y: 171, endPoint x: 267, endPoint y: 171, distance: 139.0
click at [267, 171] on div "[PERSON_NAME] [PERSON_NAME] Crédito Persona Física Información del cliente (PF …" at bounding box center [489, 250] width 690 height 378
type input "[PERSON_NAME]"
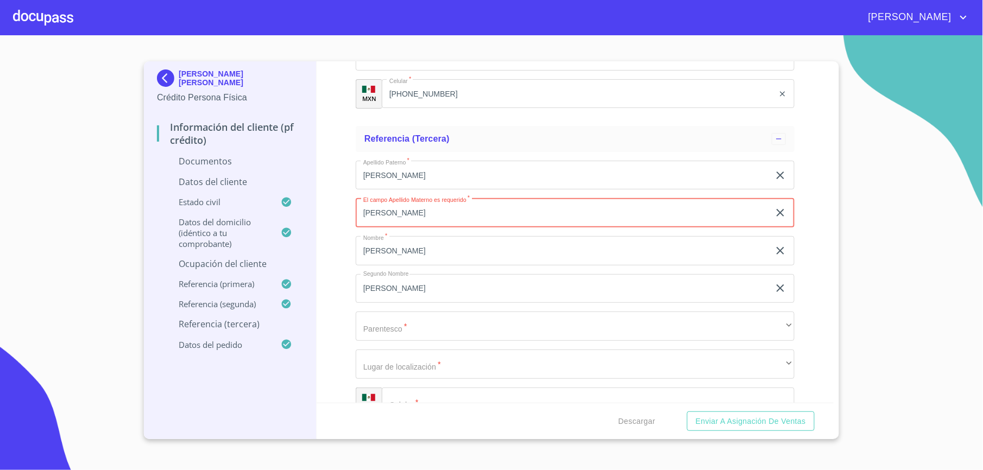
scroll to position [4489, 0]
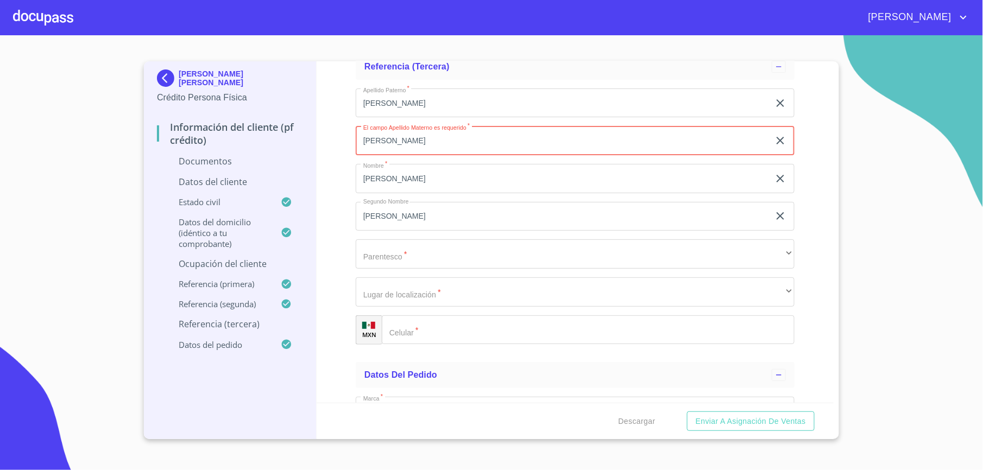
type input "[PERSON_NAME]"
click at [433, 338] on input "Documento de identificación.   *" at bounding box center [588, 330] width 413 height 29
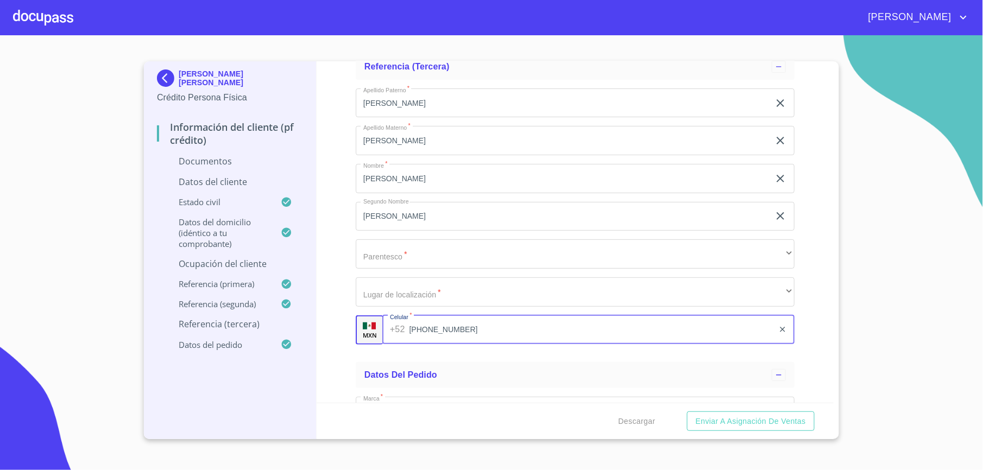
type input "[PHONE_NUMBER]"
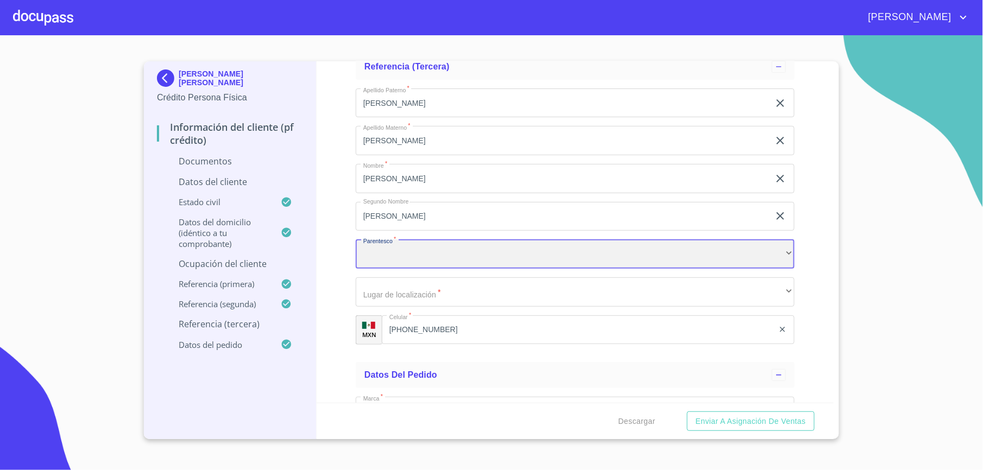
click at [426, 254] on div "​" at bounding box center [575, 254] width 439 height 29
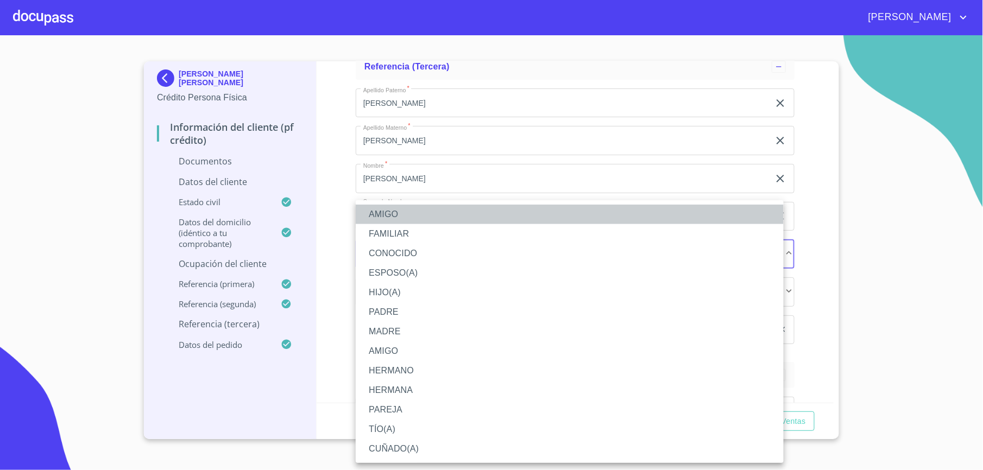
click at [393, 222] on li "AMIGO" at bounding box center [570, 215] width 428 height 20
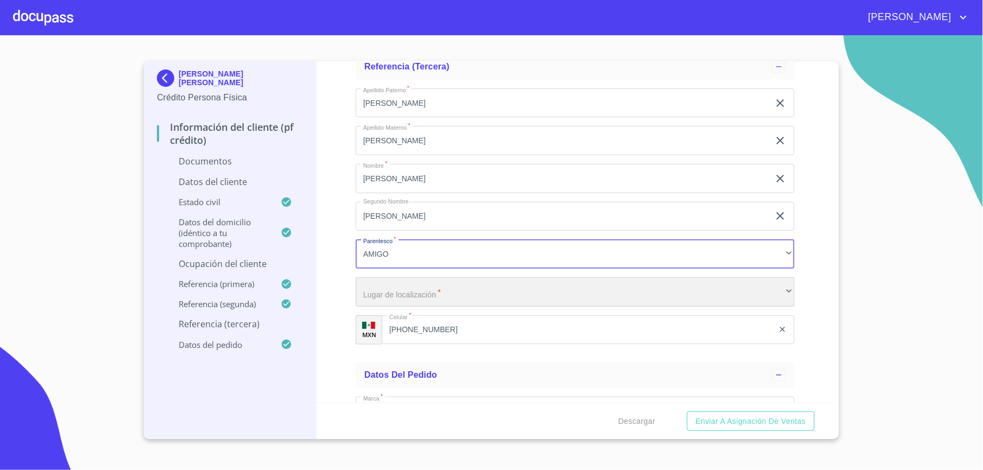
click at [424, 292] on div "​" at bounding box center [575, 292] width 439 height 29
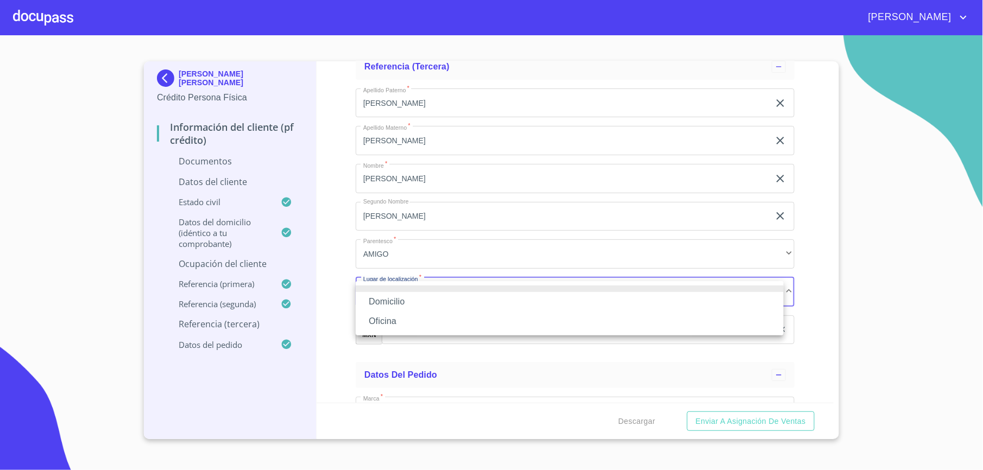
click at [424, 311] on li "Domicilio" at bounding box center [570, 302] width 428 height 20
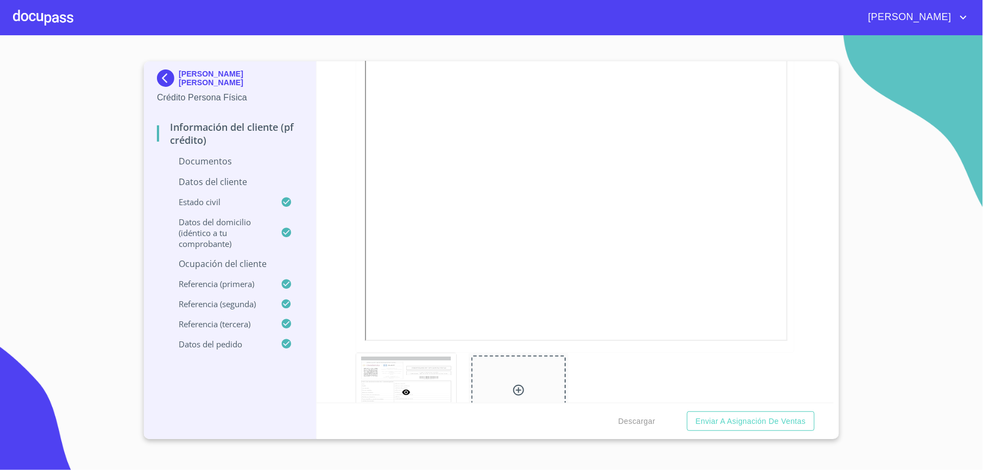
scroll to position [1241, 0]
